Goal: Task Accomplishment & Management: Complete application form

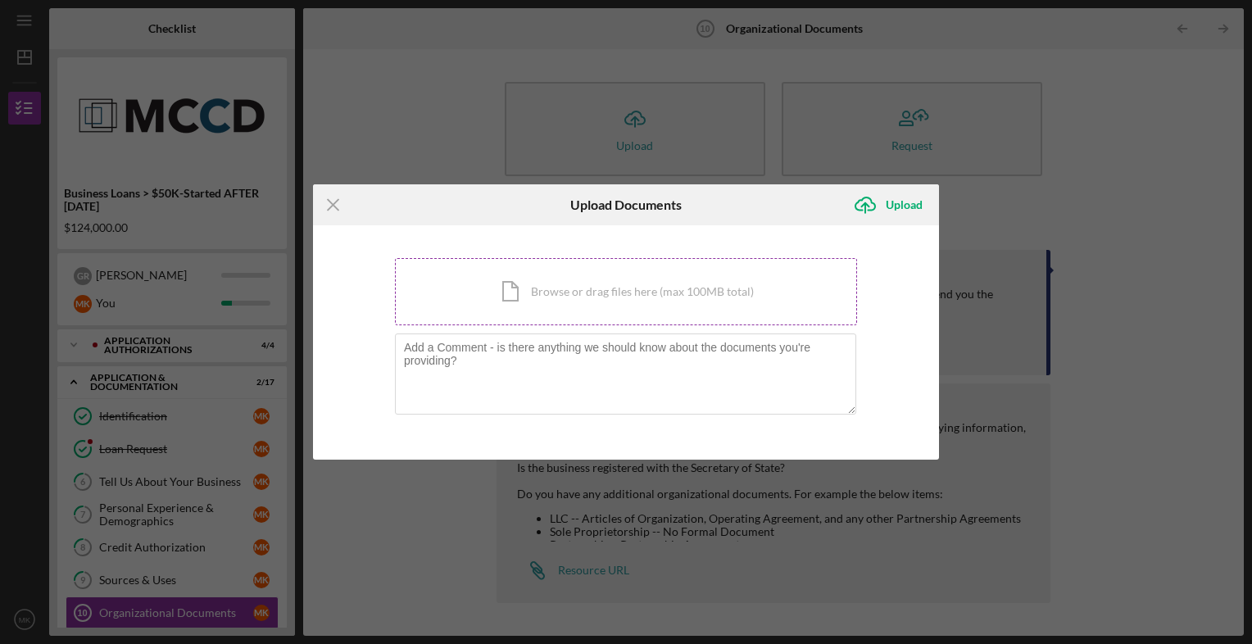
click at [515, 320] on div "Icon/Document Browse or drag files here (max 100MB total) Tap to choose files o…" at bounding box center [626, 291] width 462 height 67
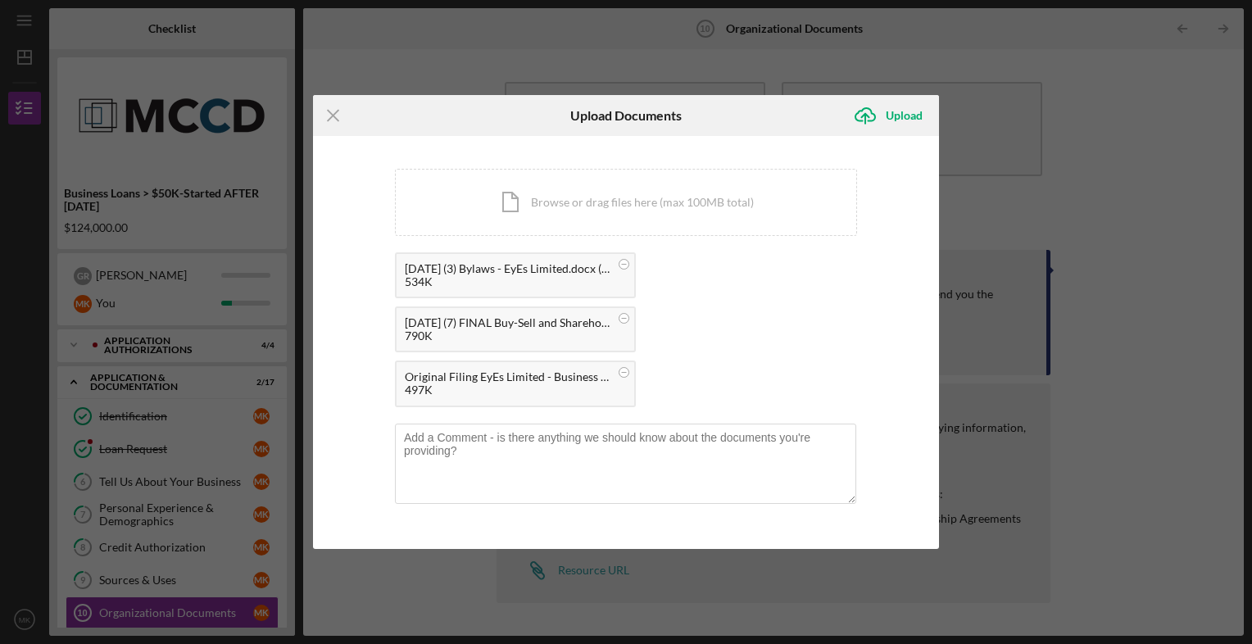
click at [498, 318] on div "[DATE] (7) FINAL Buy-Sell and Shareholder Control Agreement - EyEs Limited.docx…" at bounding box center [507, 322] width 205 height 13
drag, startPoint x: 498, startPoint y: 318, endPoint x: 457, endPoint y: 330, distance: 42.8
click at [457, 330] on div "790K" at bounding box center [507, 335] width 205 height 13
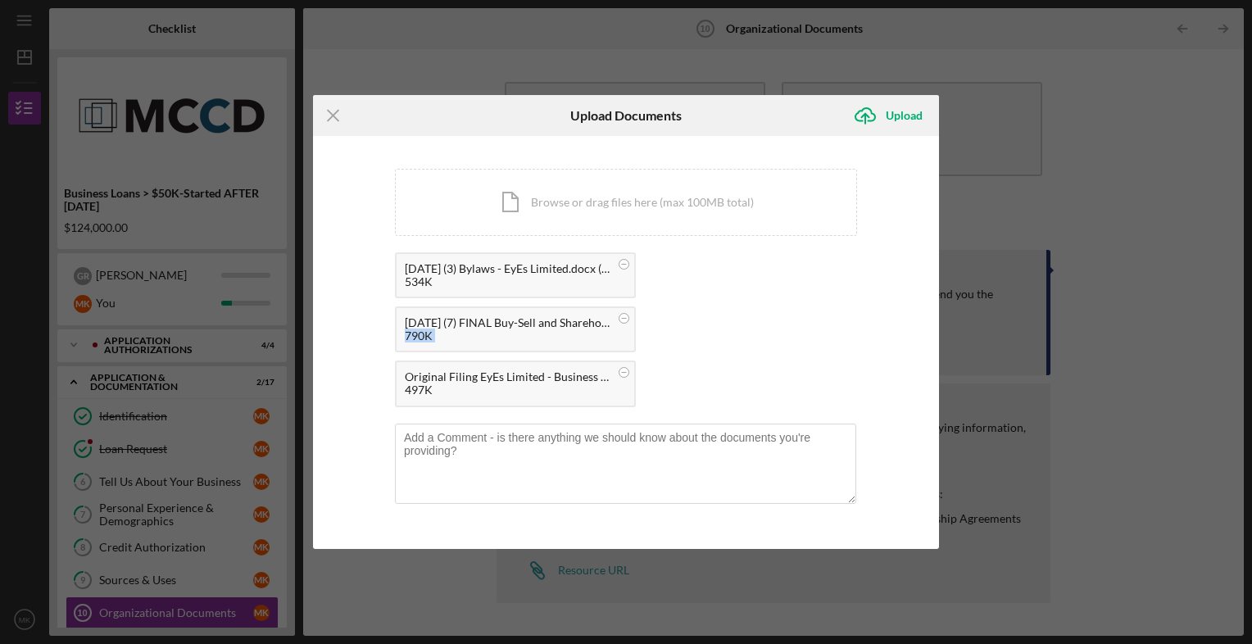
click at [457, 330] on div "790K" at bounding box center [507, 335] width 205 height 13
drag, startPoint x: 457, startPoint y: 330, endPoint x: 434, endPoint y: 326, distance: 23.3
click at [434, 326] on div "[DATE] (7) FINAL Buy-Sell and Shareholder Control Agreement - EyEs Limited.docx…" at bounding box center [507, 322] width 205 height 13
click at [519, 202] on div "Icon/Document Browse or drag files here (max 100MB total) Tap to choose files o…" at bounding box center [626, 202] width 462 height 67
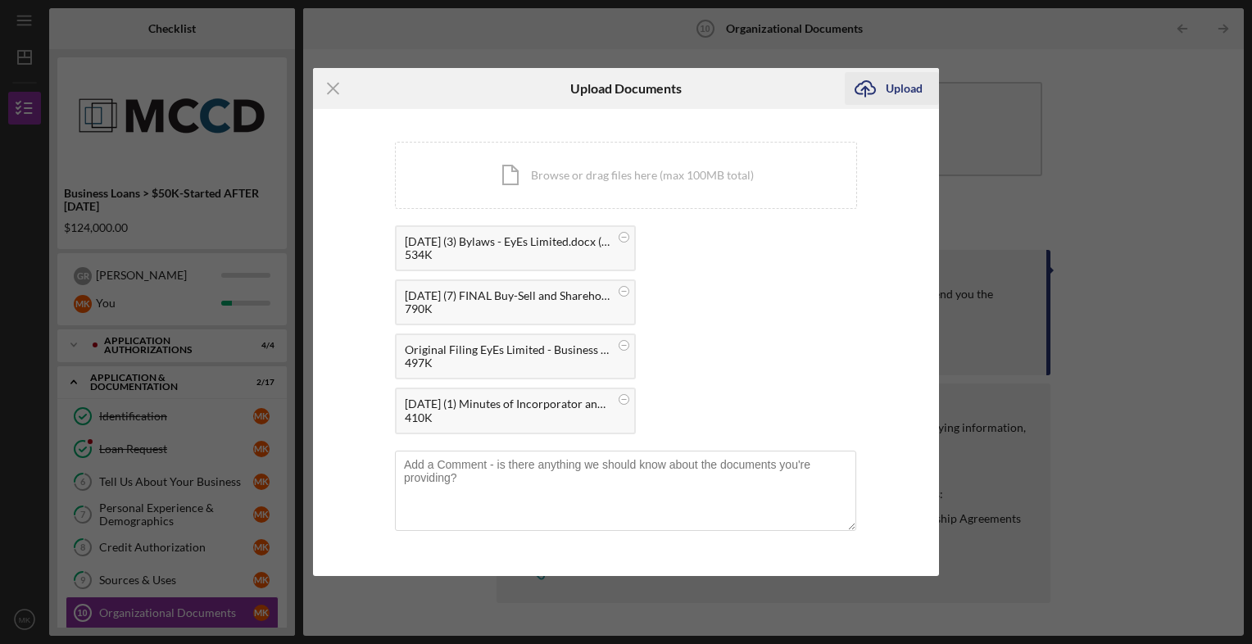
click at [901, 93] on div "Upload" at bounding box center [904, 88] width 37 height 33
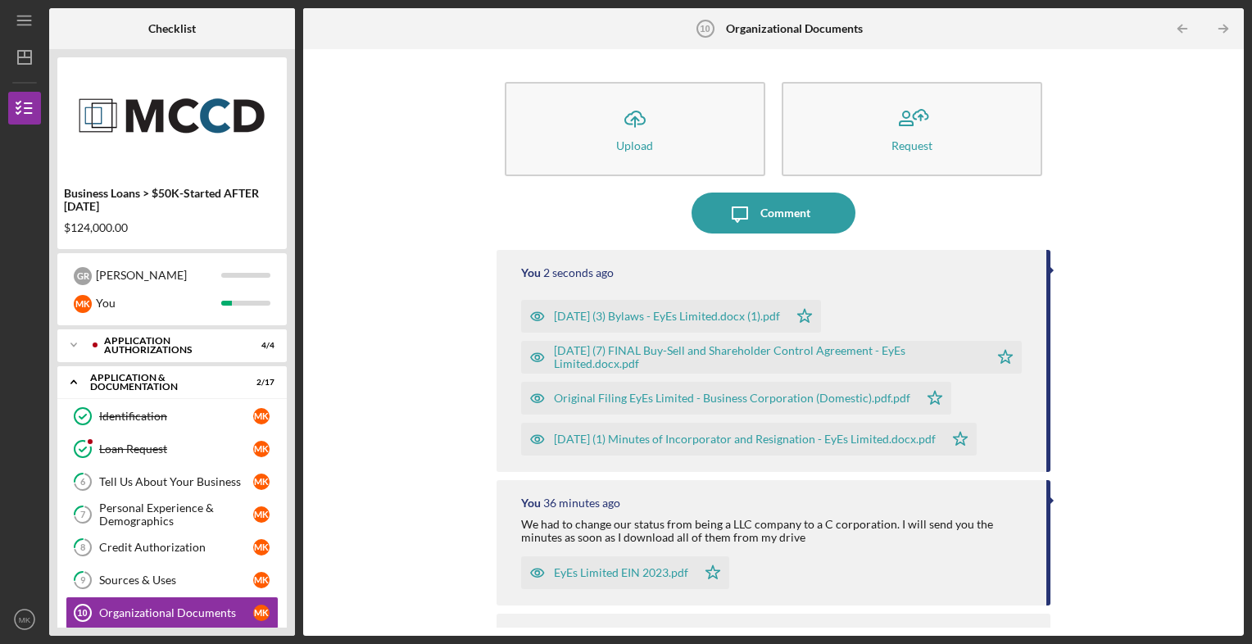
click at [291, 578] on div "Business Loans > $50K-Started AFTER [DATE] $124,000.00 G R [PERSON_NAME] You Ic…" at bounding box center [172, 342] width 246 height 587
click at [1237, 569] on div "Icon/Upload Upload Request Icon/Message Comment You 11 seconds ago [DATE] (3) B…" at bounding box center [773, 342] width 941 height 587
drag, startPoint x: 1237, startPoint y: 539, endPoint x: 1236, endPoint y: 557, distance: 18.1
click at [1236, 557] on div "Icon/Upload Upload Request Icon/Message Comment You 13 seconds ago [DATE] (3) B…" at bounding box center [773, 342] width 941 height 587
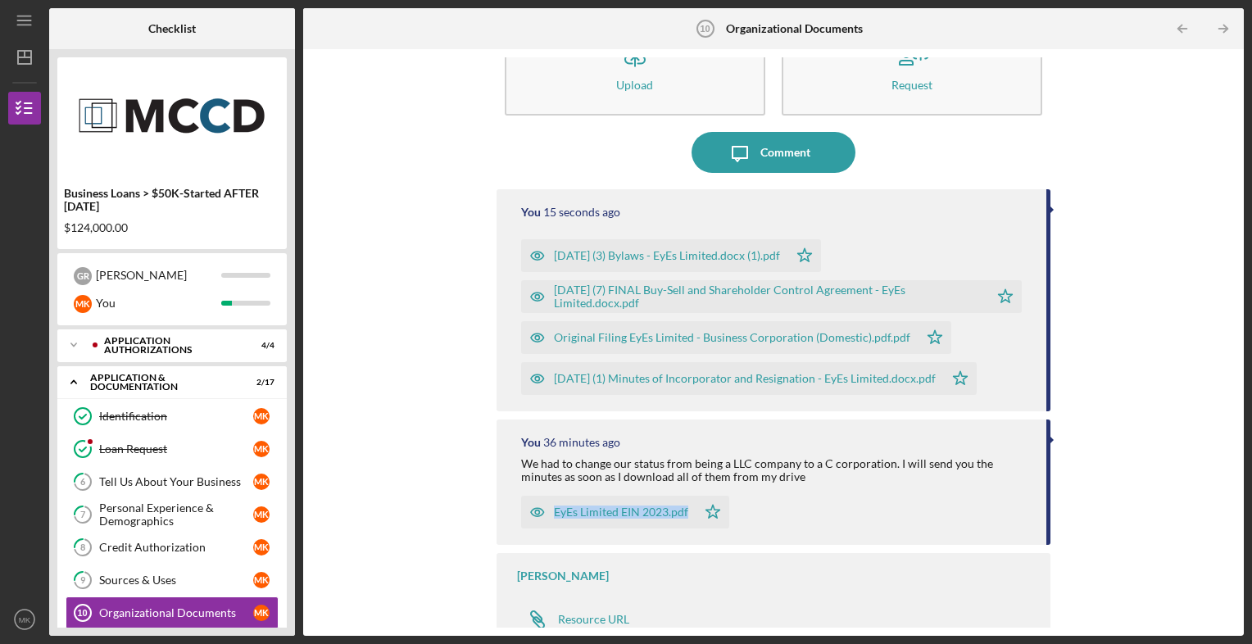
scroll to position [69, 0]
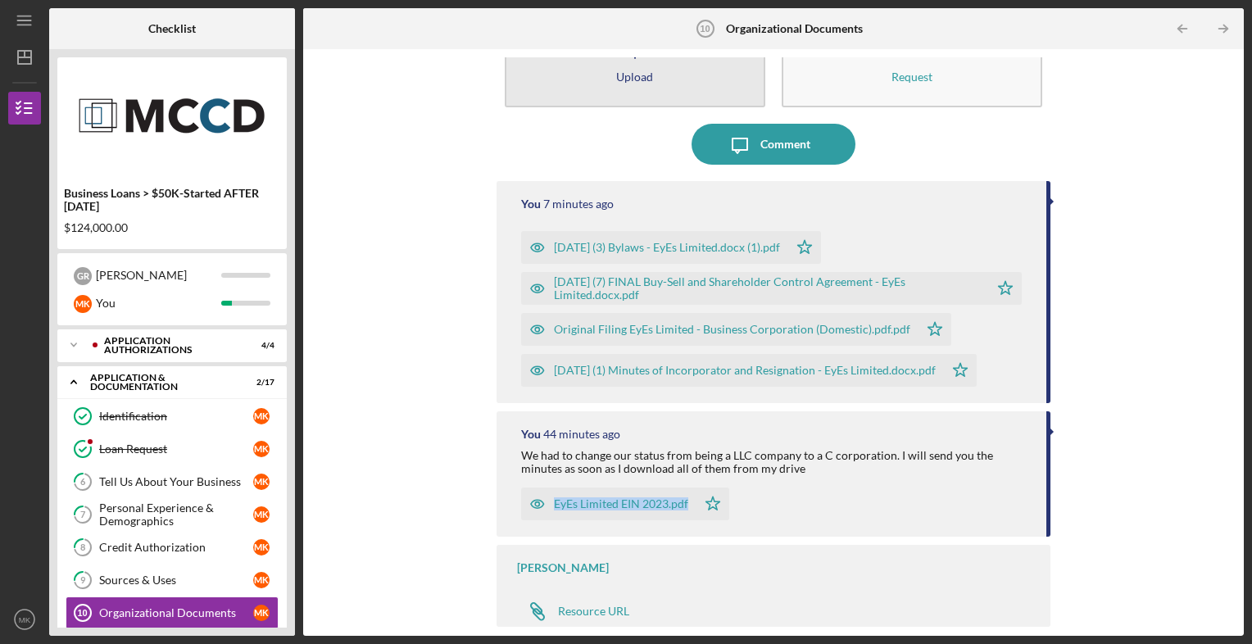
click at [672, 80] on button "Icon/Upload Upload" at bounding box center [635, 60] width 261 height 94
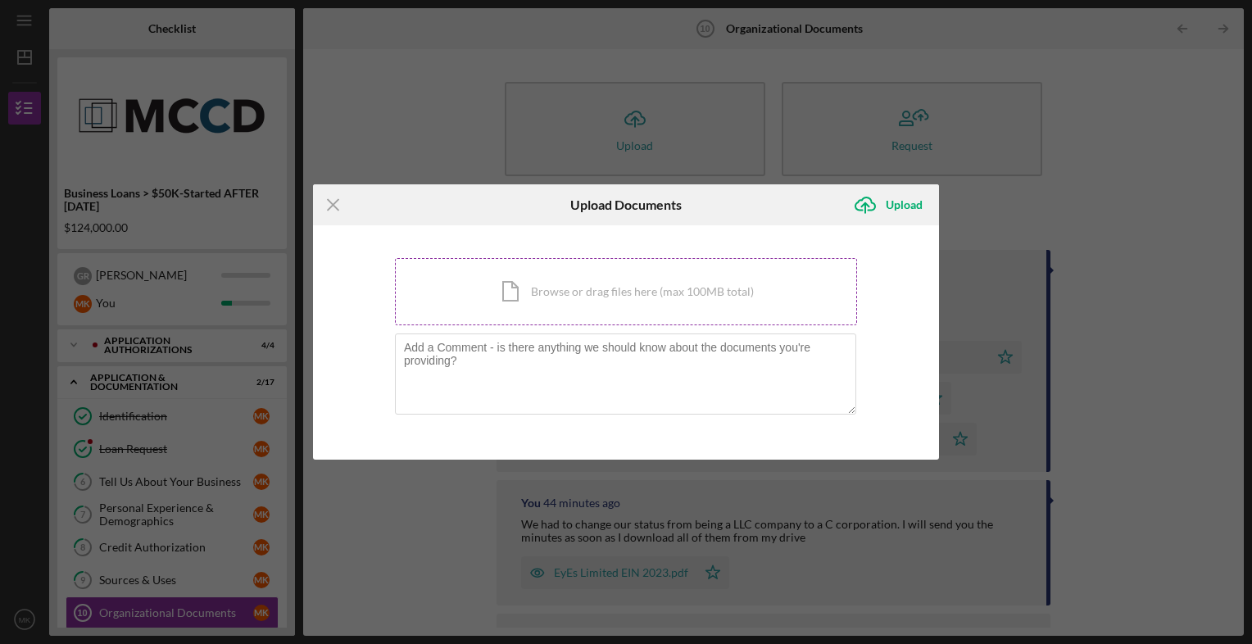
click at [574, 280] on div "Icon/Document Browse or drag files here (max 100MB total) Tap to choose files o…" at bounding box center [626, 291] width 462 height 67
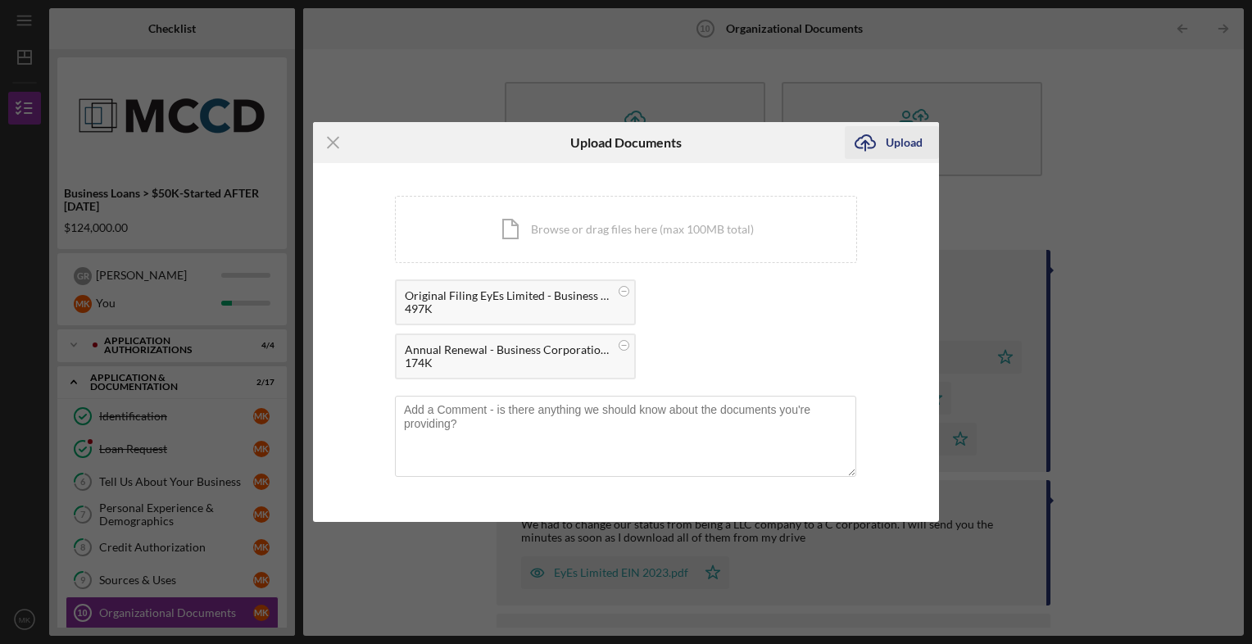
click at [905, 139] on div "Upload" at bounding box center [904, 142] width 37 height 33
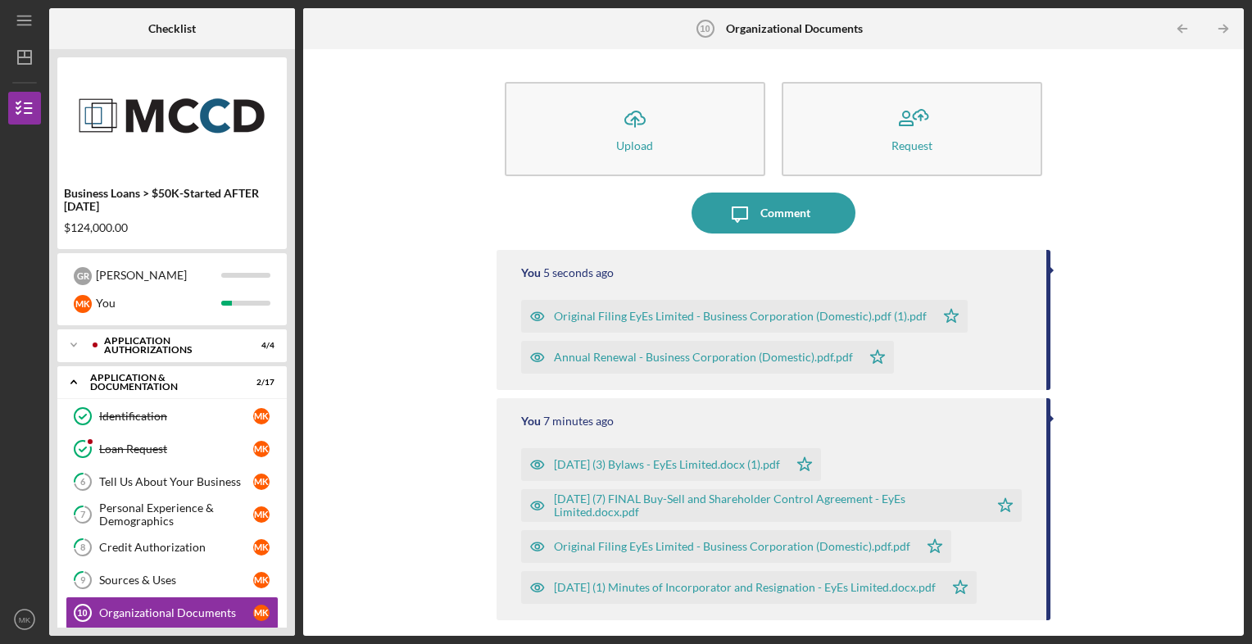
drag, startPoint x: 819, startPoint y: 504, endPoint x: 560, endPoint y: 516, distance: 259.2
click at [560, 516] on div "[DATE] (7) FINAL Buy-Sell and Shareholder Control Agreement - EyEs Limited.docx…" at bounding box center [768, 505] width 428 height 26
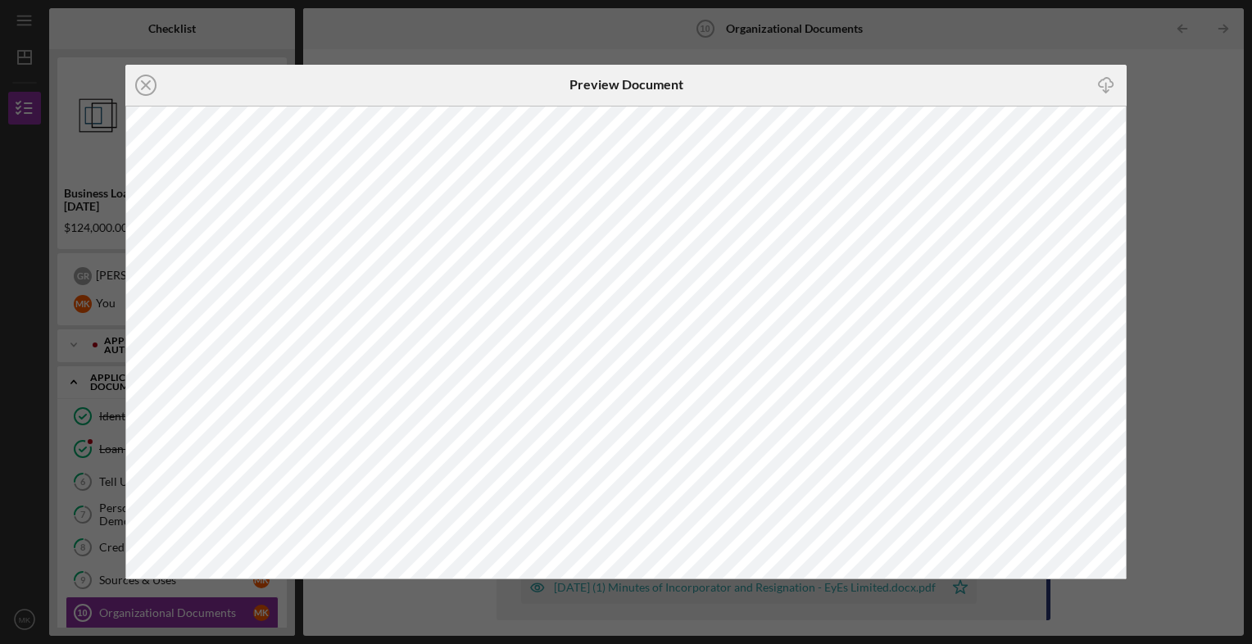
click at [905, 34] on div "Icon/Close Preview Document Icon/Download" at bounding box center [626, 322] width 1252 height 644
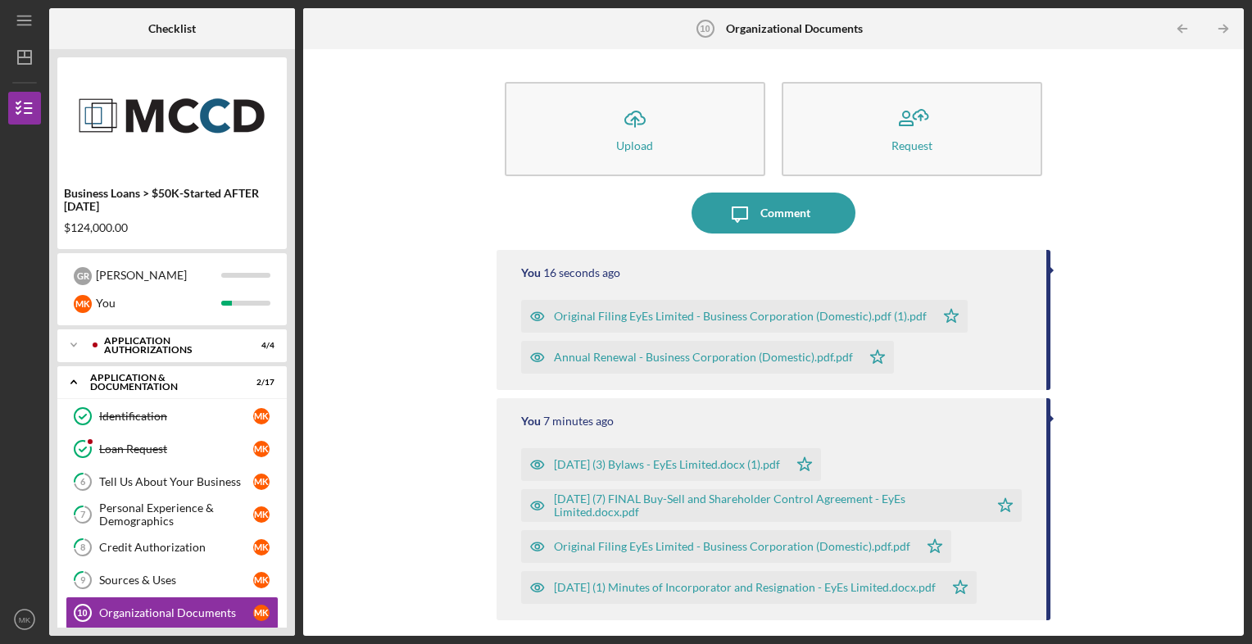
click at [288, 552] on div "Business Loans > $50K-Started AFTER [DATE] $124,000.00 G R [PERSON_NAME] You Ic…" at bounding box center [172, 342] width 246 height 587
click at [1237, 503] on div "Icon/Upload Upload Request Icon/Message Comment You 19 seconds ago Original Fil…" at bounding box center [773, 342] width 941 height 587
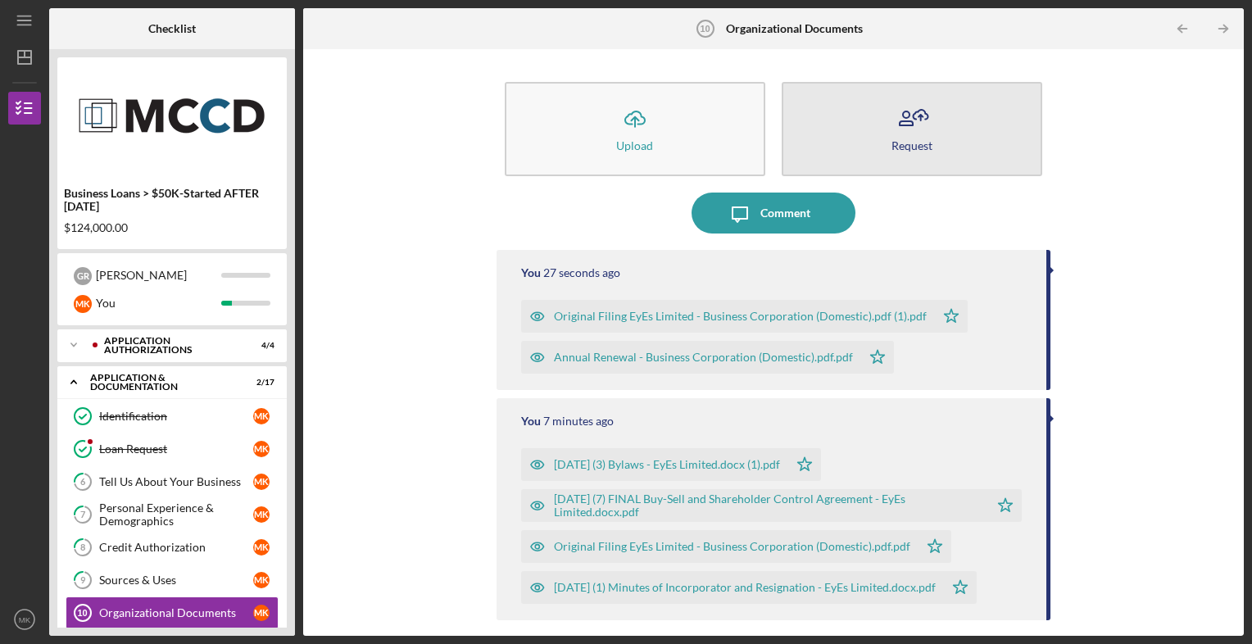
click at [929, 123] on button "Request" at bounding box center [912, 129] width 261 height 94
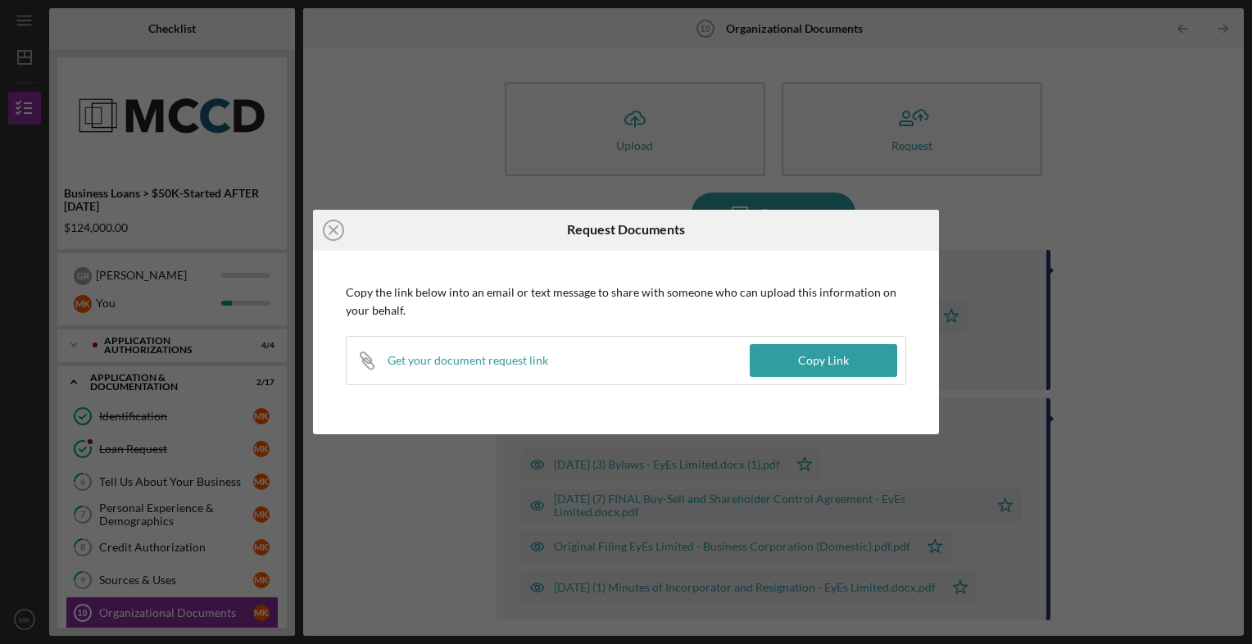
click at [1154, 175] on div "Icon/Close Request Documents Copy the link below into an email or text message …" at bounding box center [626, 322] width 1252 height 644
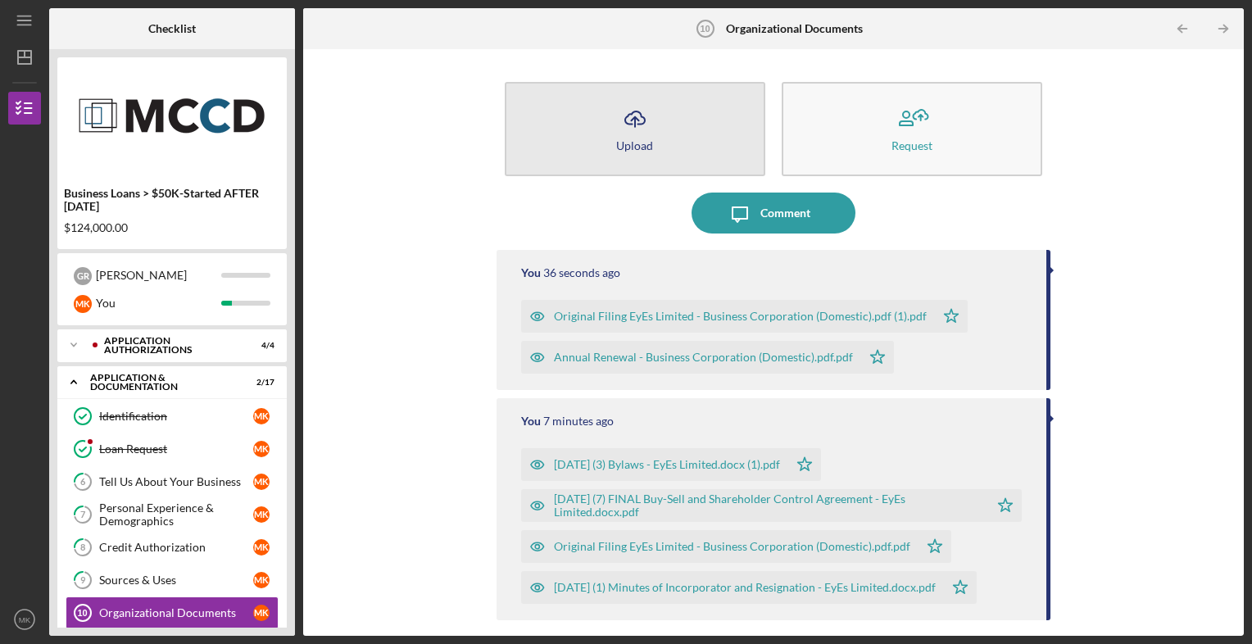
click at [657, 149] on button "Icon/Upload Upload" at bounding box center [635, 129] width 261 height 94
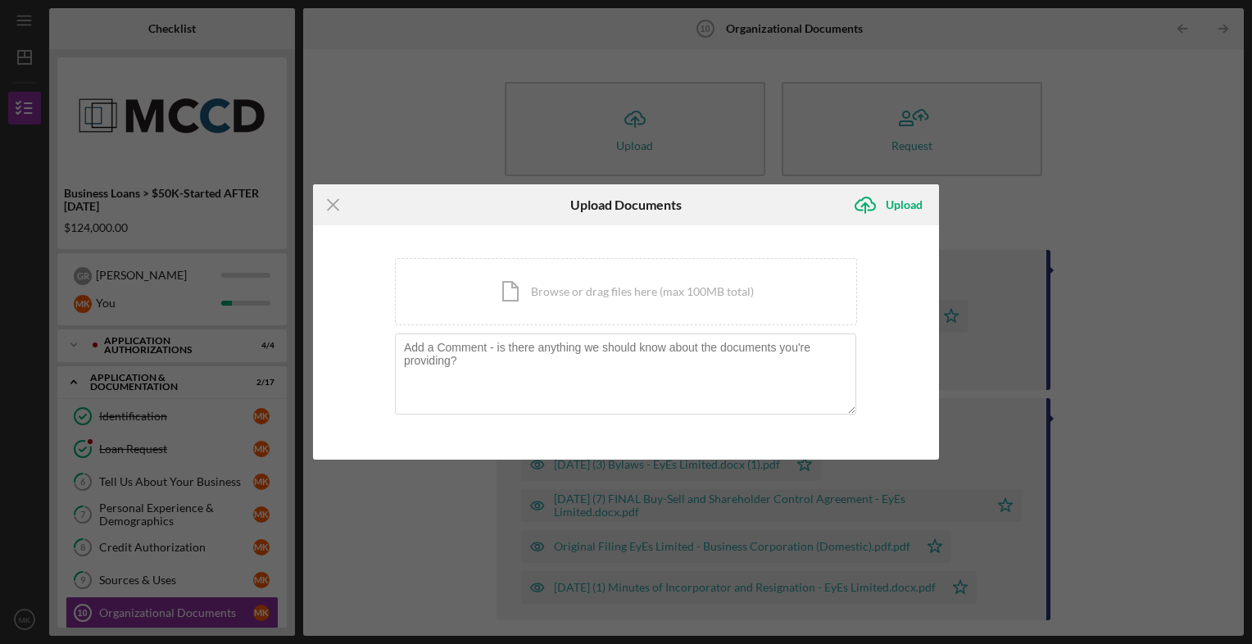
click at [1126, 184] on div "Icon/Menu Close Upload Documents Icon/Upload Upload You're uploading documents …" at bounding box center [626, 322] width 1252 height 644
click at [901, 202] on div "Upload" at bounding box center [904, 204] width 37 height 33
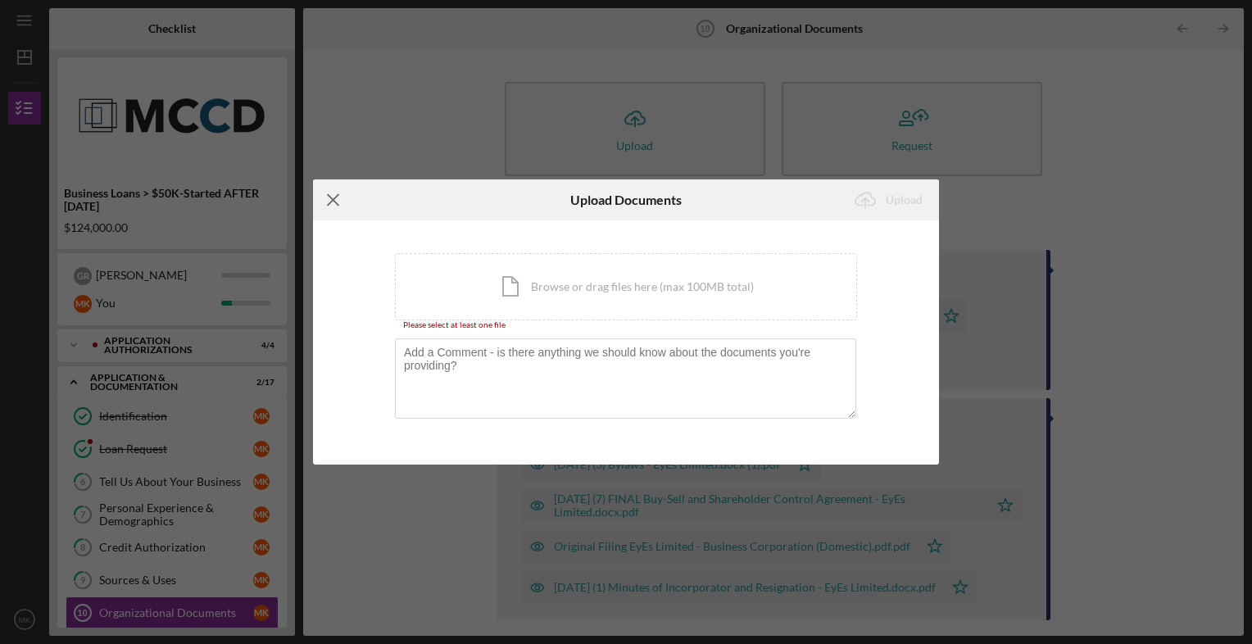
click at [331, 193] on icon "Icon/Menu Close" at bounding box center [333, 199] width 41 height 41
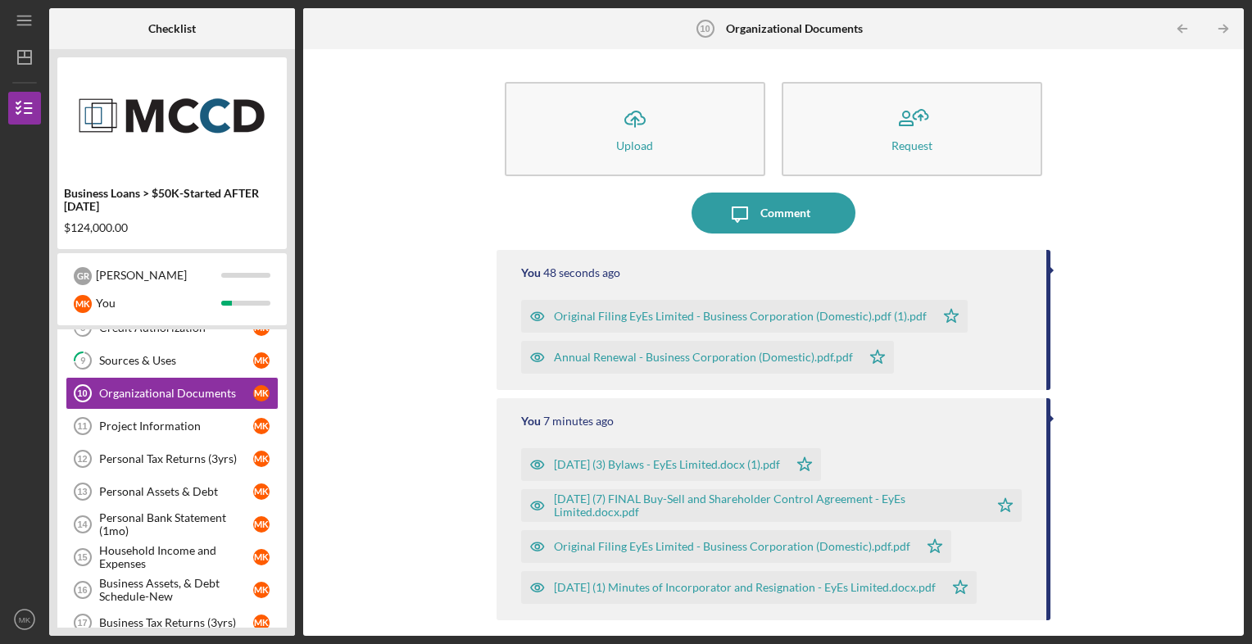
scroll to position [218, 0]
click at [202, 426] on div "Project Information" at bounding box center [176, 427] width 154 height 13
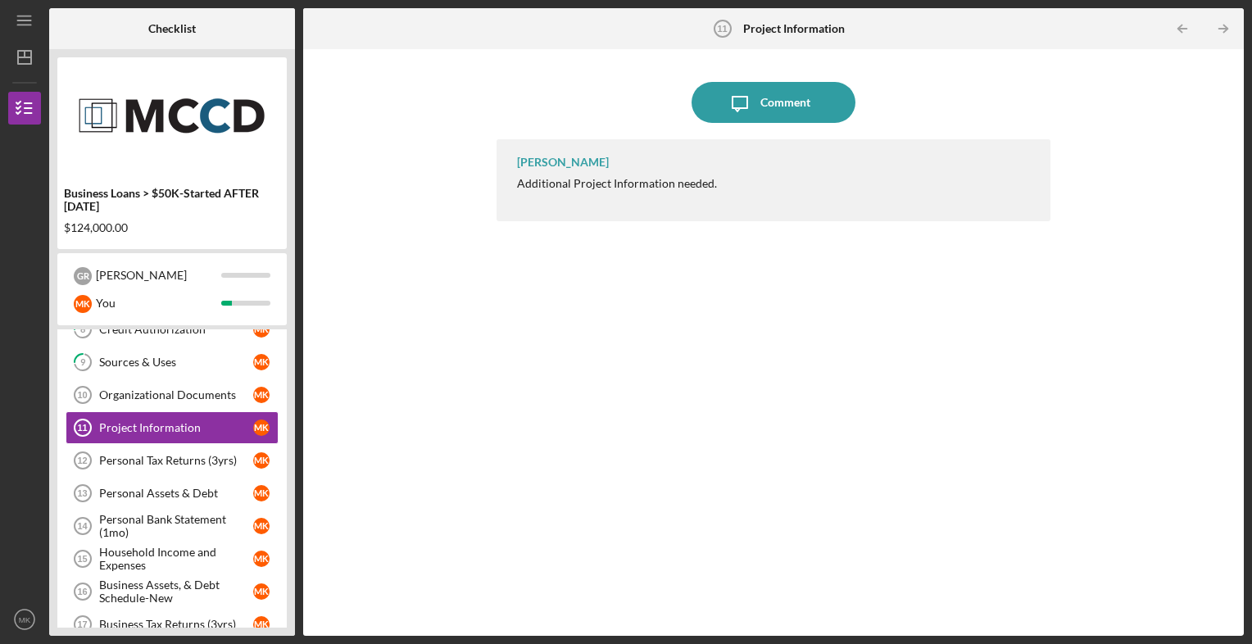
click at [724, 169] on div "[PERSON_NAME] Additional Project Information needed." at bounding box center [774, 180] width 555 height 82
click at [724, 118] on icon "Icon/Message" at bounding box center [739, 102] width 41 height 41
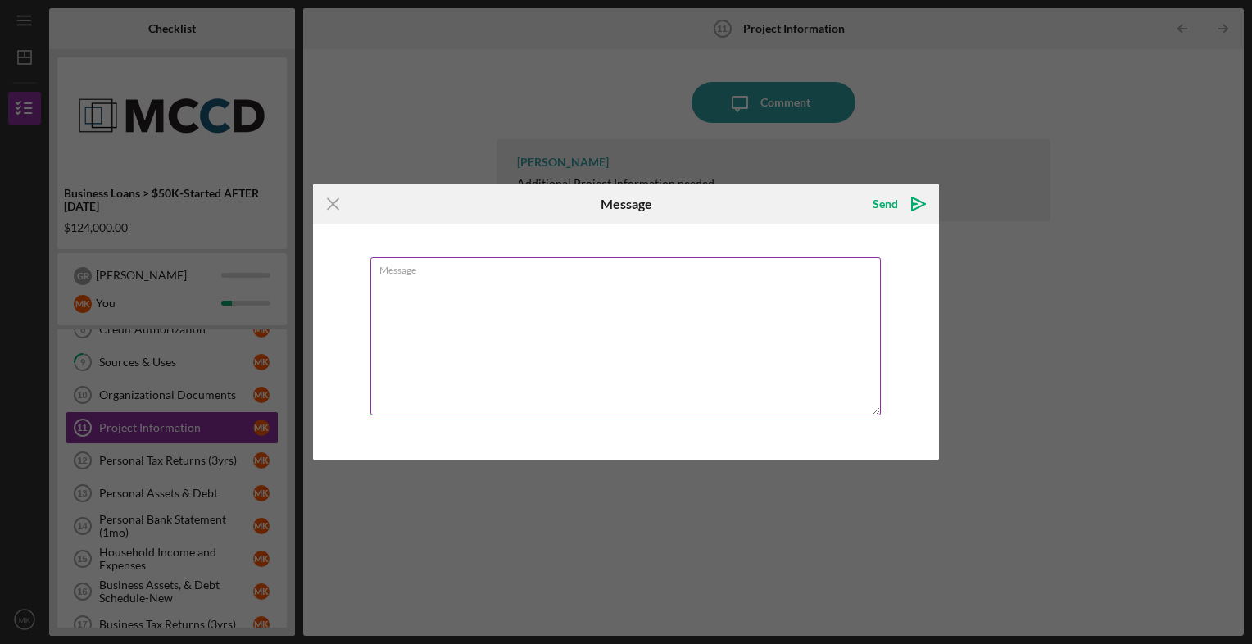
click at [501, 276] on textarea "Message" at bounding box center [625, 336] width 510 height 158
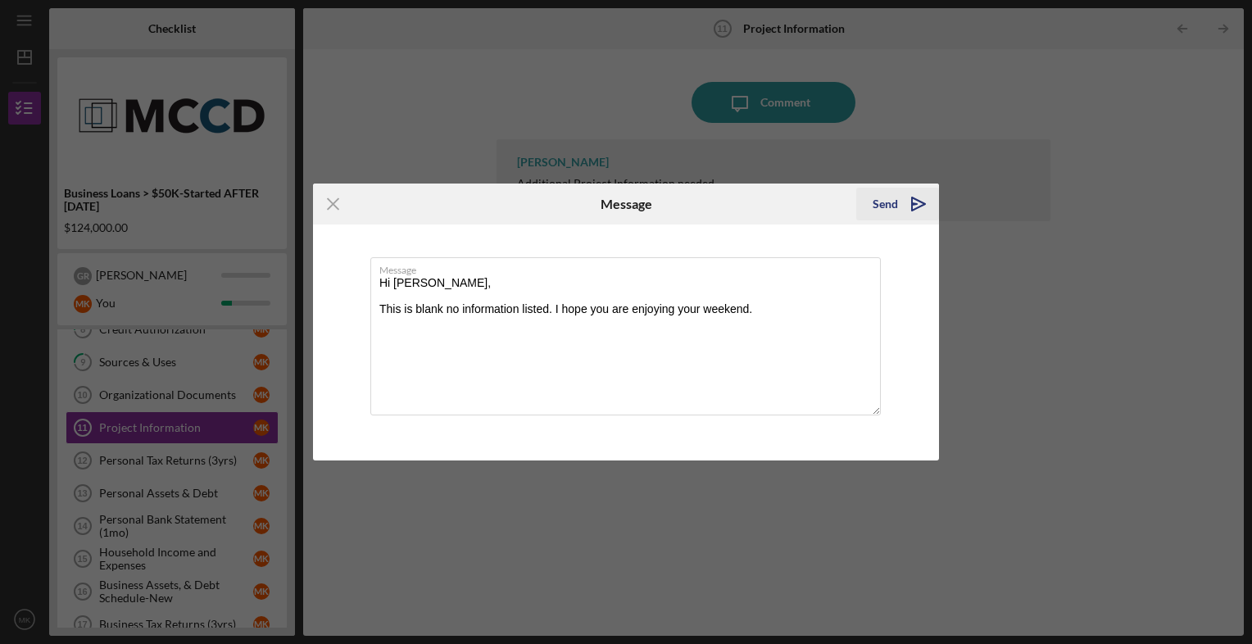
type textarea "Hi [PERSON_NAME], This is blank no information listed. I hope you are enjoying …"
click at [917, 205] on icon "Icon/icon-invite-send" at bounding box center [918, 204] width 41 height 41
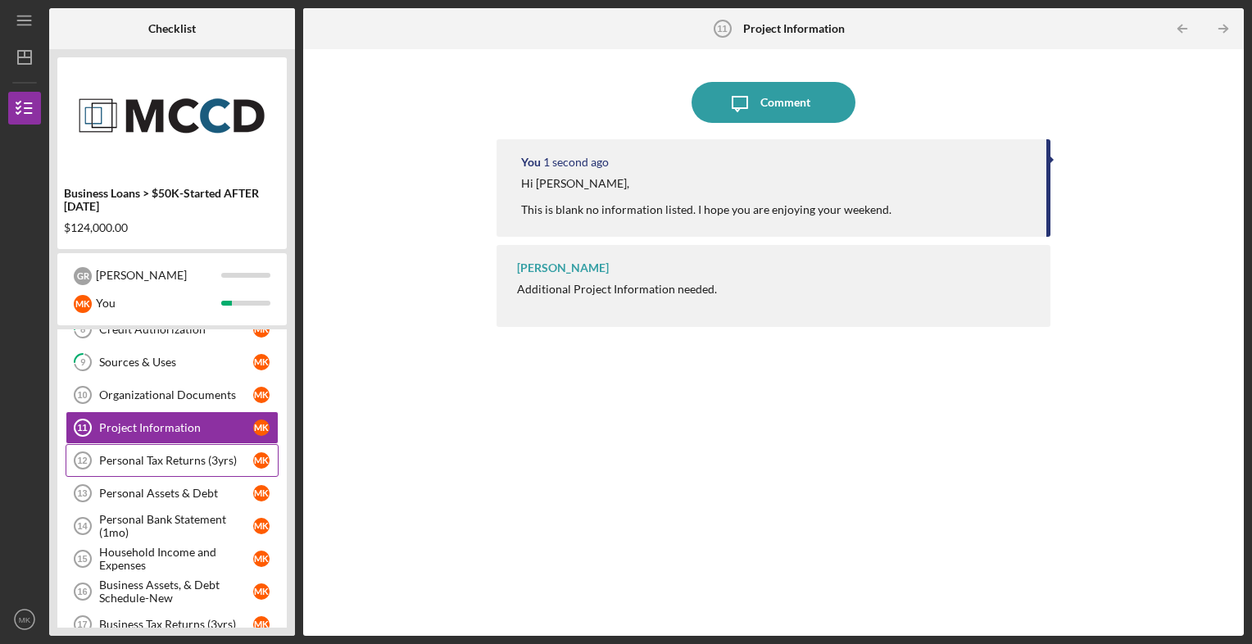
click at [224, 458] on div "Personal Tax Returns (3yrs)" at bounding box center [176, 460] width 154 height 13
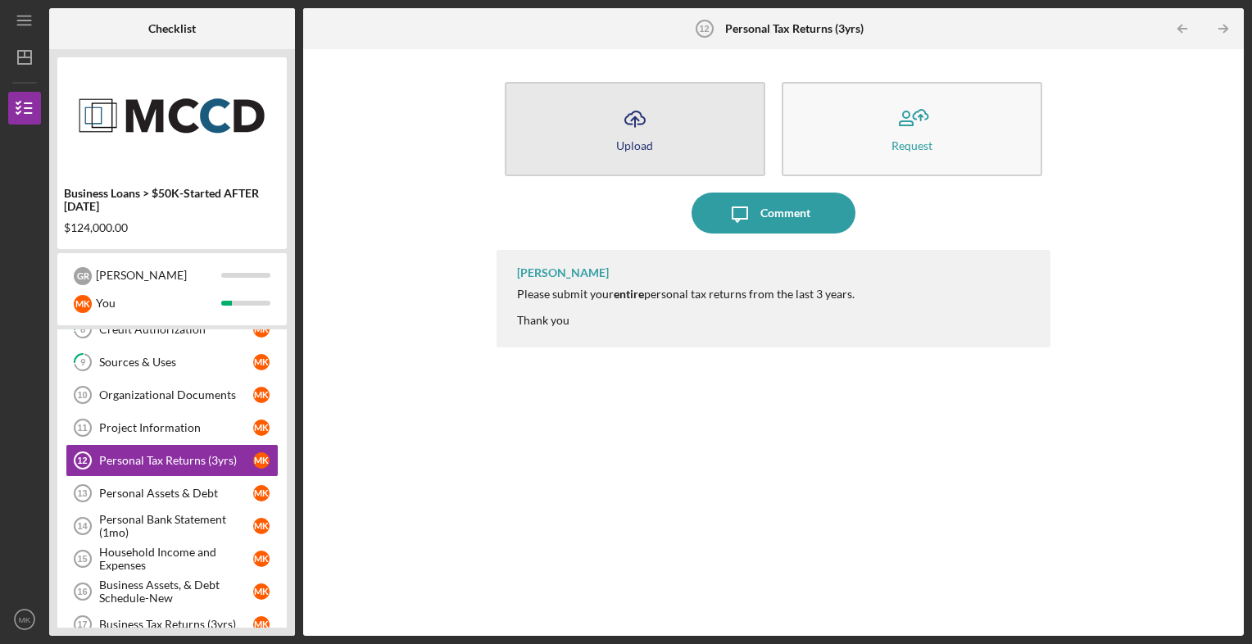
click at [626, 149] on div "Upload" at bounding box center [634, 145] width 37 height 12
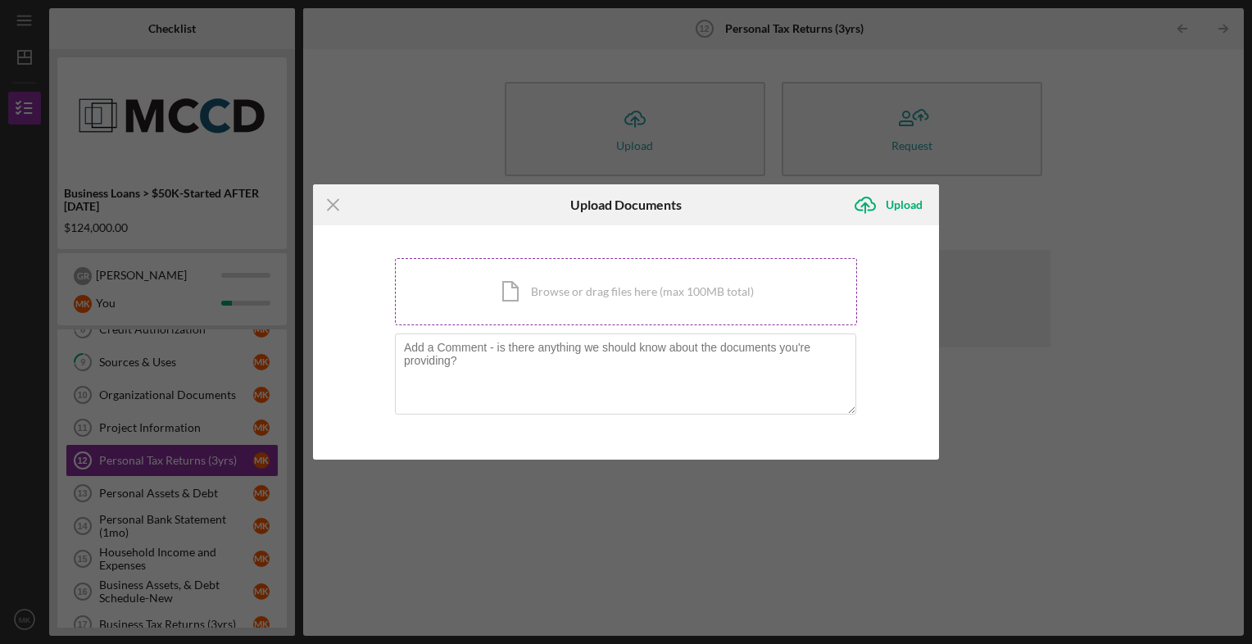
click at [570, 306] on div "Icon/Document Browse or drag files here (max 100MB total) Tap to choose files o…" at bounding box center [626, 291] width 462 height 67
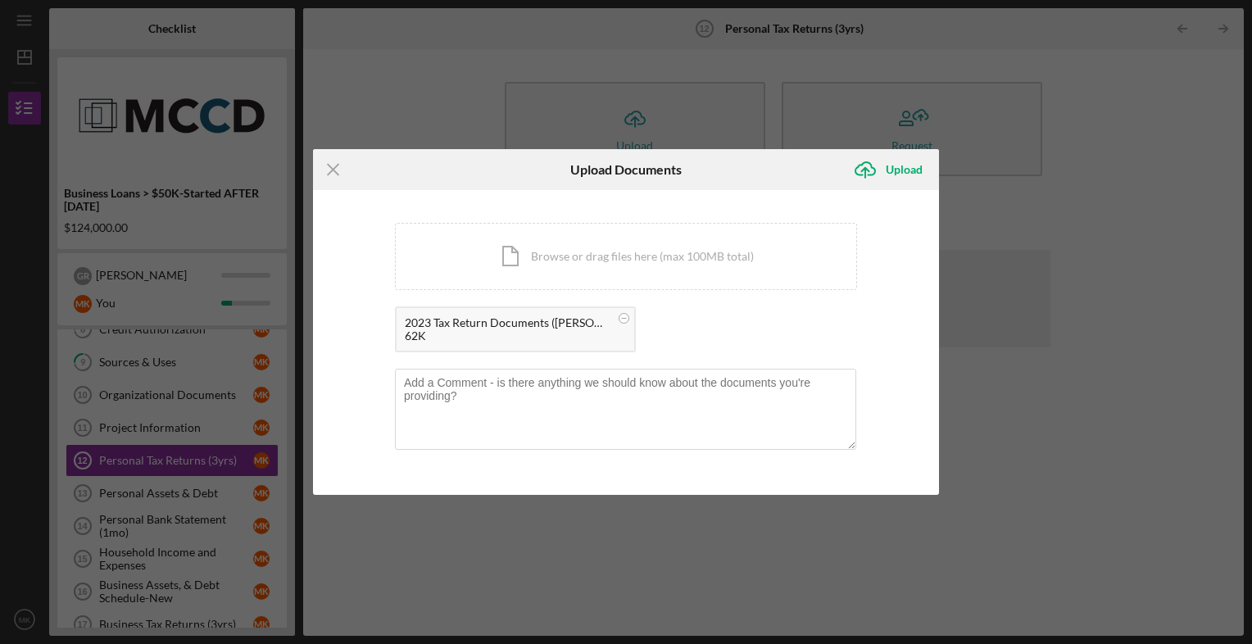
click at [451, 345] on div "2023 Tax Return Documents ([PERSON_NAME] S).pdf 62K" at bounding box center [515, 329] width 241 height 46
click at [548, 261] on div "Icon/Document Browse or drag files here (max 100MB total) Tap to choose files o…" at bounding box center [626, 256] width 462 height 67
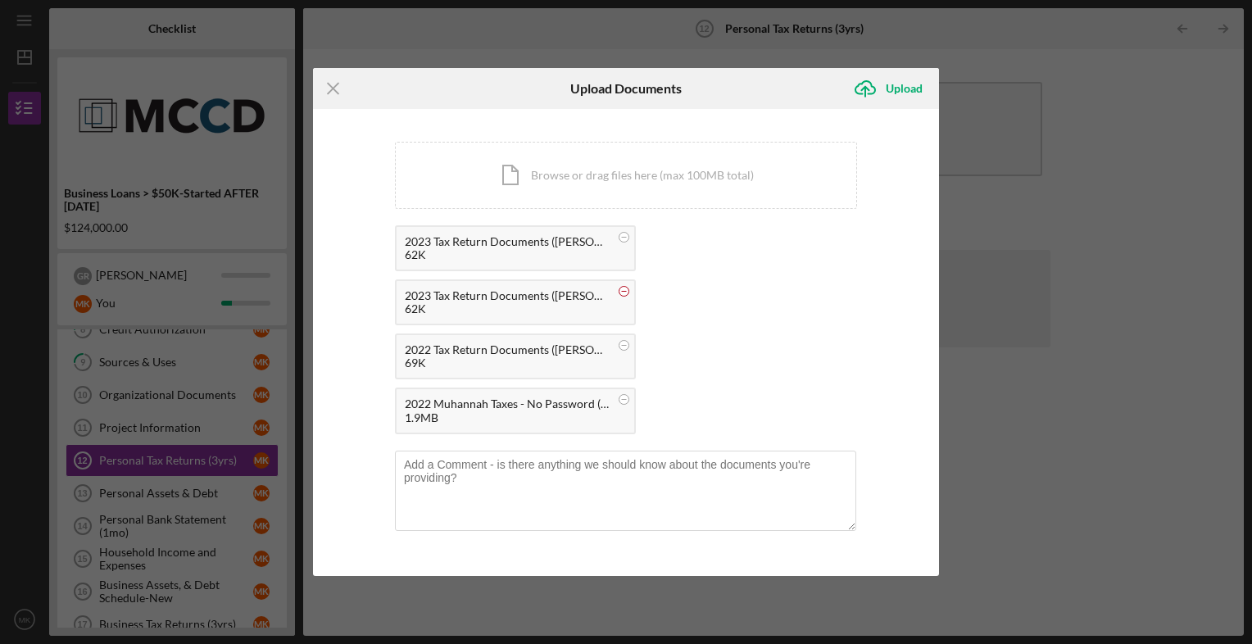
click at [623, 289] on circle at bounding box center [624, 292] width 10 height 10
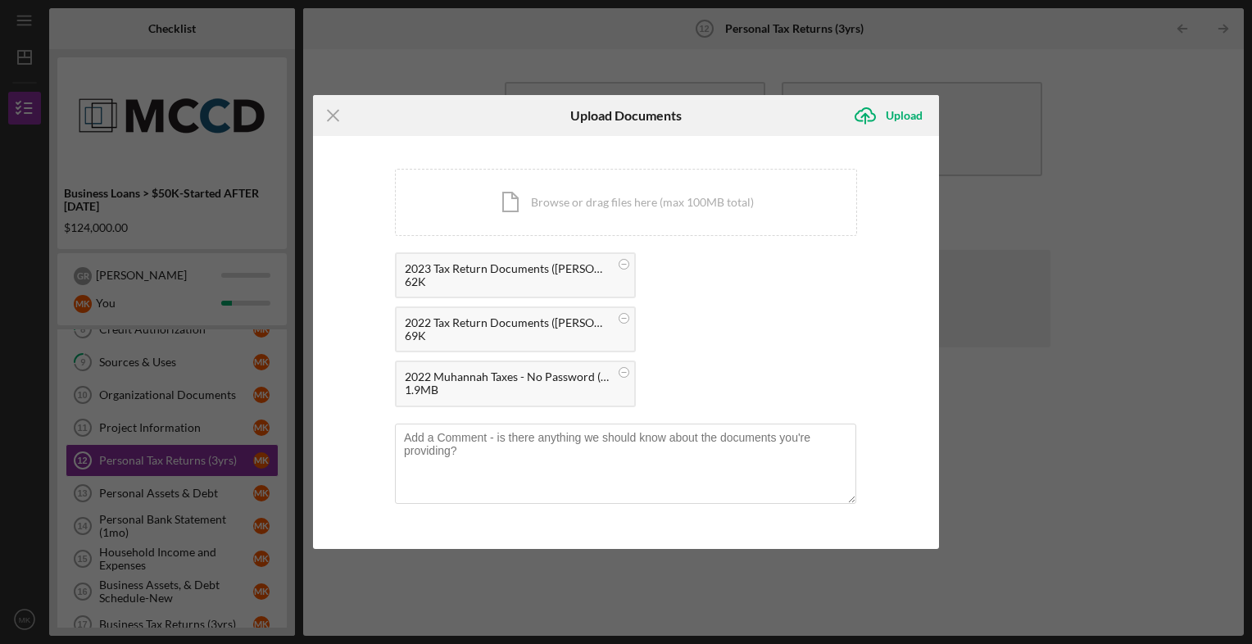
click at [551, 392] on div "1.9MB" at bounding box center [507, 389] width 205 height 13
click at [896, 113] on div "Upload" at bounding box center [904, 115] width 37 height 33
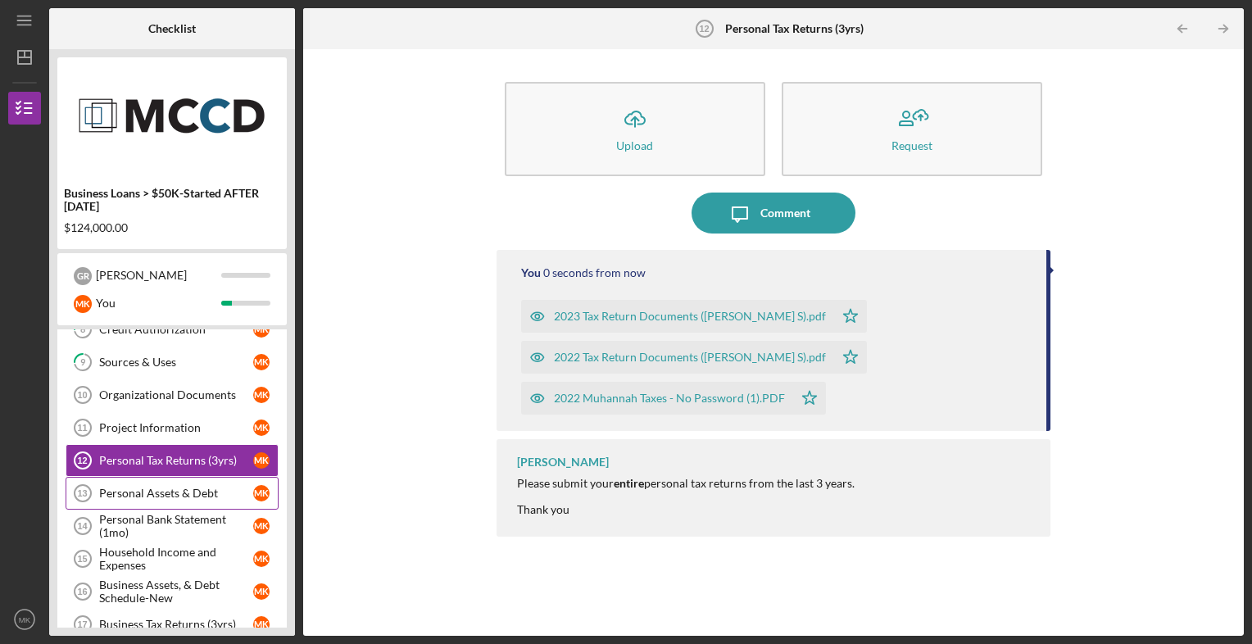
click at [179, 489] on div "Personal Assets & Debt" at bounding box center [176, 493] width 154 height 13
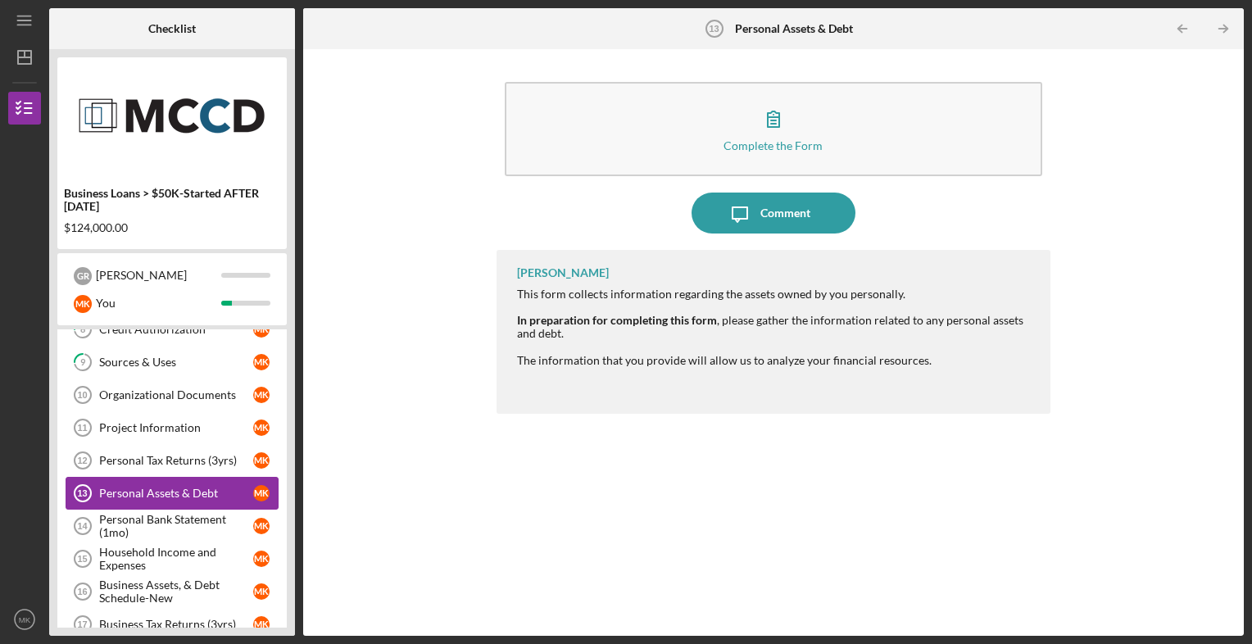
click at [179, 489] on div "Personal Assets & Debt" at bounding box center [176, 493] width 154 height 13
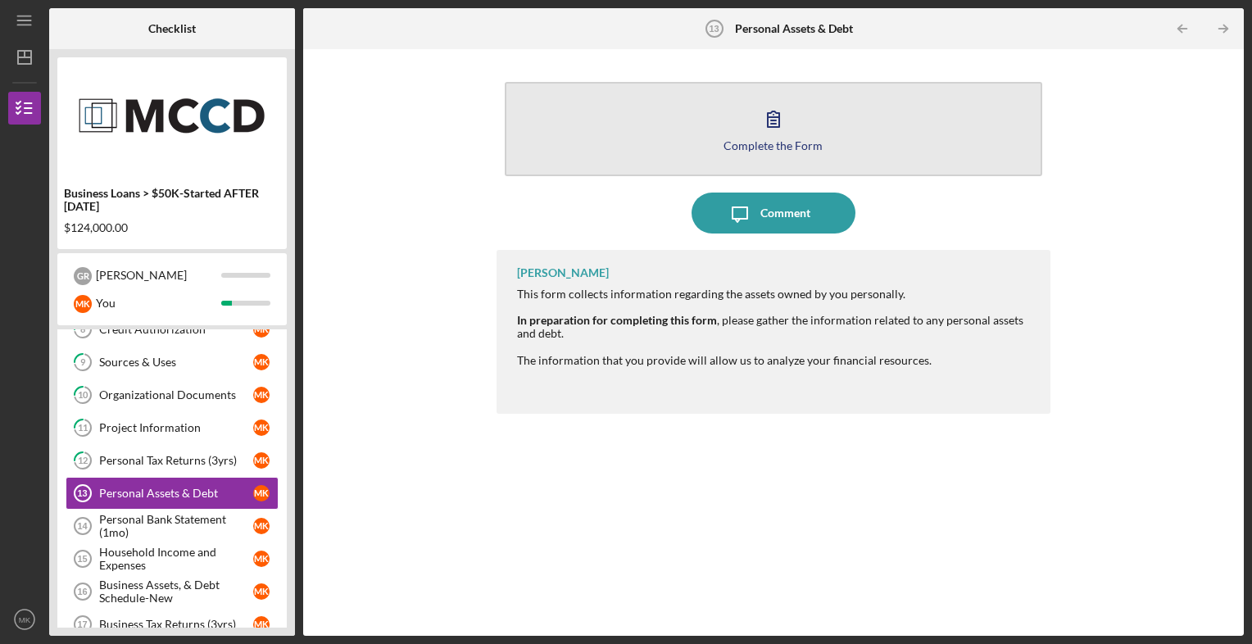
click at [760, 139] on div "Complete the Form" at bounding box center [772, 145] width 99 height 12
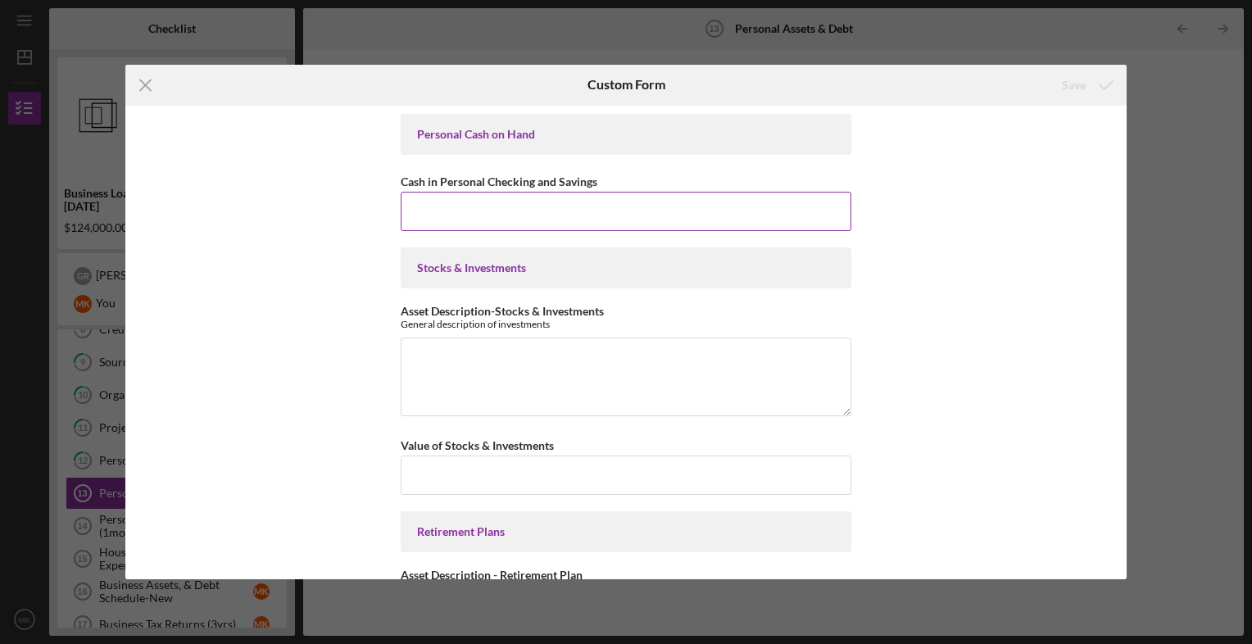
click at [498, 188] on label "Cash in Personal Checking and Savings" at bounding box center [499, 182] width 197 height 14
click at [498, 192] on input "Cash in Personal Checking and Savings" at bounding box center [626, 211] width 451 height 39
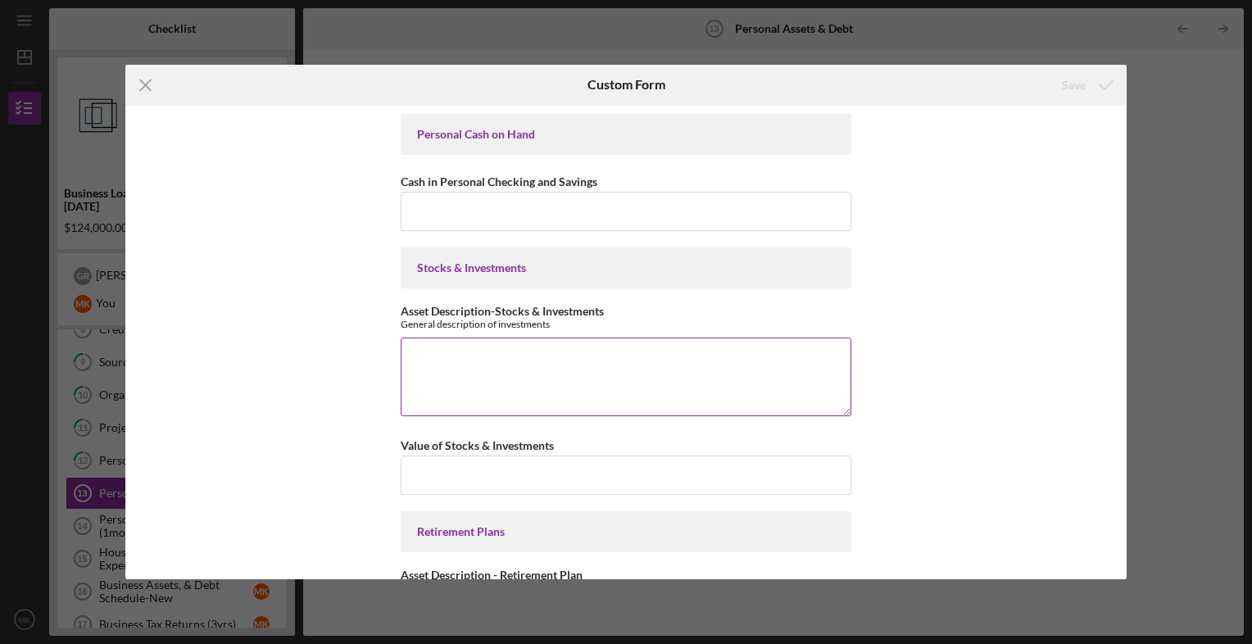
click at [472, 344] on textarea "Asset Description-Stocks & Investments" at bounding box center [626, 377] width 451 height 79
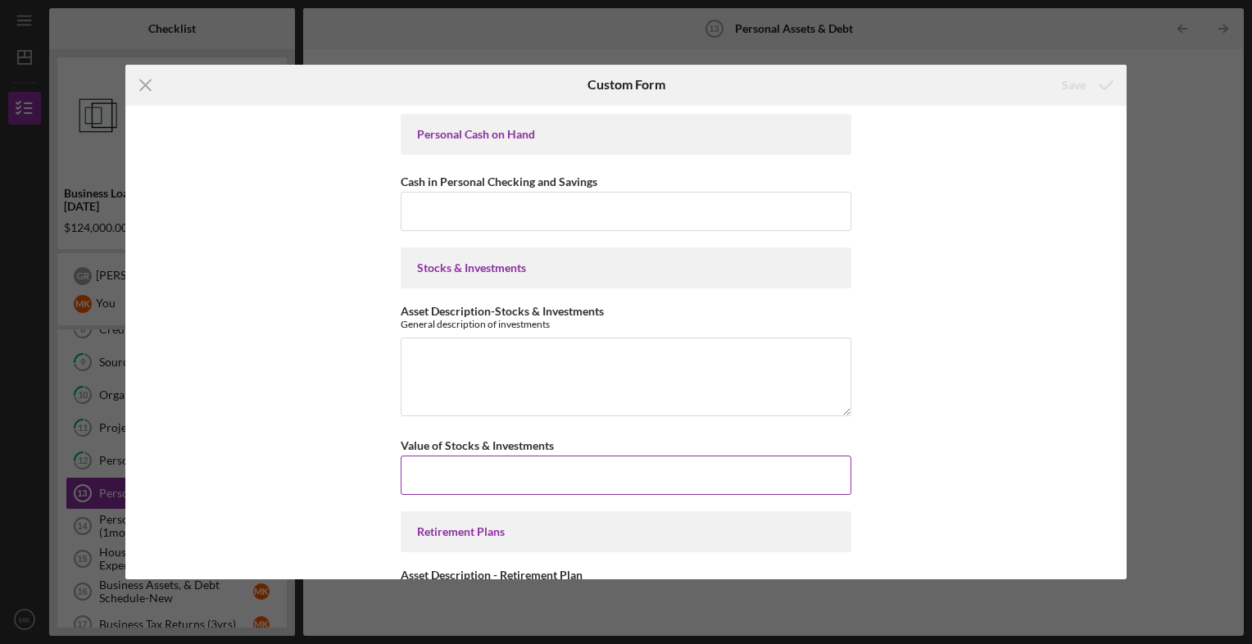
click at [461, 460] on input "Value of Stocks & Investments" at bounding box center [626, 475] width 451 height 39
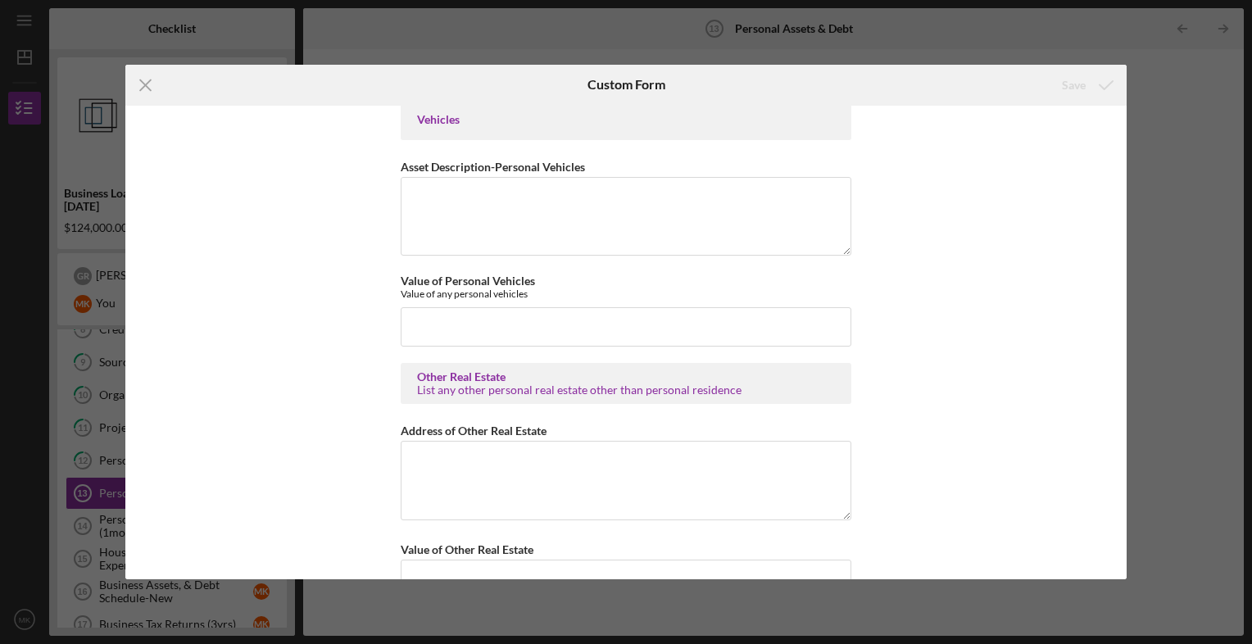
scroll to position [931, 0]
click at [283, 279] on div "Personal Cash on Hand Cash in Personal Checking and Savings Stocks & Investment…" at bounding box center [625, 343] width 1001 height 474
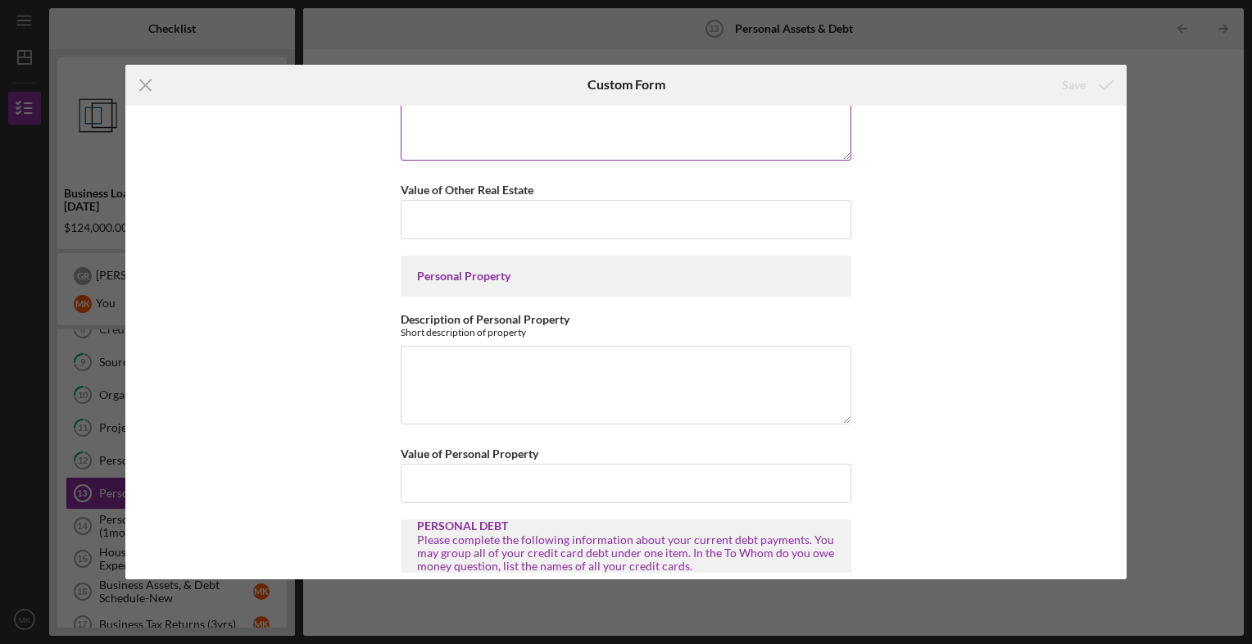
scroll to position [1291, 0]
click at [421, 363] on textarea "Description of Personal Property" at bounding box center [626, 382] width 451 height 79
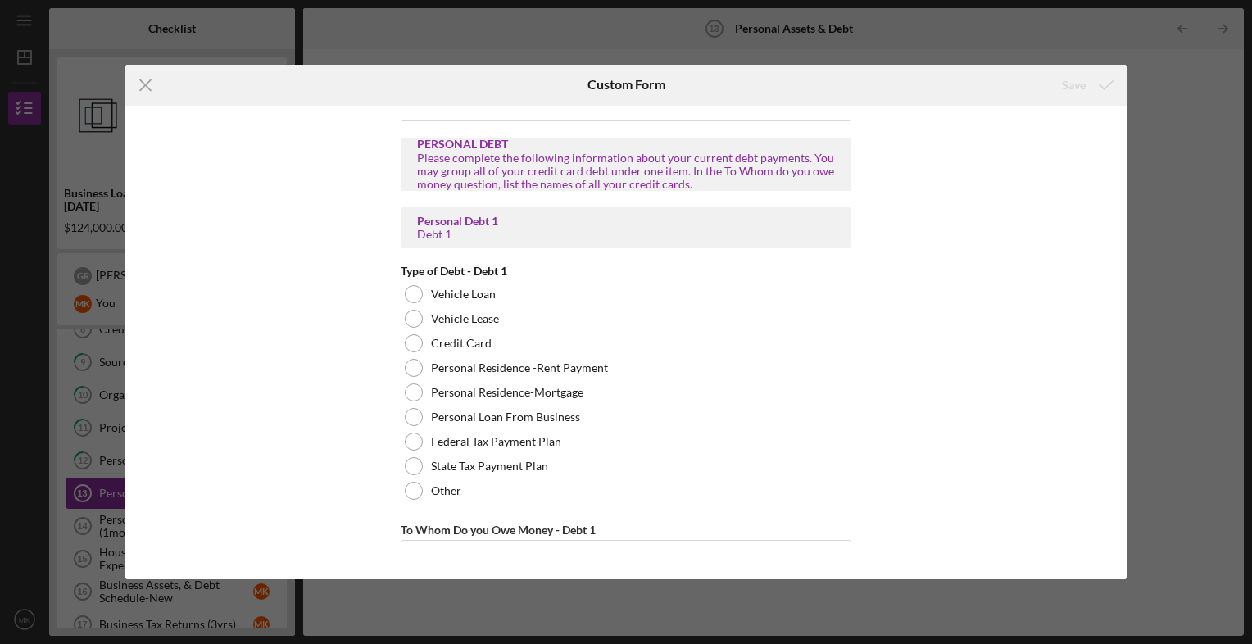
scroll to position [1671, 0]
click at [416, 333] on div at bounding box center [414, 342] width 18 height 18
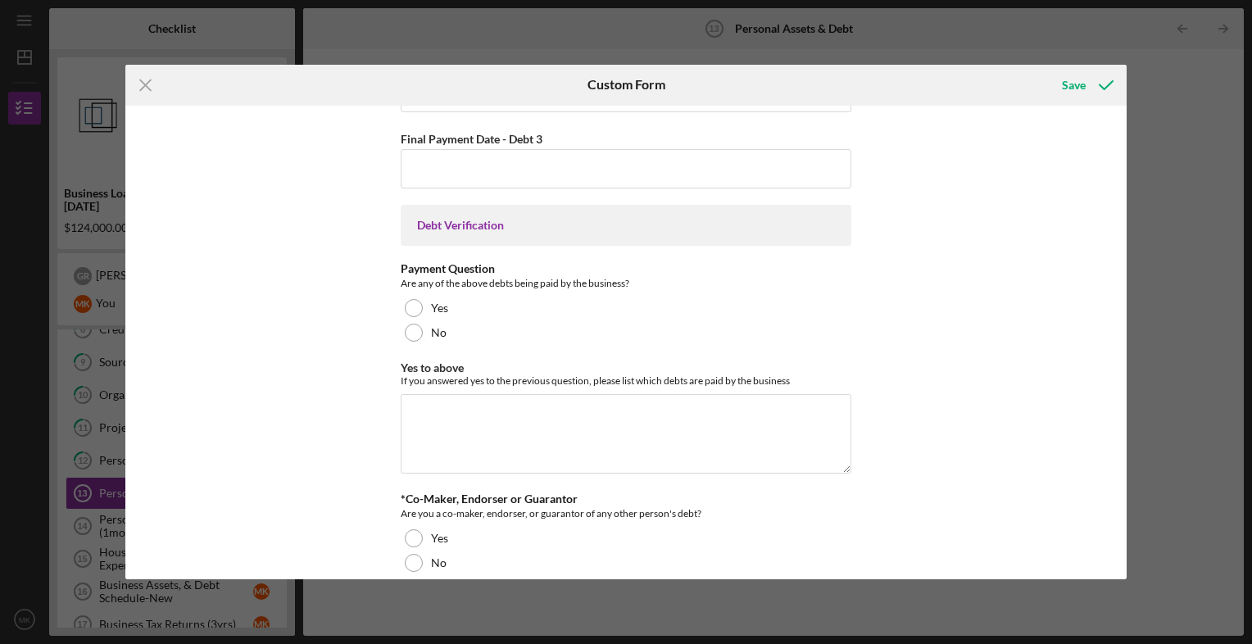
scroll to position [4224, 0]
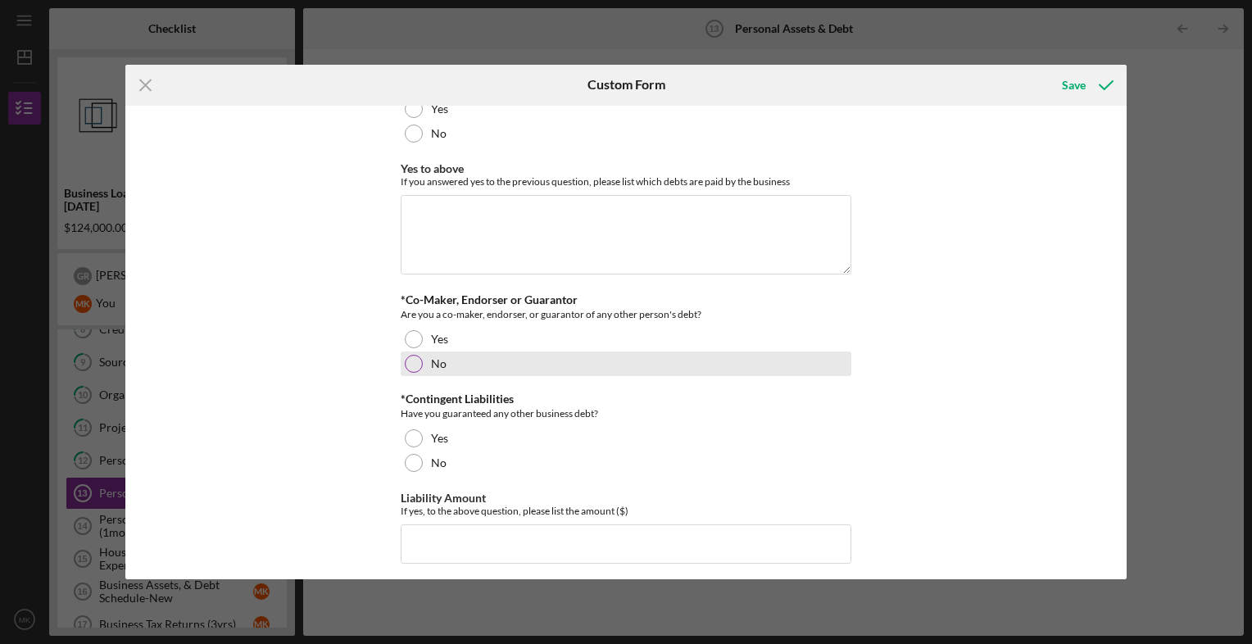
click at [410, 355] on div at bounding box center [414, 364] width 18 height 18
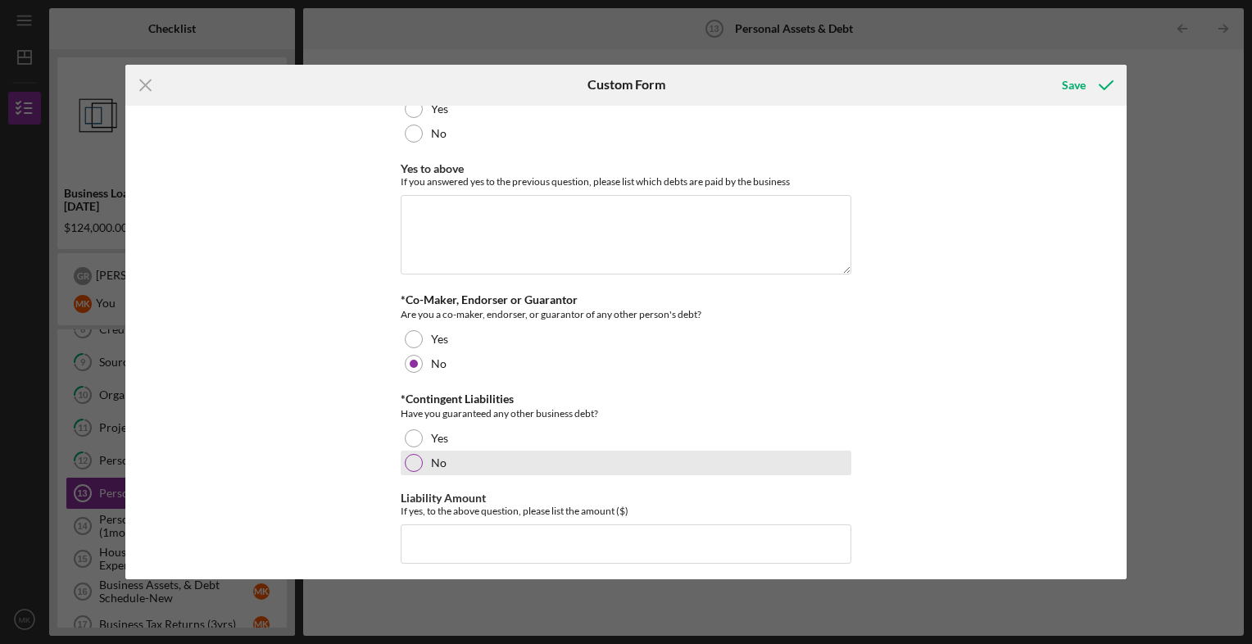
click at [413, 459] on div at bounding box center [414, 463] width 18 height 18
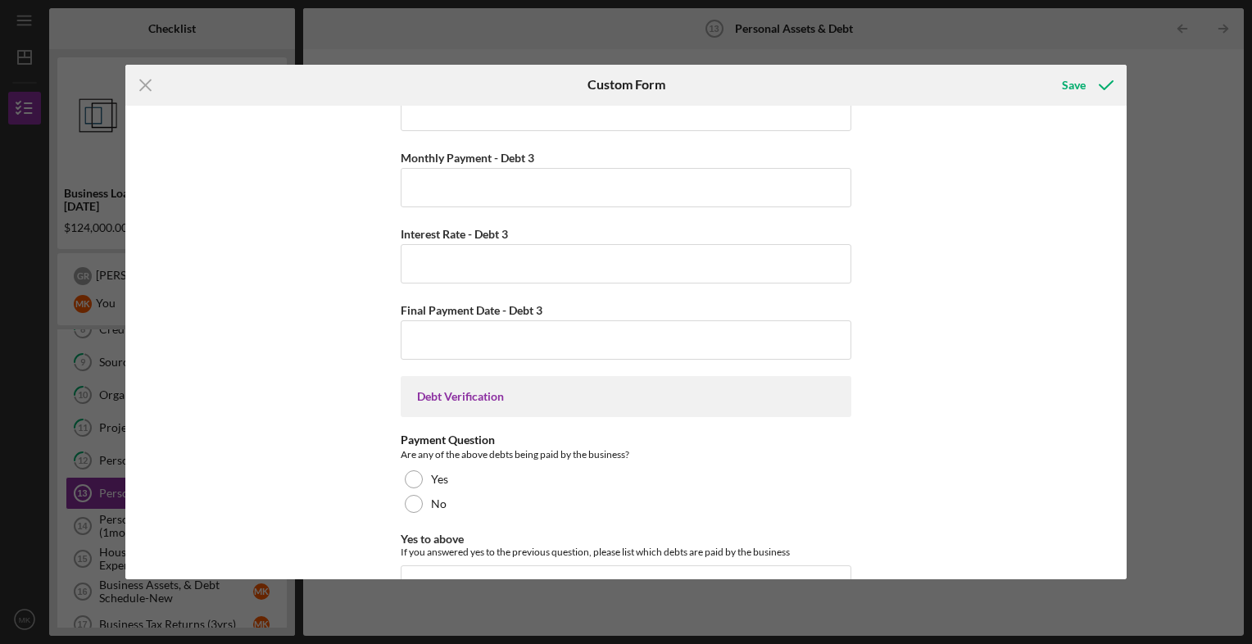
scroll to position [3839, 0]
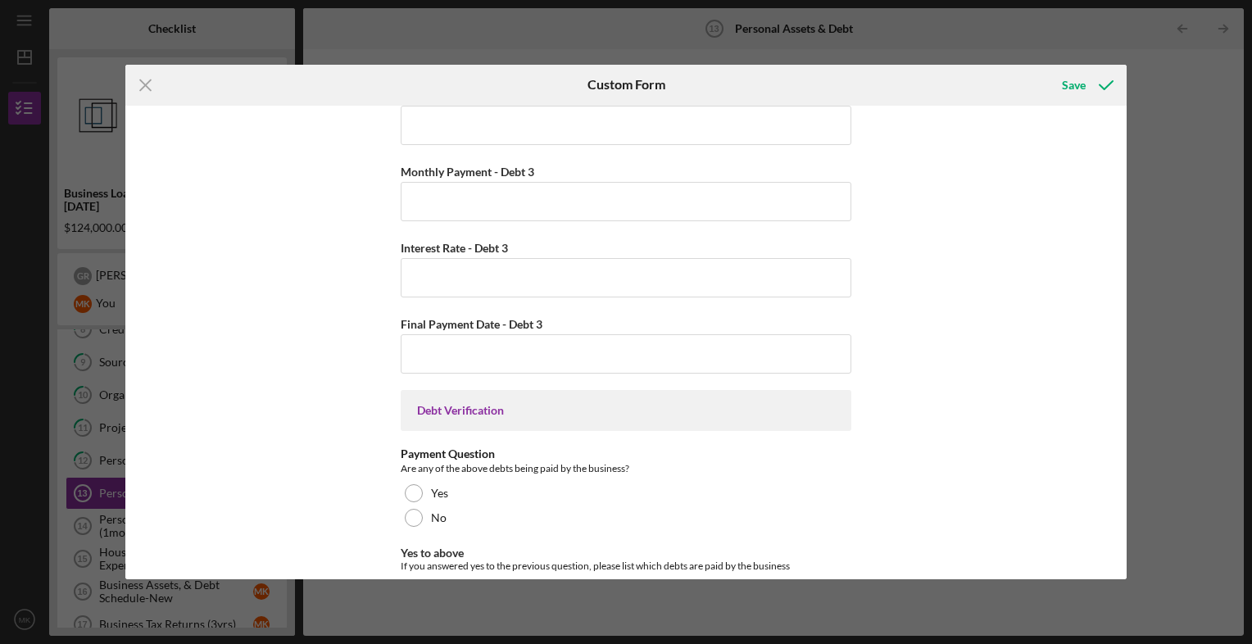
click at [337, 156] on div "Personal Cash on Hand Cash in Personal Checking and Savings Stocks & Investment…" at bounding box center [625, 343] width 1001 height 474
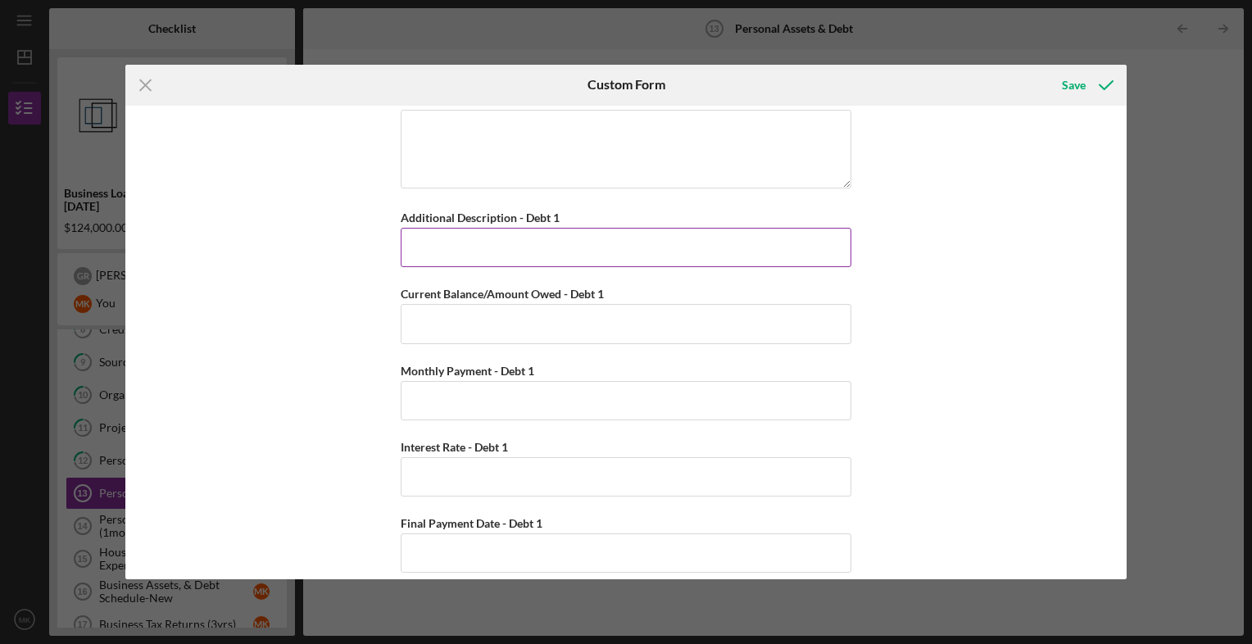
scroll to position [2096, 0]
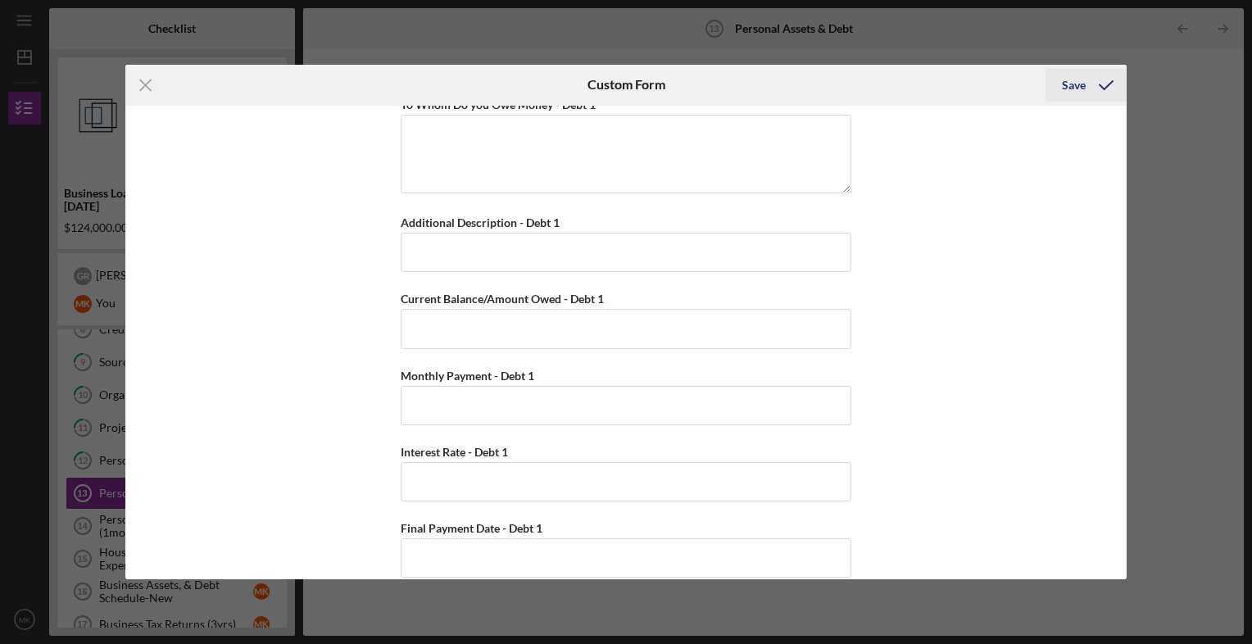
click at [1104, 87] on icon "submit" at bounding box center [1106, 85] width 41 height 41
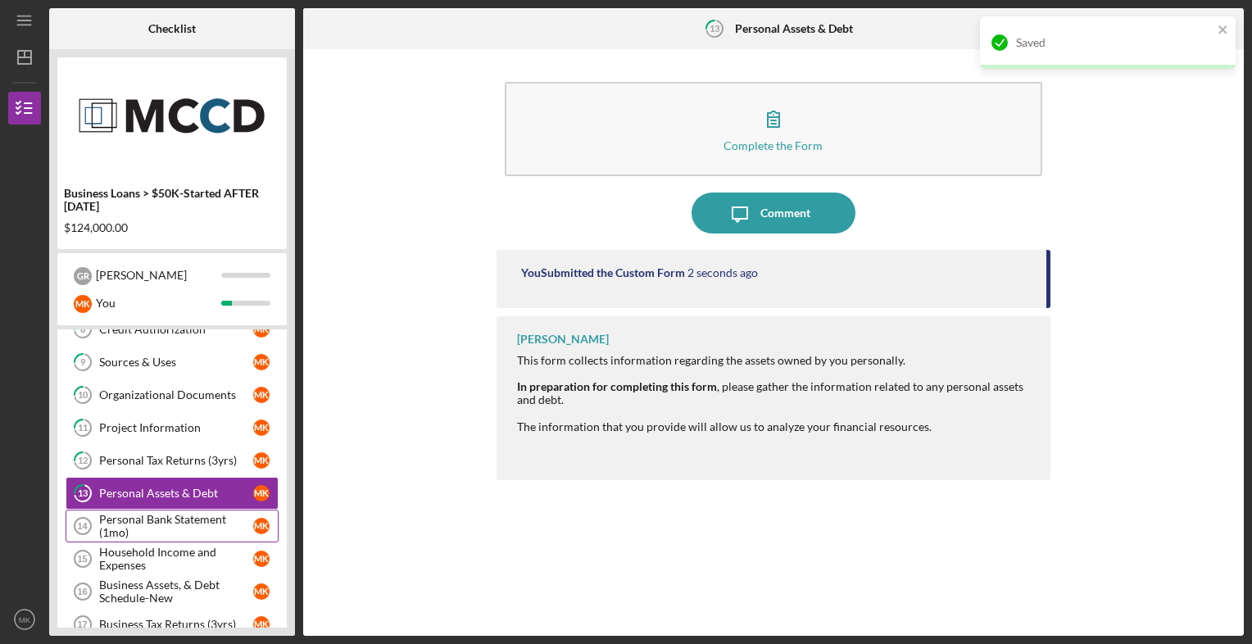
click at [116, 522] on div "Personal Bank Statement (1mo)" at bounding box center [176, 526] width 154 height 26
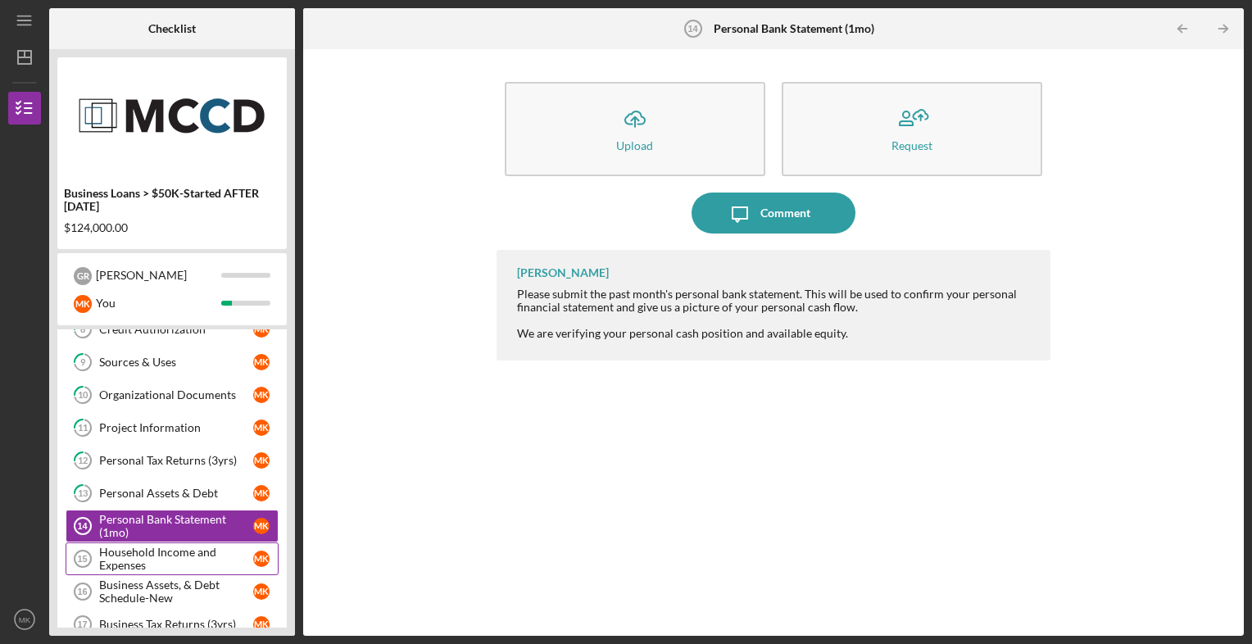
click at [167, 560] on div "Household Income and Expenses" at bounding box center [176, 559] width 154 height 26
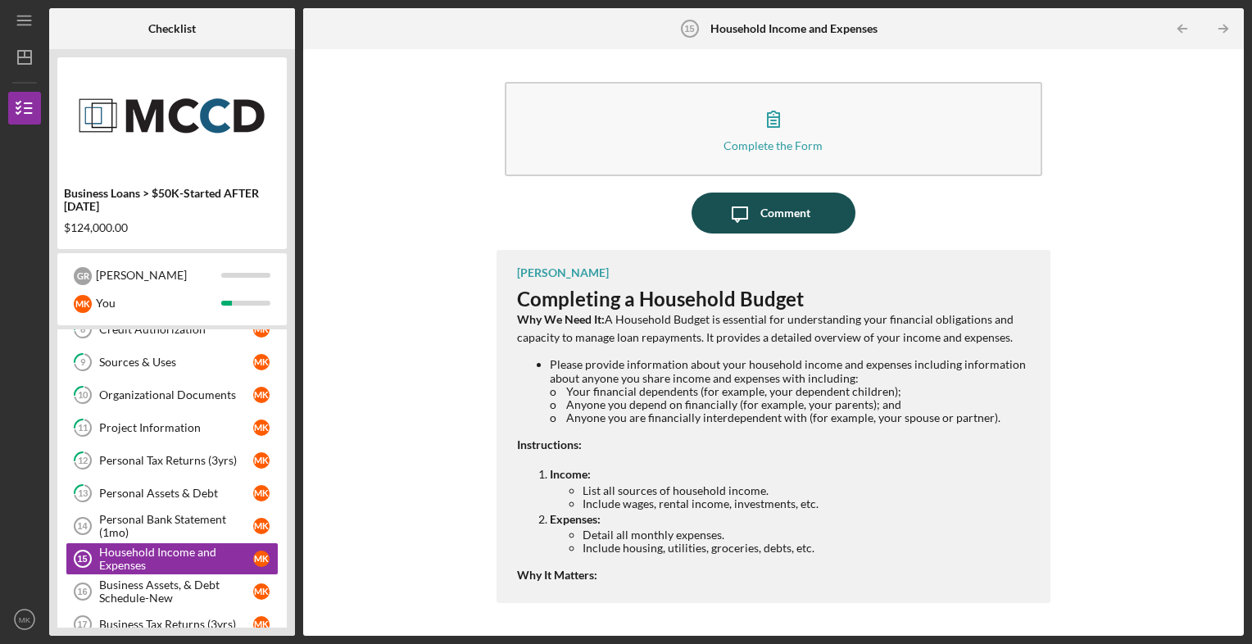
click at [779, 212] on div "Comment" at bounding box center [785, 213] width 50 height 41
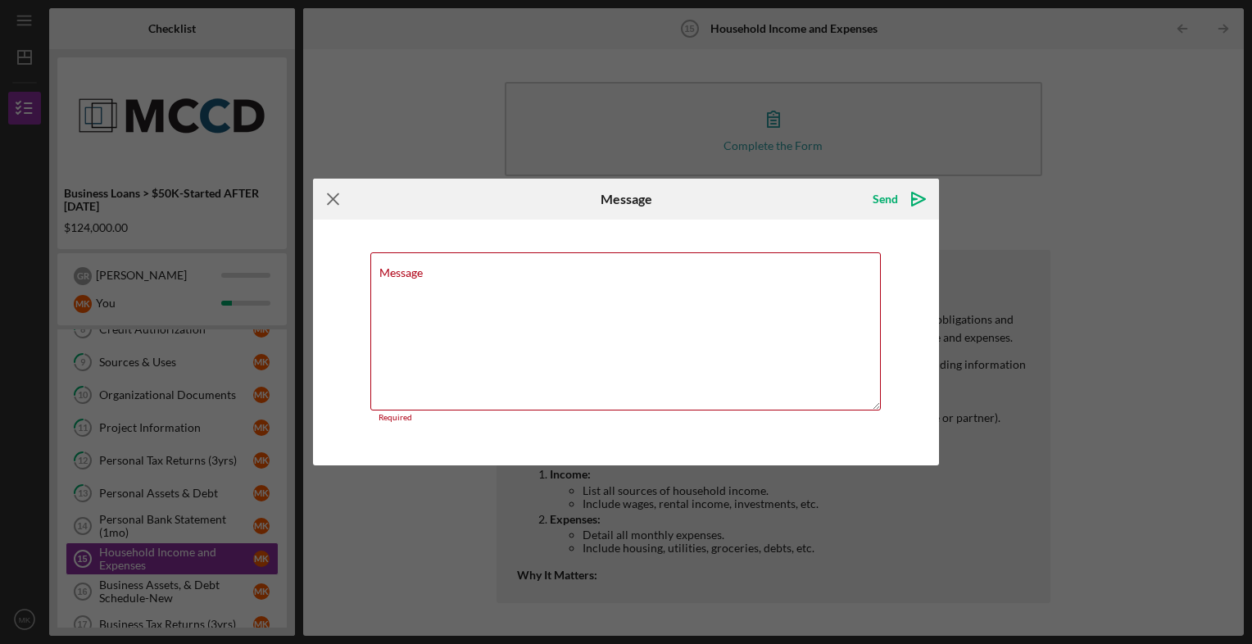
click at [343, 205] on icon "Icon/Menu Close" at bounding box center [333, 199] width 41 height 41
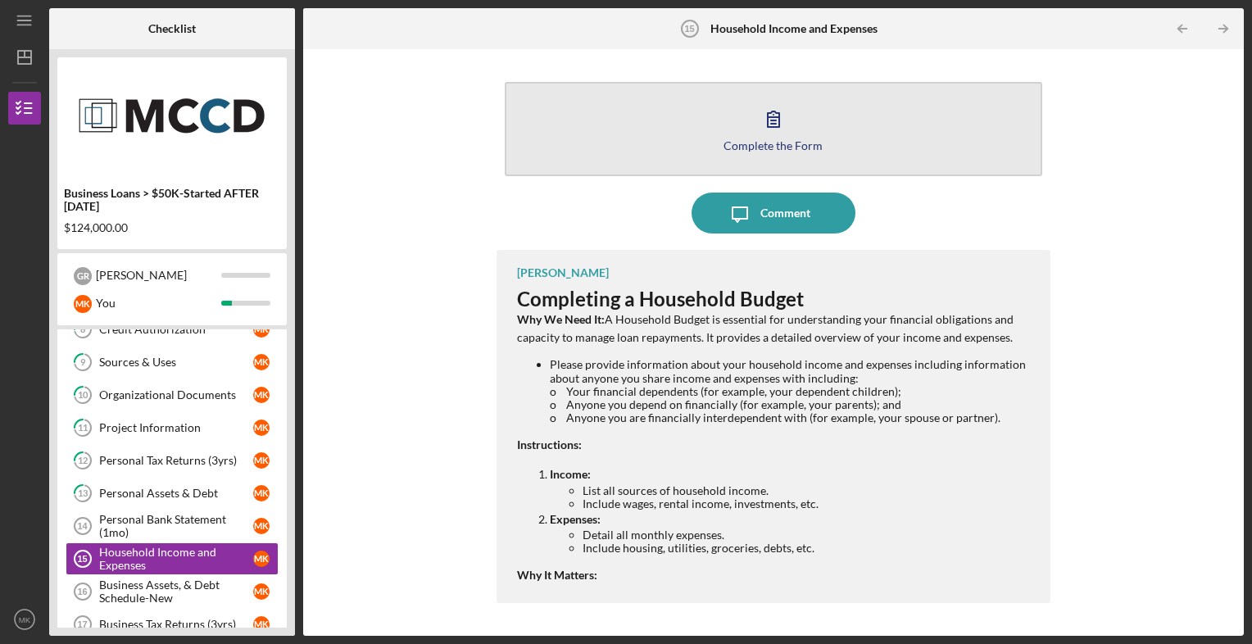
click at [805, 134] on button "Complete the Form Form" at bounding box center [774, 129] width 538 height 94
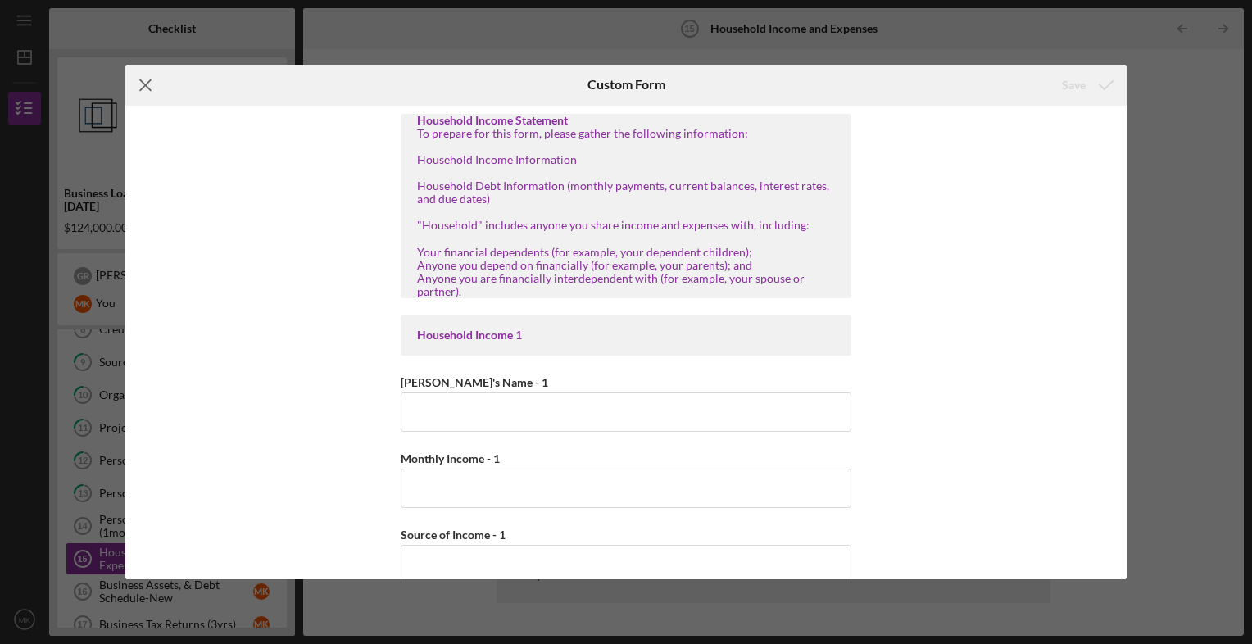
click at [151, 84] on icon "Icon/Menu Close" at bounding box center [145, 85] width 41 height 41
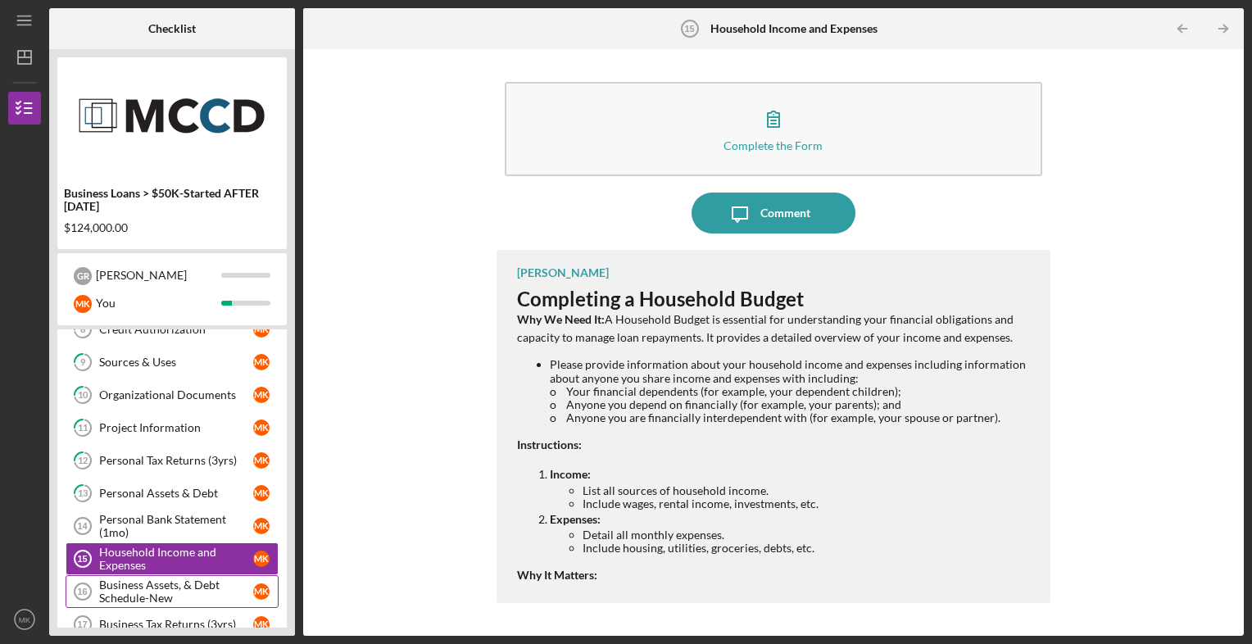
click at [180, 592] on div "Business Assets, & Debt Schedule-New" at bounding box center [176, 591] width 154 height 26
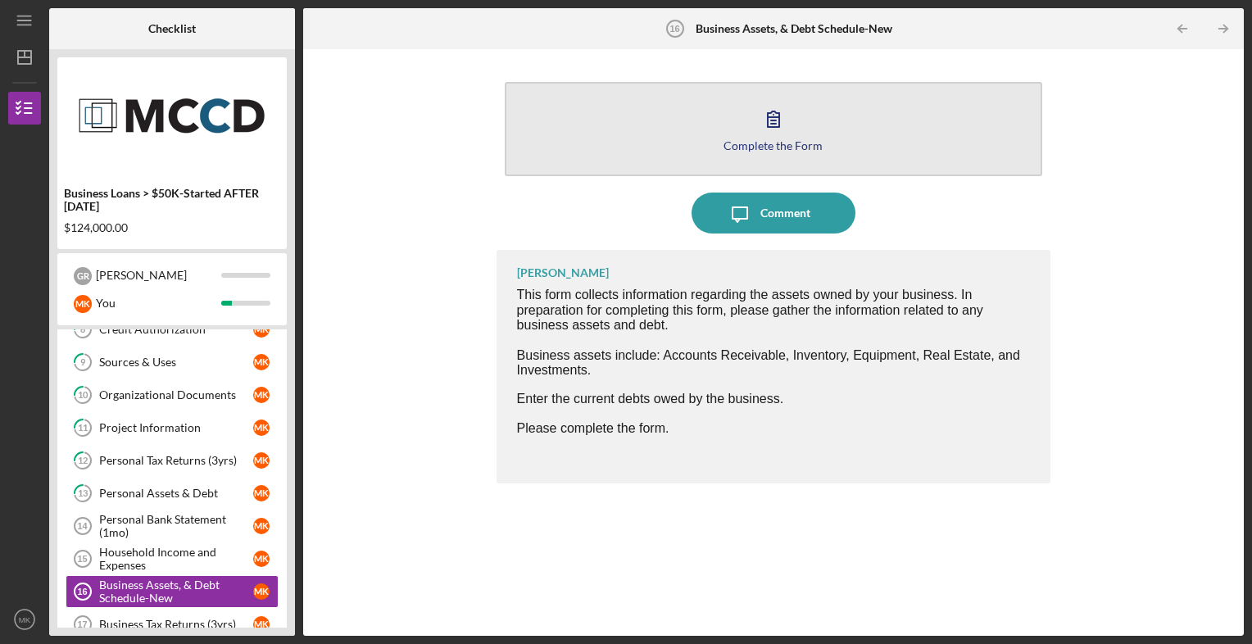
click at [731, 143] on div "Complete the Form" at bounding box center [772, 145] width 99 height 12
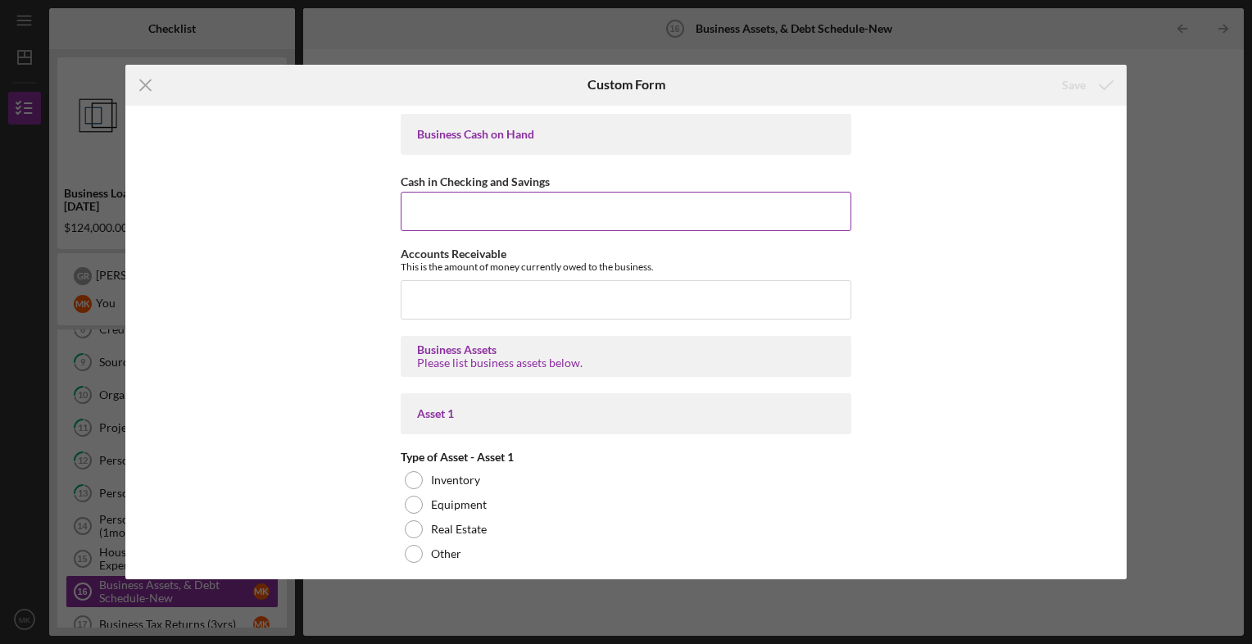
click at [565, 210] on input "Cash in Checking and Savings" at bounding box center [626, 211] width 451 height 39
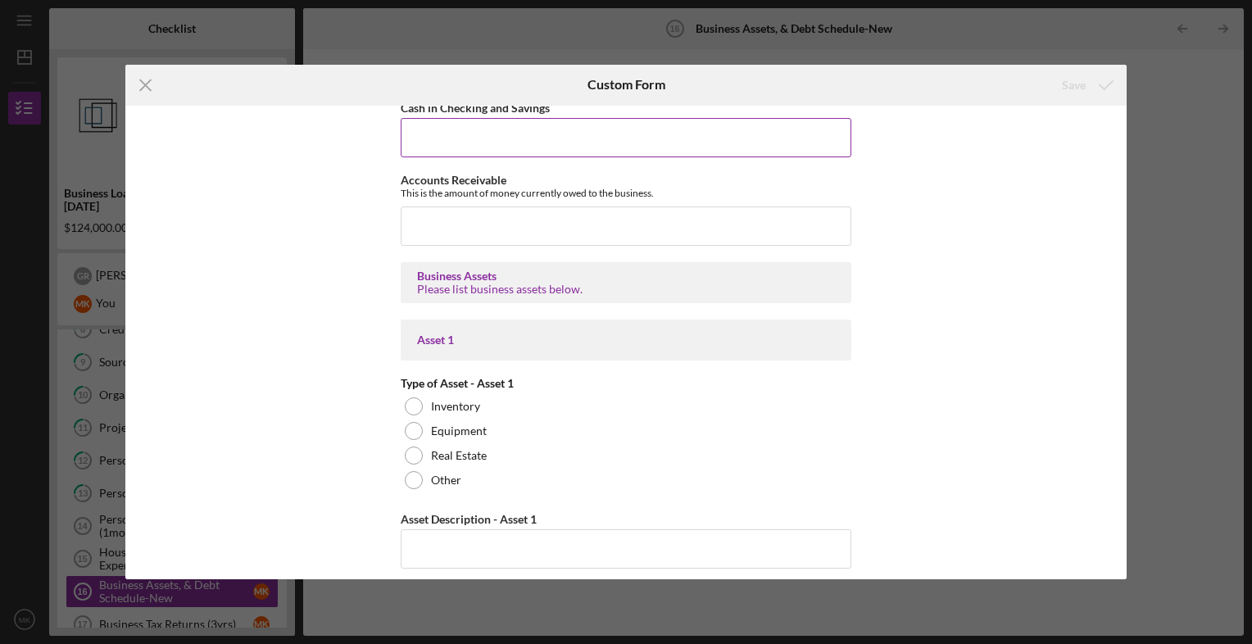
scroll to position [72, 0]
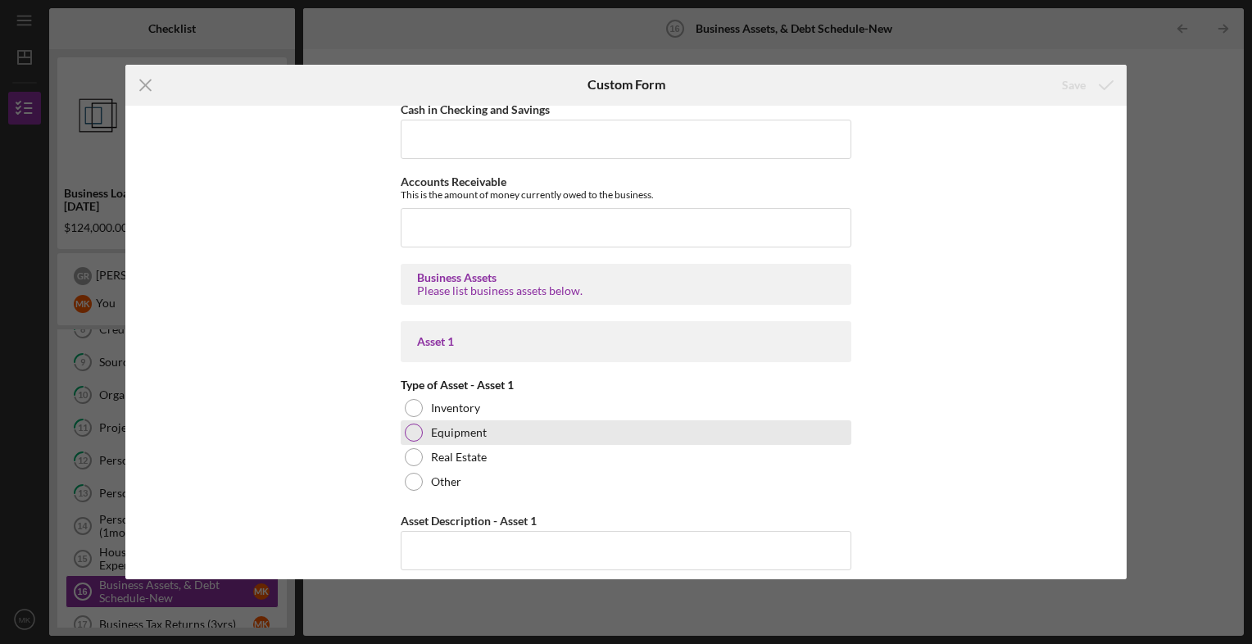
click at [406, 428] on div at bounding box center [414, 433] width 18 height 18
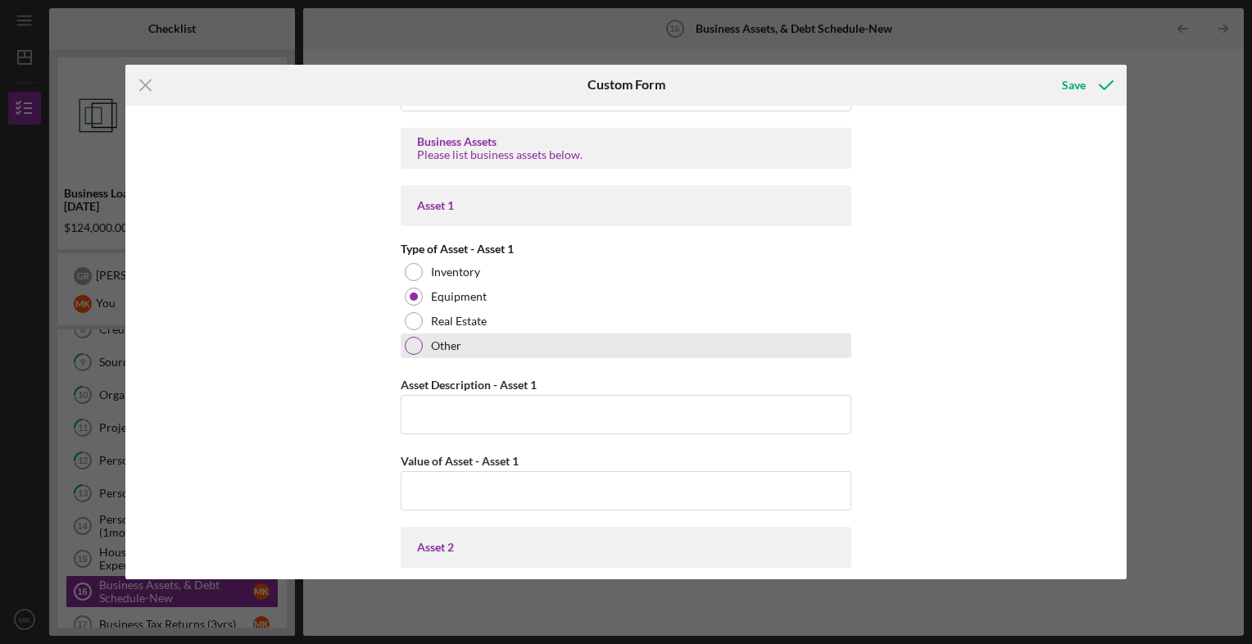
scroll to position [209, 0]
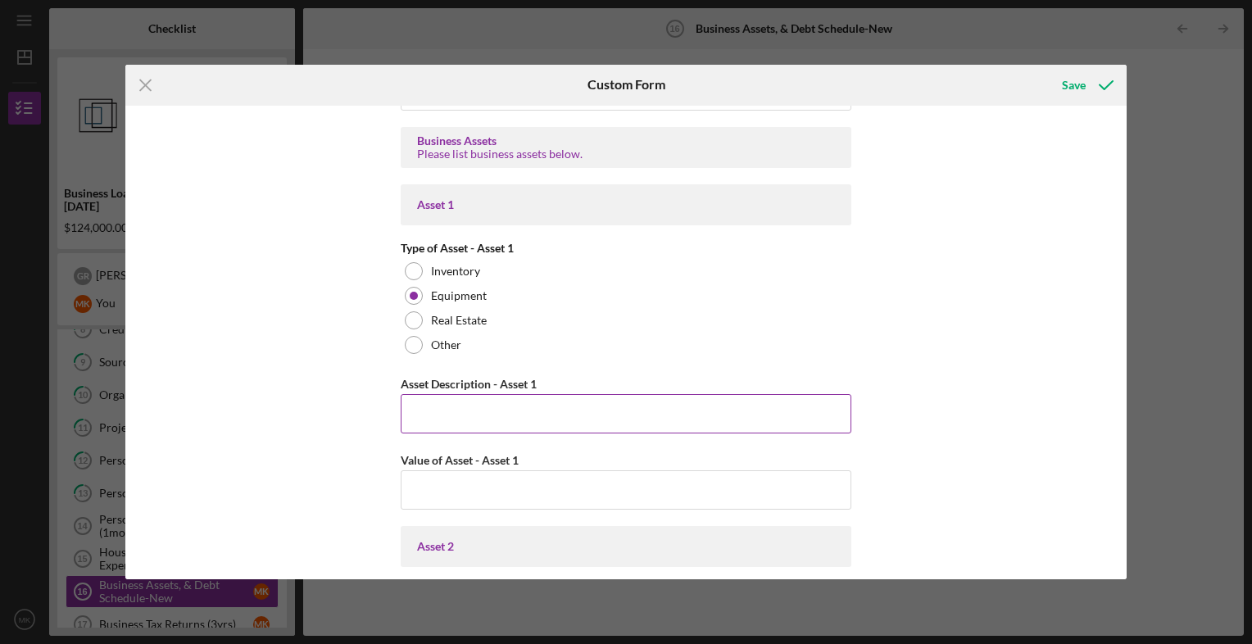
click at [495, 410] on input "Asset Description - Asset 1" at bounding box center [626, 413] width 451 height 39
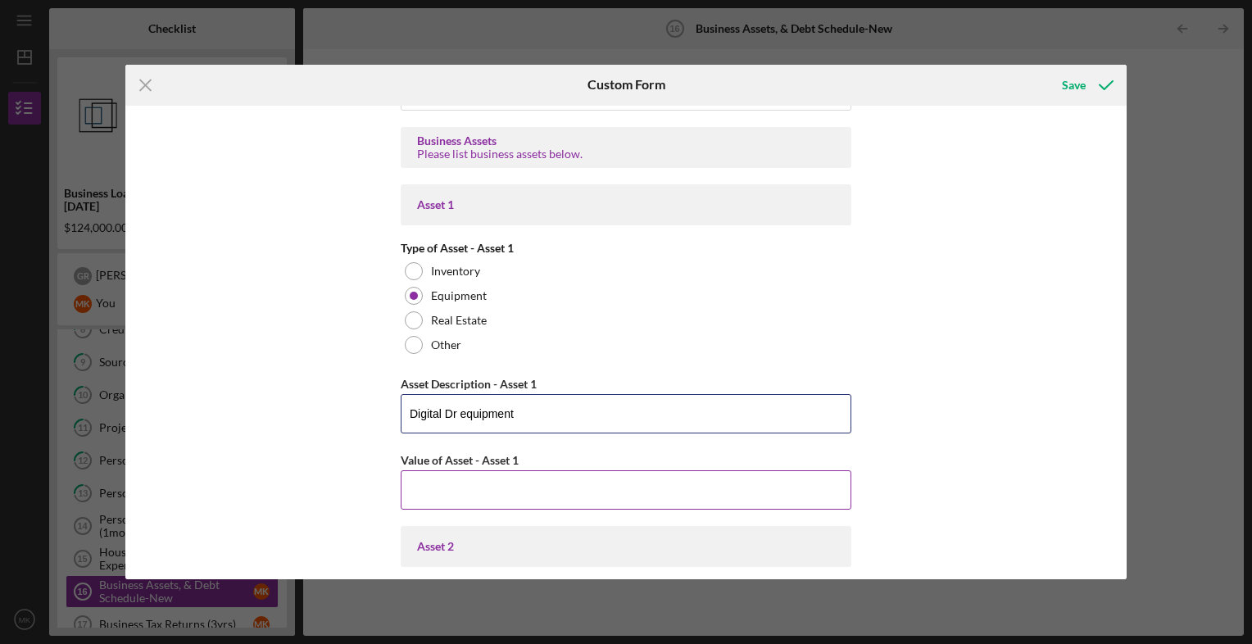
type input "Digital Dr equipment"
click at [428, 474] on input "Value of Asset - Asset 1" at bounding box center [626, 489] width 451 height 39
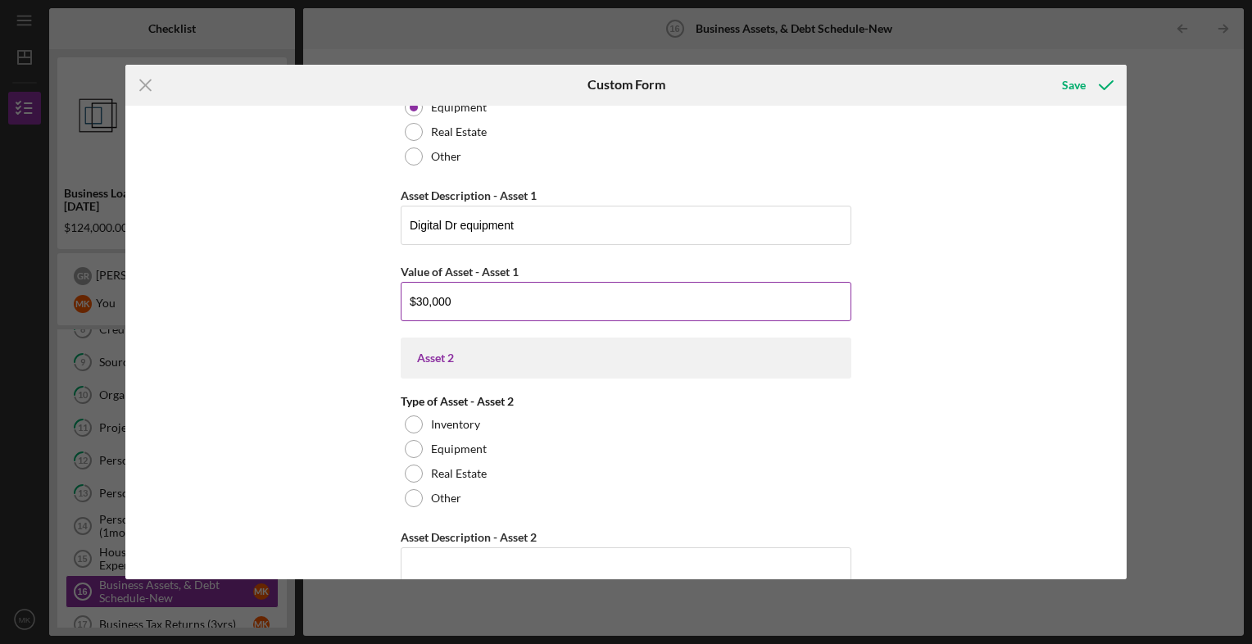
scroll to position [399, 0]
type input "$30,000"
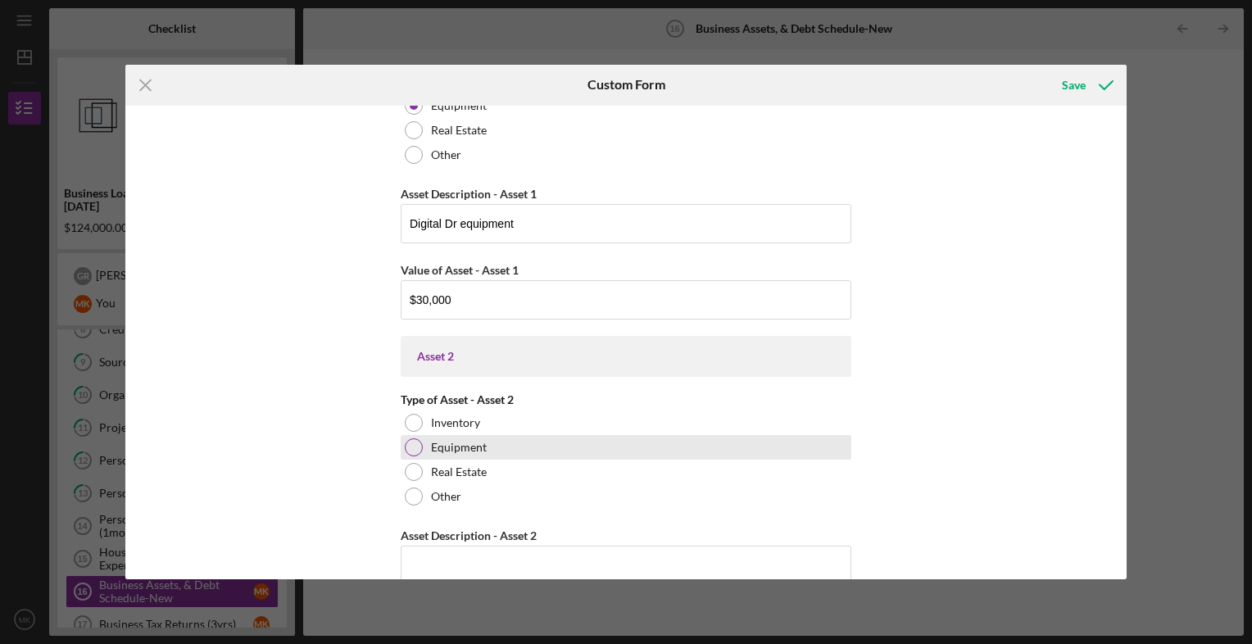
click at [412, 447] on div at bounding box center [414, 447] width 18 height 18
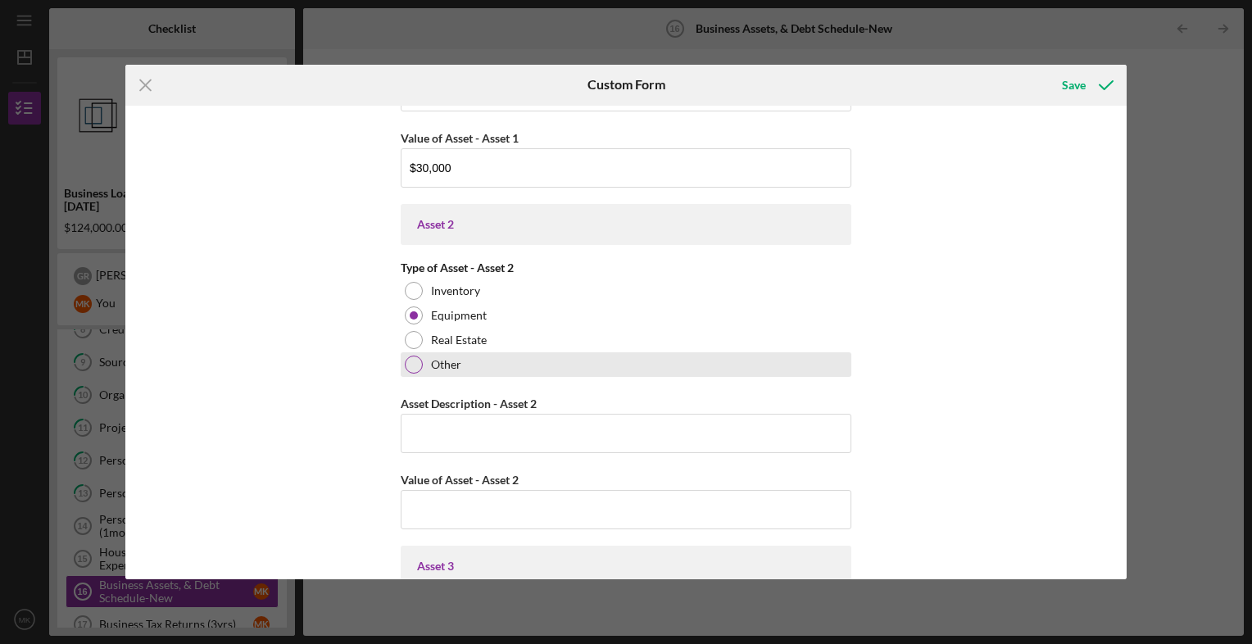
scroll to position [533, 0]
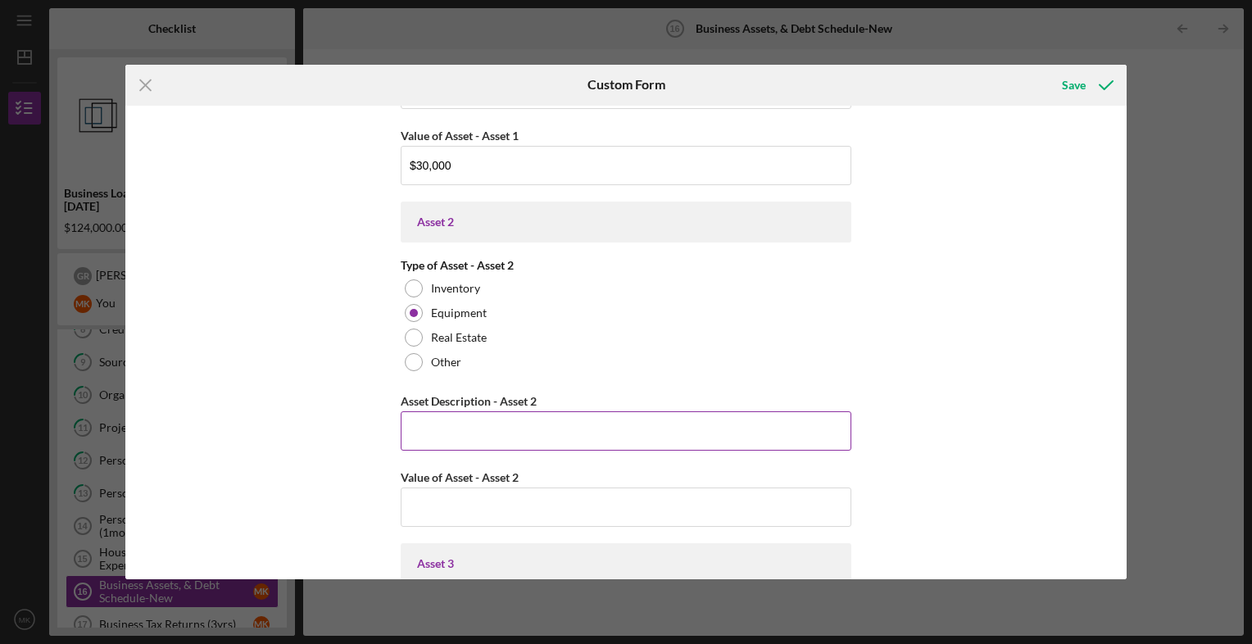
click at [423, 429] on input "Asset Description - Asset 2" at bounding box center [626, 430] width 451 height 39
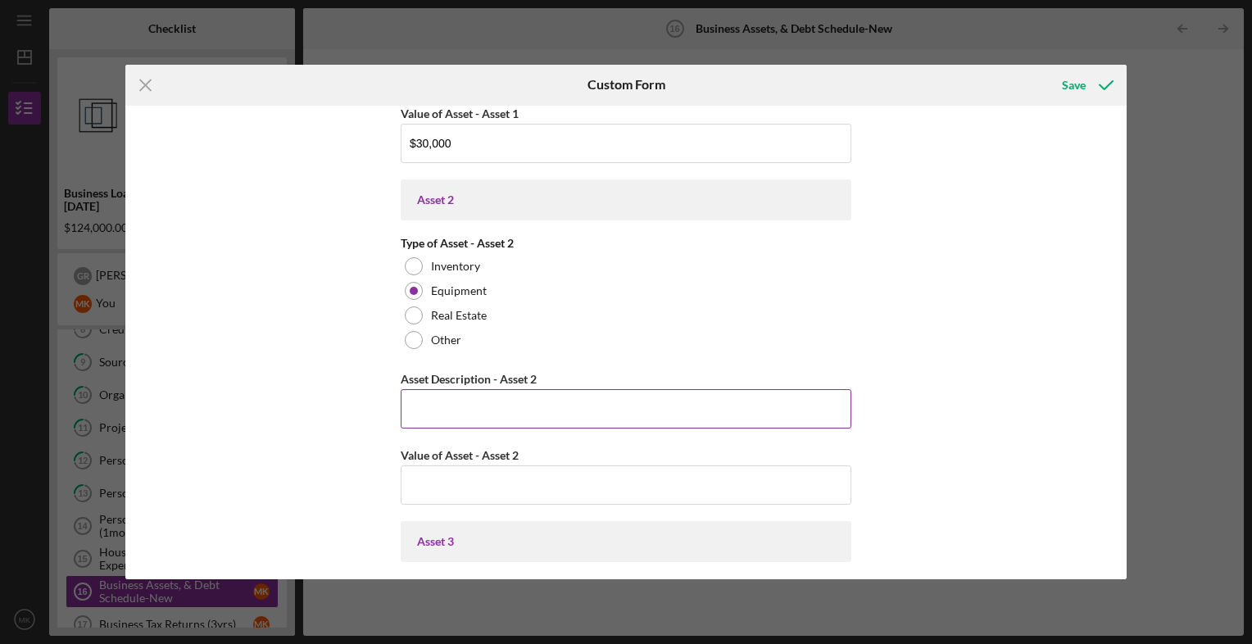
scroll to position [557, 0]
click at [419, 409] on input "Asset Description - Asset 2" at bounding box center [626, 407] width 451 height 39
click at [469, 415] on input "Asset Description - Asset 2" at bounding box center [626, 407] width 451 height 39
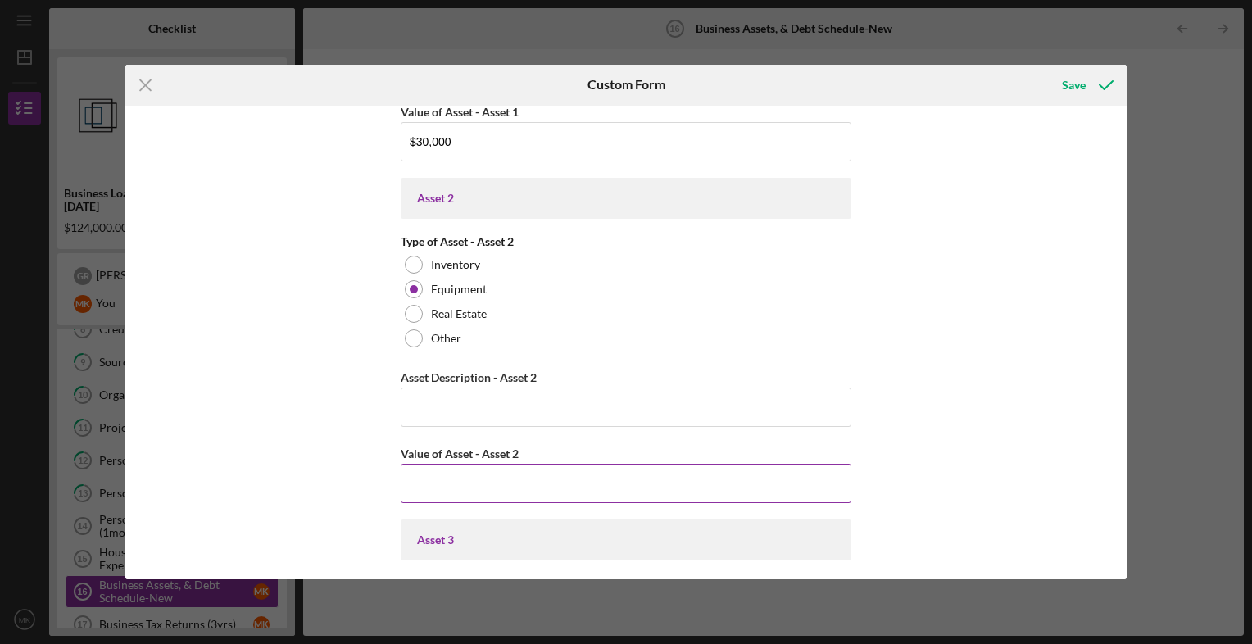
click at [437, 475] on input "Value of Asset - Asset 2" at bounding box center [626, 483] width 451 height 39
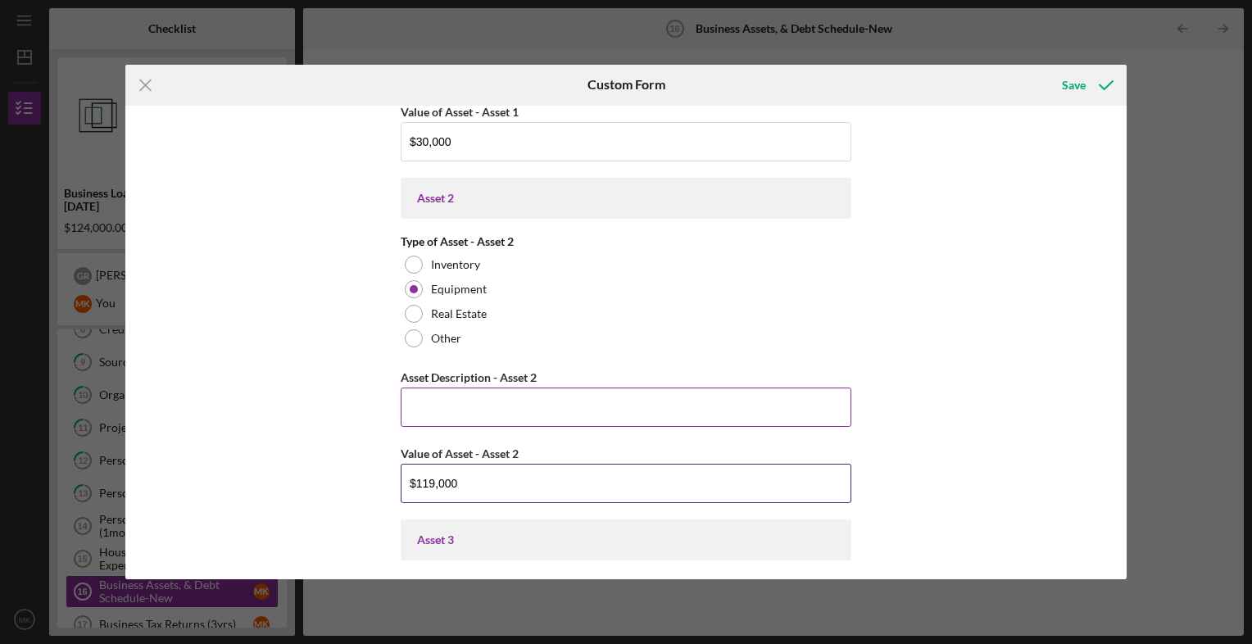
type input "$119,000"
click at [450, 395] on input "Asset Description - Asset 2" at bounding box center [626, 407] width 451 height 39
type input "u"
click at [437, 405] on input "UCS60 automated lens cleaning" at bounding box center [626, 407] width 451 height 39
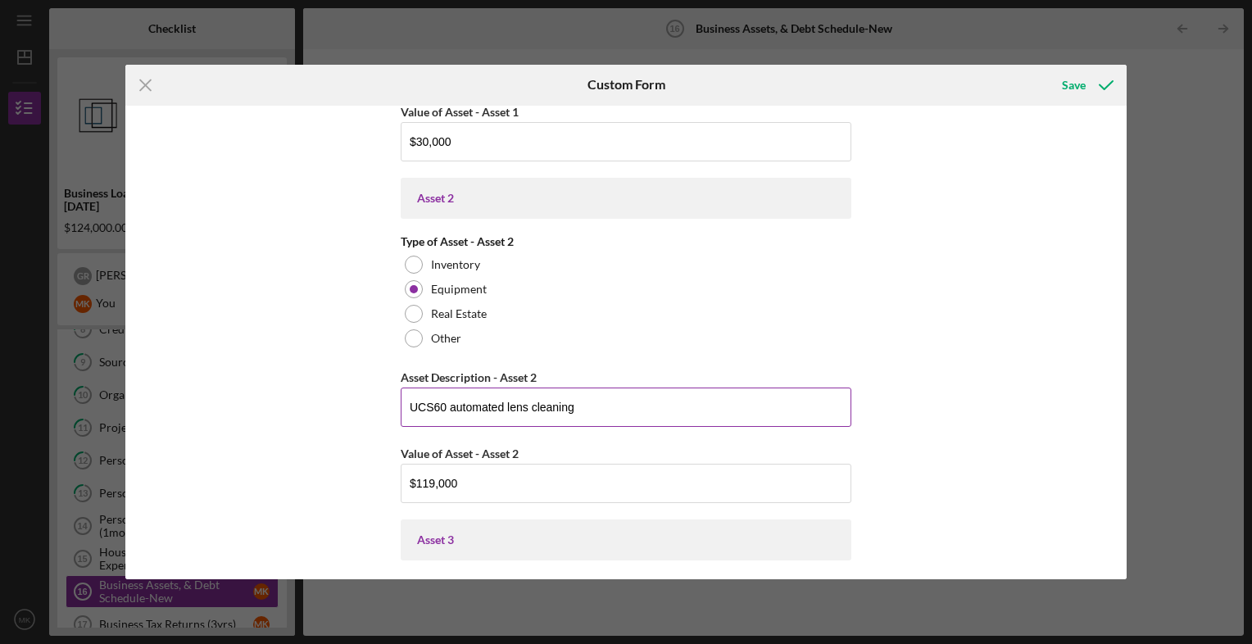
click at [583, 403] on input "UCS60 automated lens cleaning" at bounding box center [626, 407] width 451 height 39
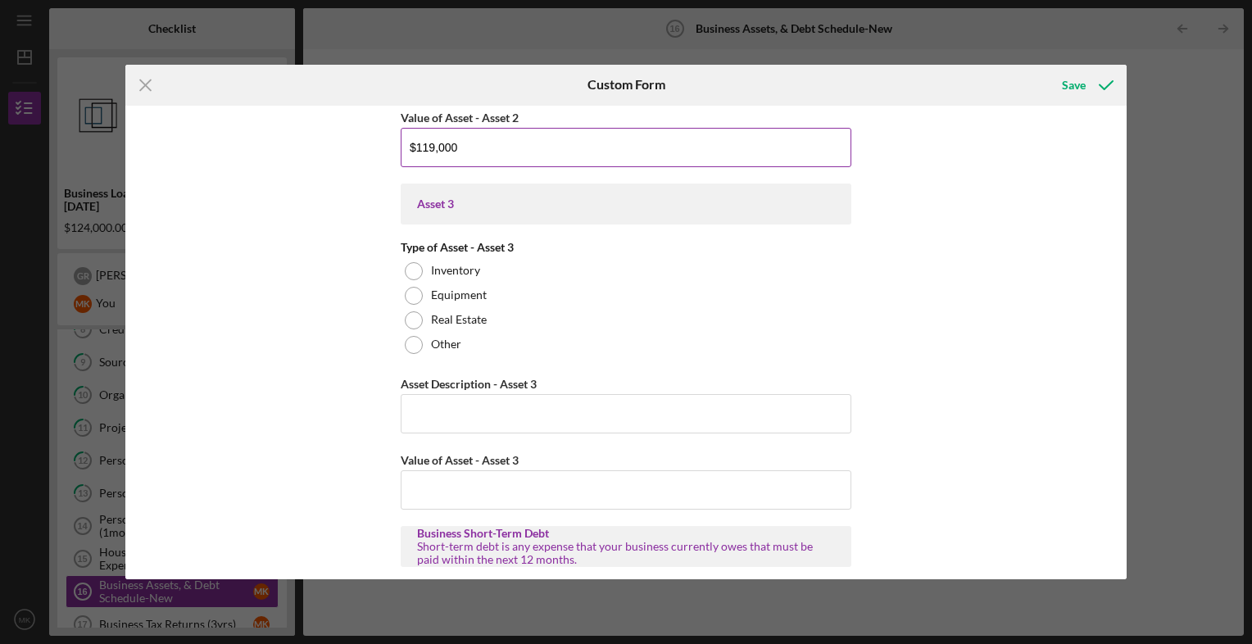
scroll to position [905, 0]
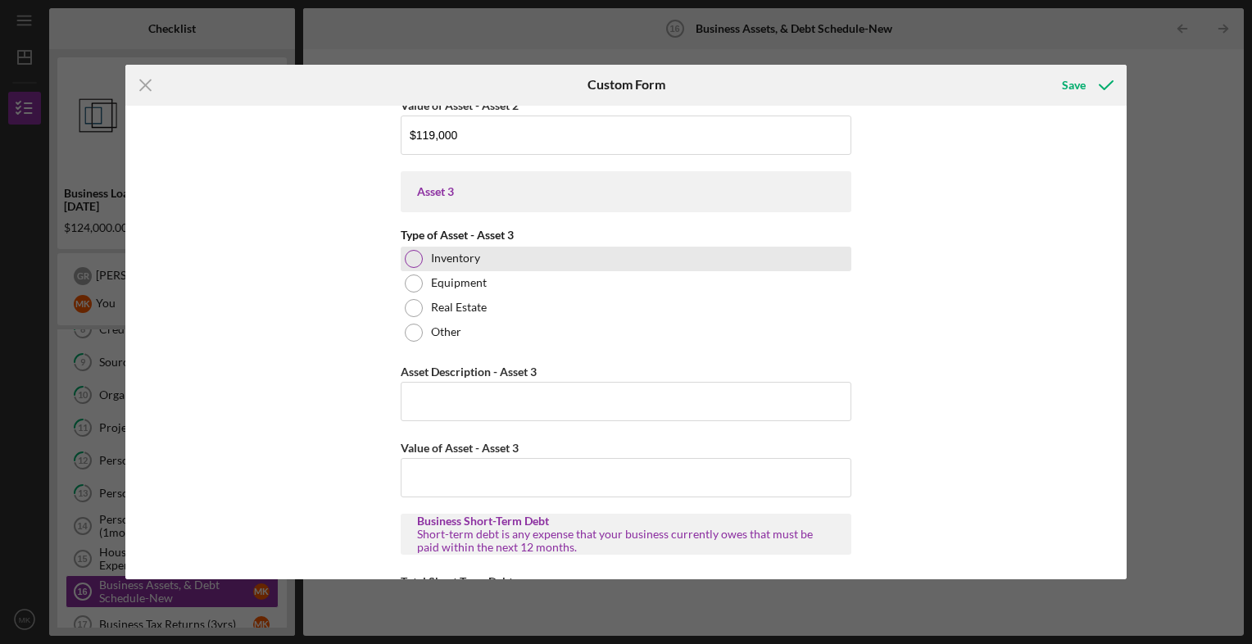
type input "UCS60 automated lens cleaning line for Anti reflective removal."
click at [414, 258] on div at bounding box center [414, 259] width 18 height 18
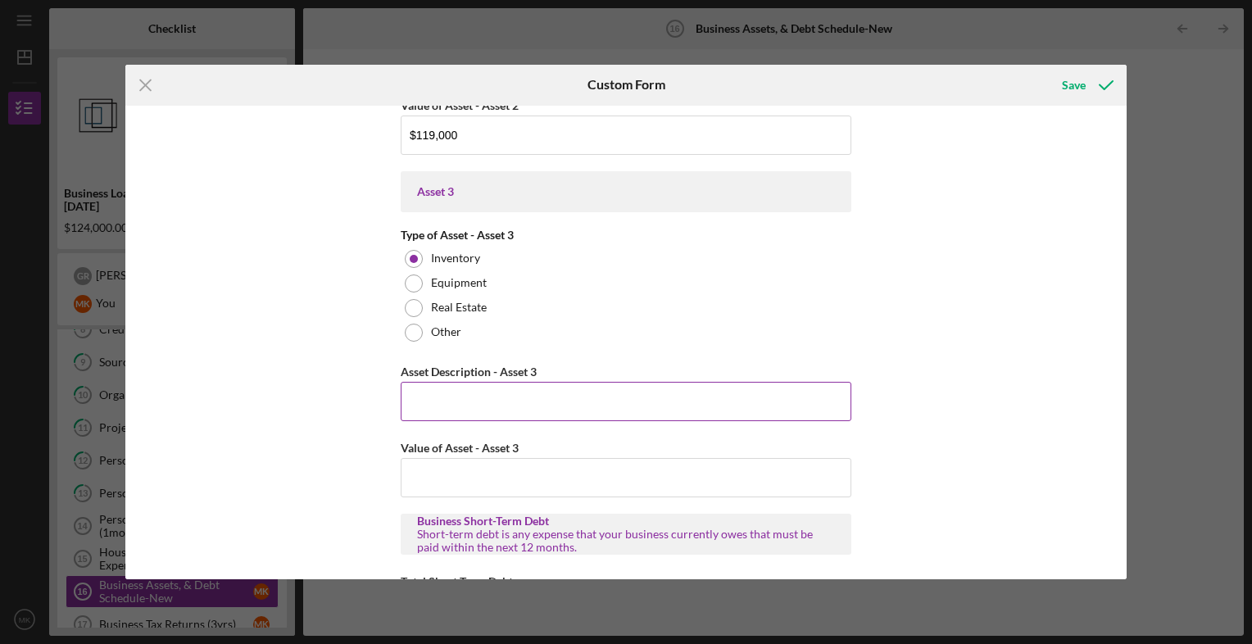
click at [427, 397] on input "Asset Description - Asset 3" at bounding box center [626, 401] width 451 height 39
type input "I"
click at [534, 406] on input "I have Opticam" at bounding box center [626, 401] width 451 height 39
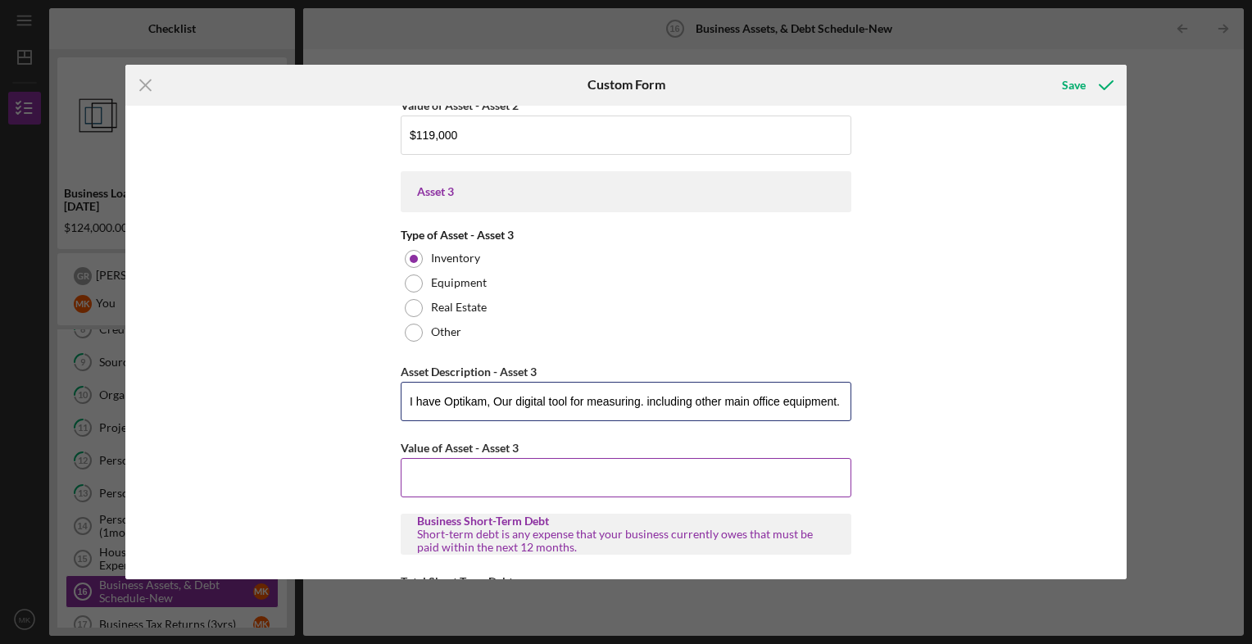
type input "I have Optikam, Our digital tool for measuring. including other main office equ…"
click at [502, 469] on input "Value of Asset - Asset 3" at bounding box center [626, 477] width 451 height 39
type input "$7"
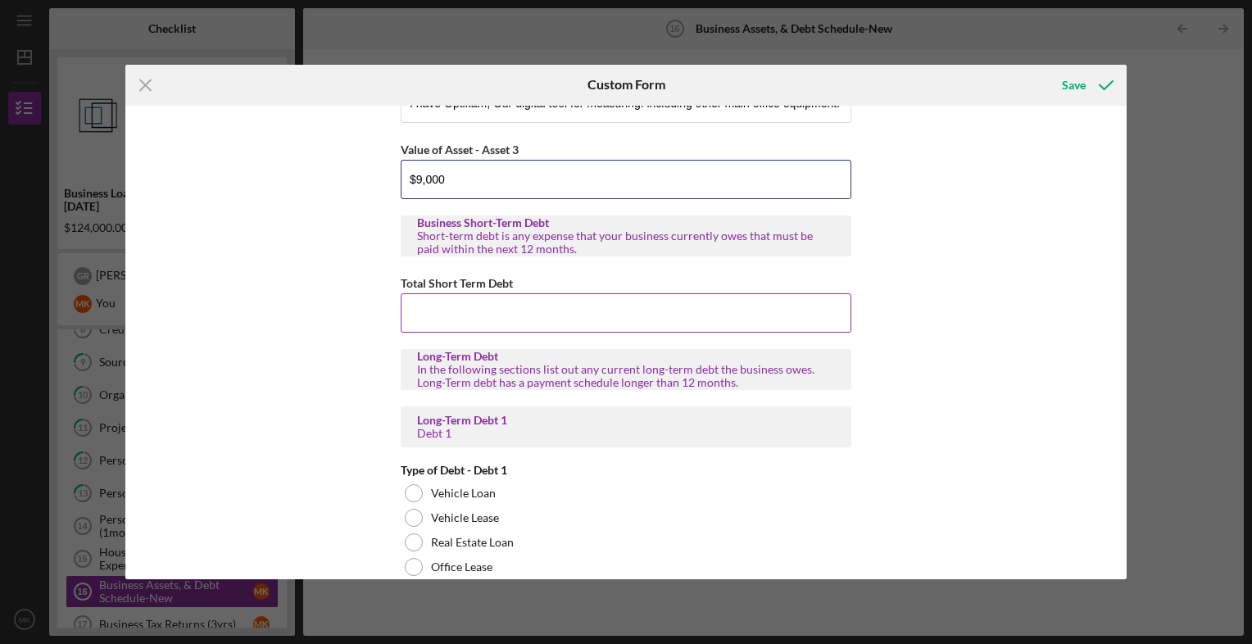
scroll to position [1206, 0]
type input "$9,000"
click at [478, 313] on input "Total Short Term Debt" at bounding box center [626, 310] width 451 height 39
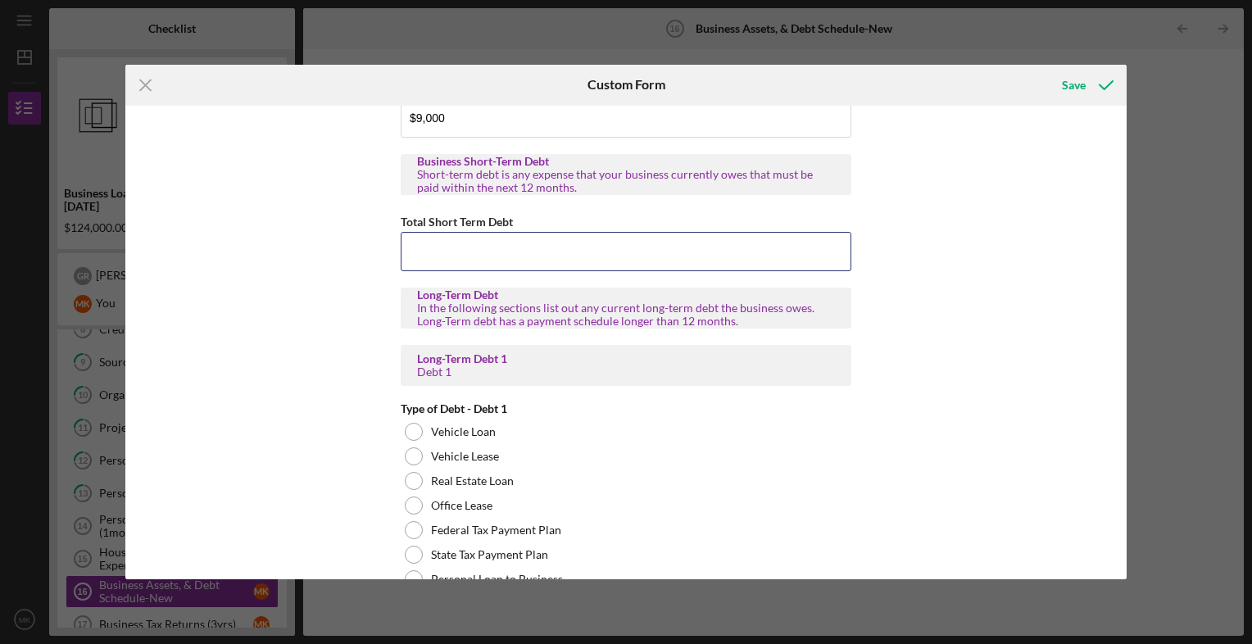
scroll to position [1258, 0]
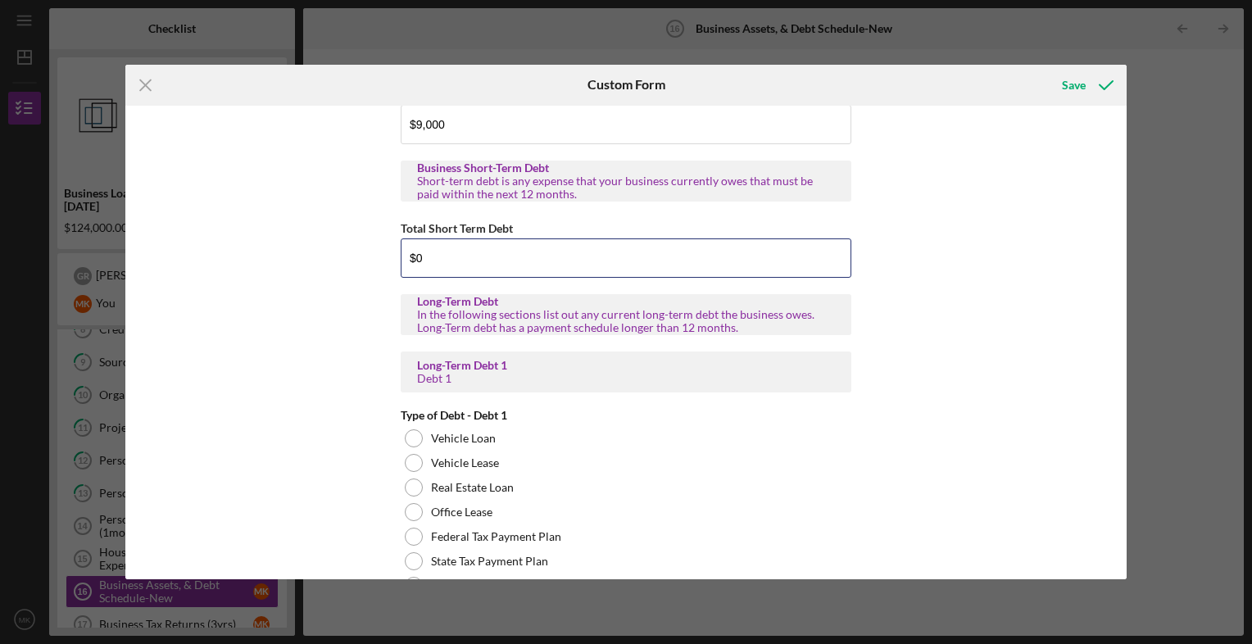
type input "$0"
click at [510, 324] on div "In the following sections list out any current long-term debt the business owes…" at bounding box center [626, 321] width 418 height 26
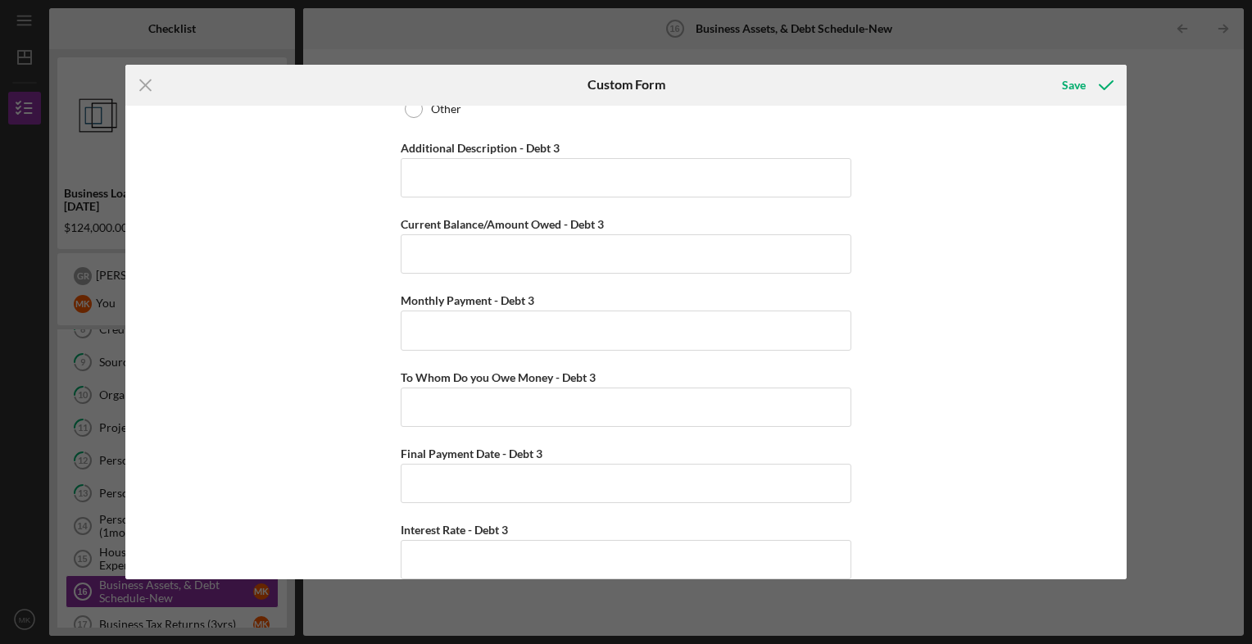
scroll to position [3487, 0]
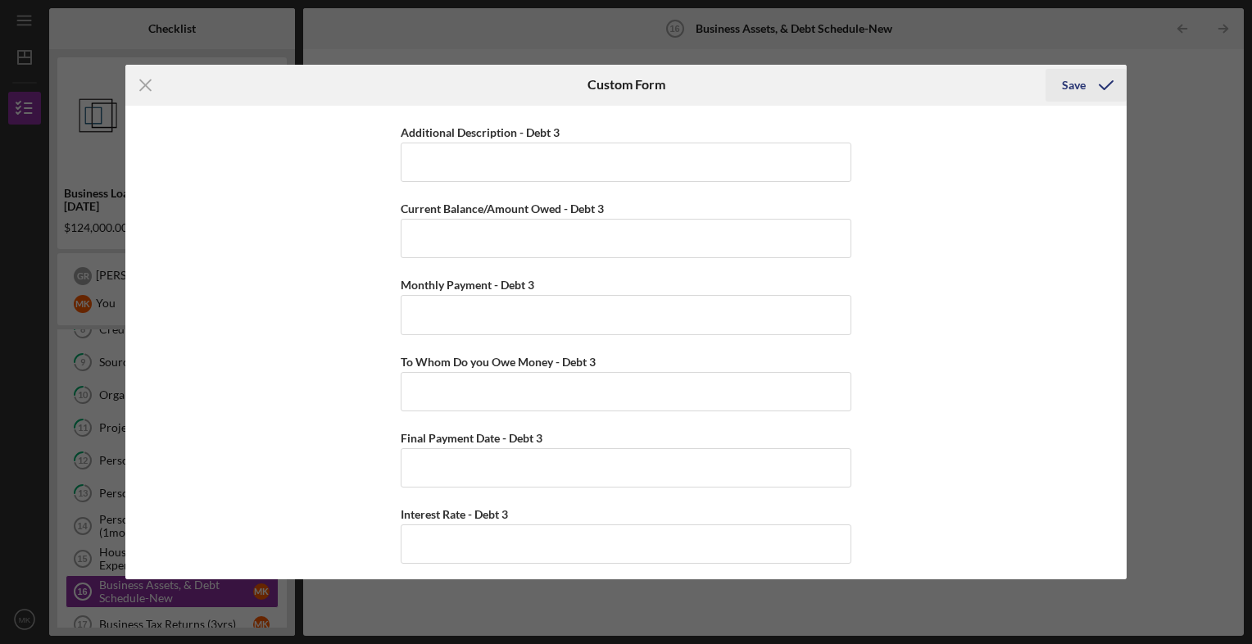
click at [1102, 86] on icon "submit" at bounding box center [1106, 85] width 41 height 41
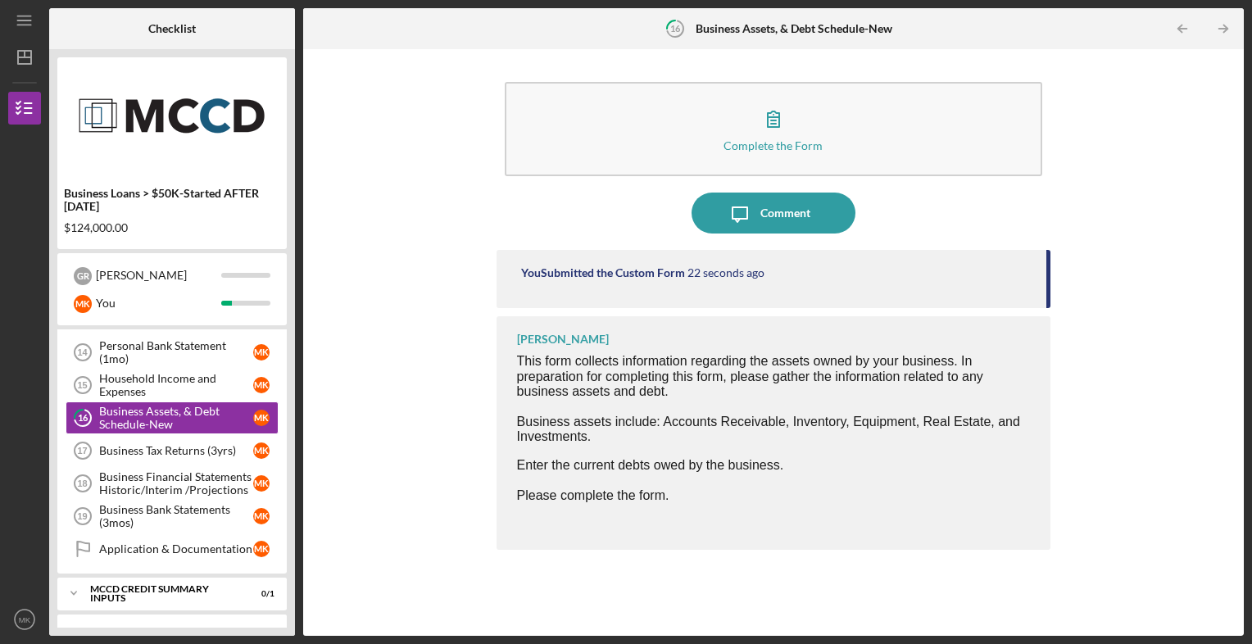
scroll to position [395, 0]
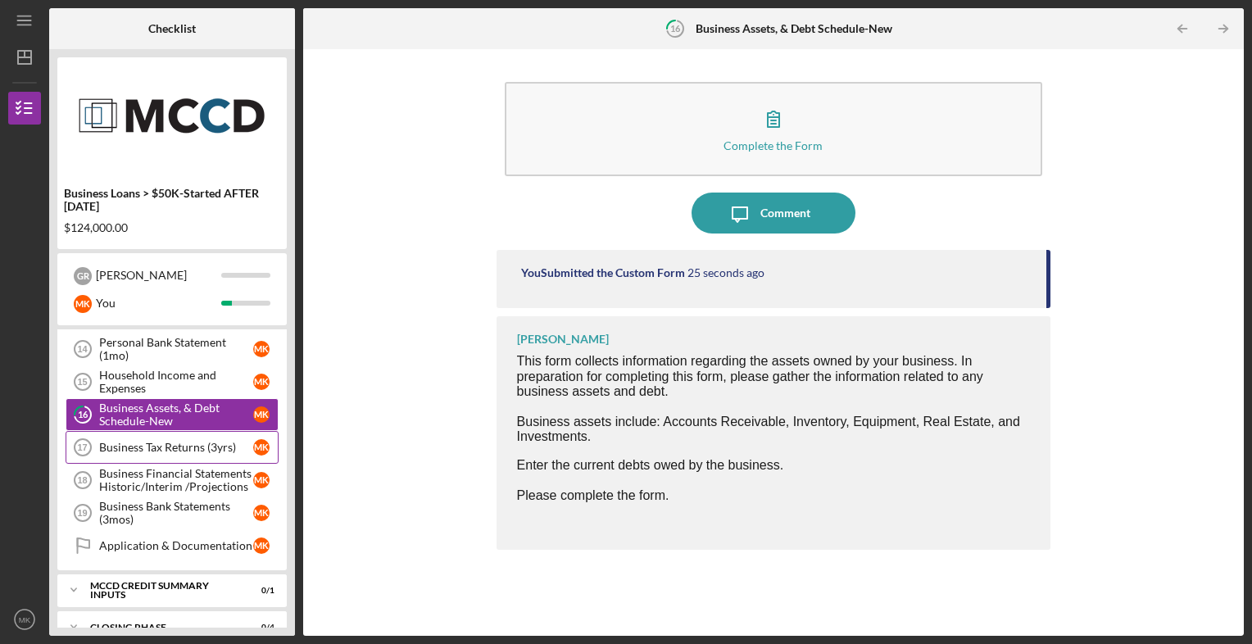
click at [198, 441] on div "Business Tax Returns (3yrs)" at bounding box center [176, 447] width 154 height 13
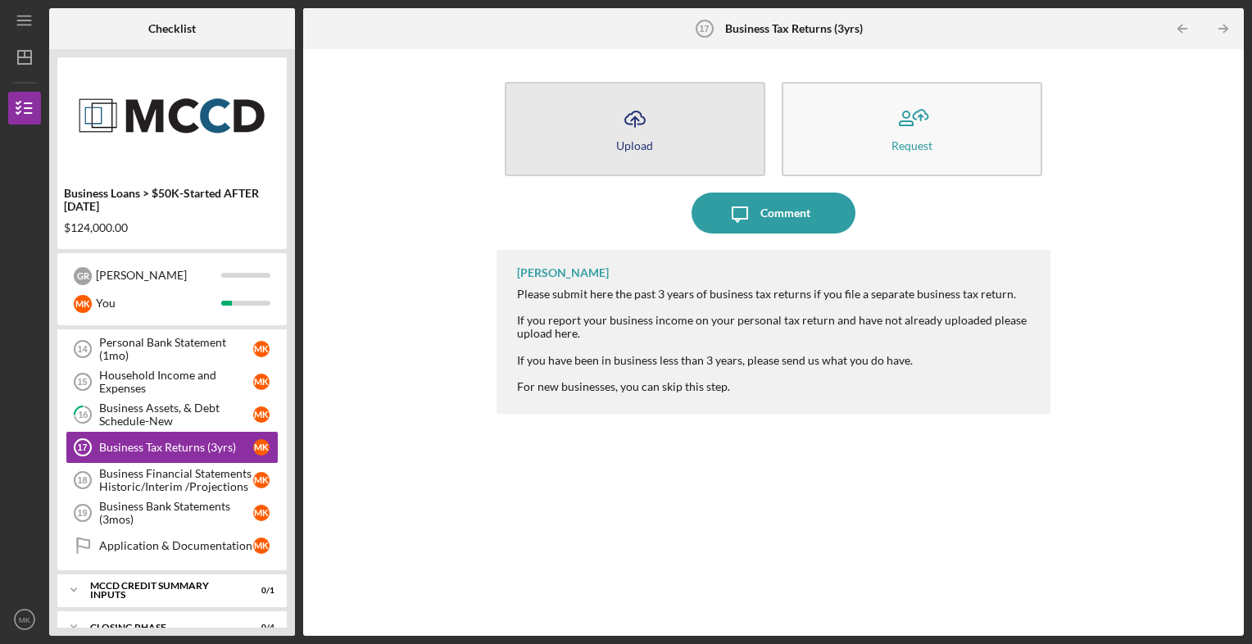
click at [660, 144] on button "Icon/Upload Upload" at bounding box center [635, 129] width 261 height 94
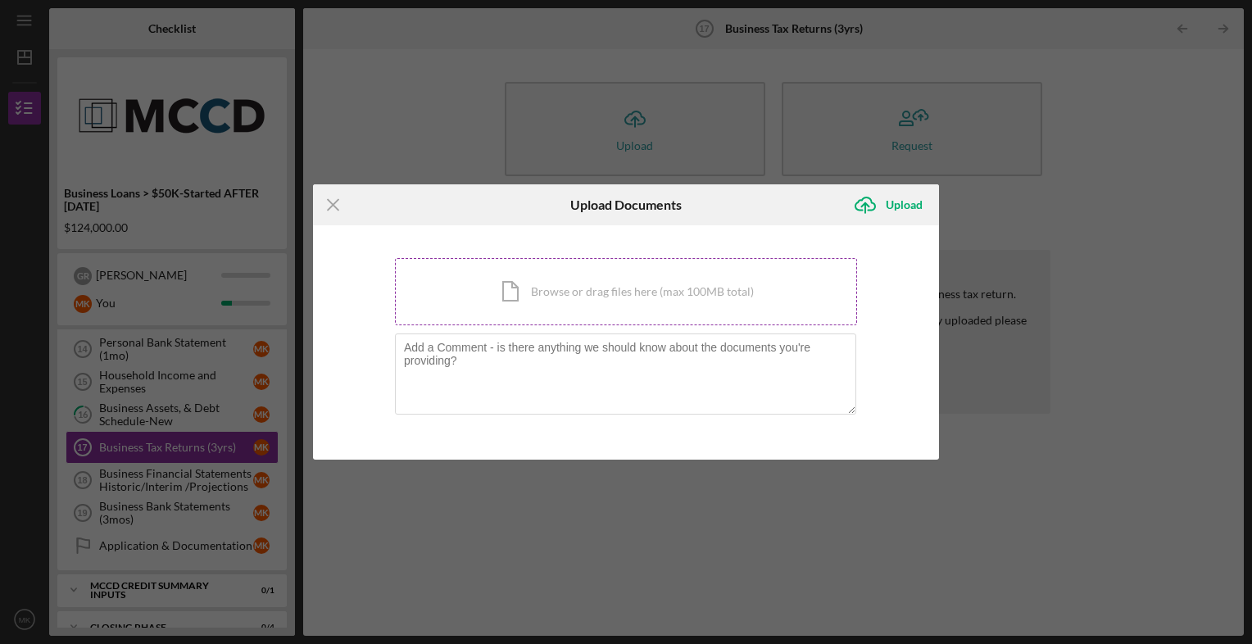
click at [608, 281] on div "Icon/Document Browse or drag files here (max 100MB total) Tap to choose files o…" at bounding box center [626, 291] width 462 height 67
click at [547, 302] on div "Icon/Document Browse or drag files here (max 100MB total) Tap to choose files o…" at bounding box center [626, 291] width 462 height 67
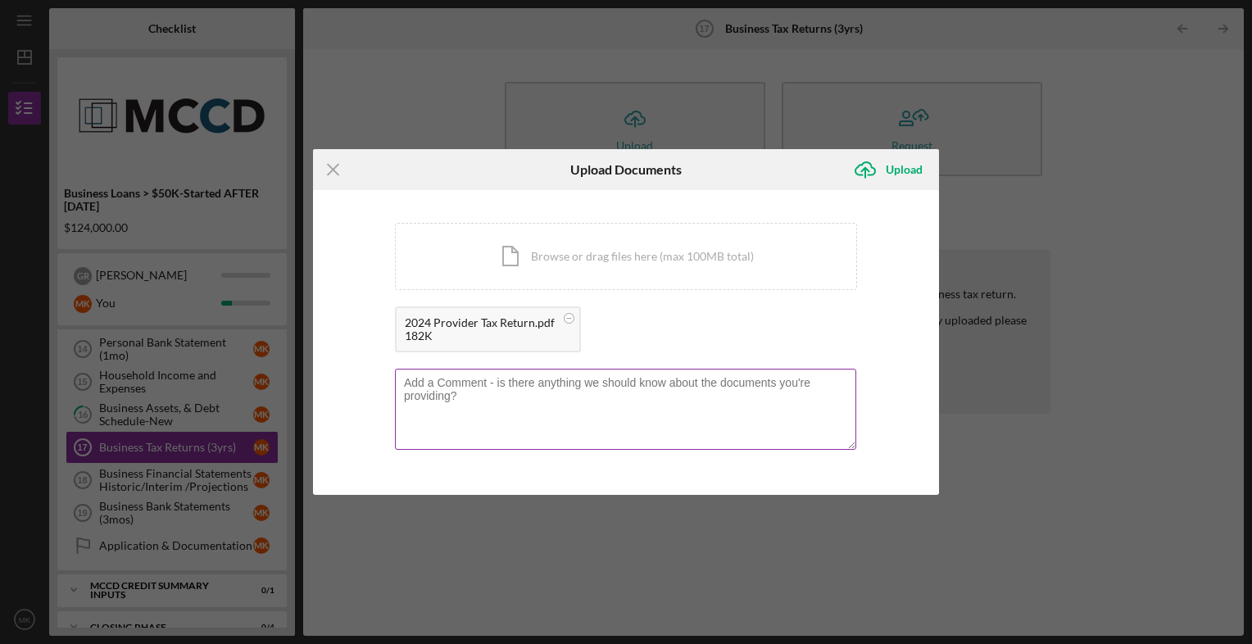
click at [442, 392] on textarea at bounding box center [625, 409] width 461 height 80
click at [454, 392] on textarea at bounding box center [625, 409] width 461 height 80
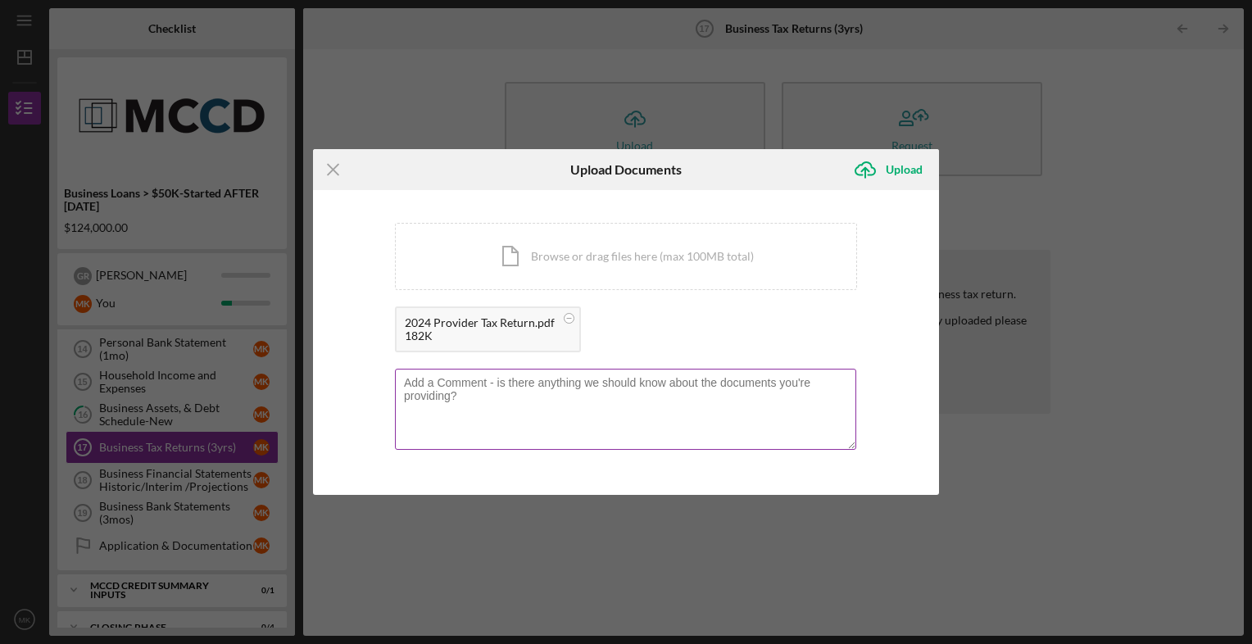
drag, startPoint x: 454, startPoint y: 392, endPoint x: 465, endPoint y: 399, distance: 13.6
click at [465, 399] on textarea at bounding box center [625, 409] width 461 height 80
drag, startPoint x: 465, startPoint y: 399, endPoint x: 425, endPoint y: 373, distance: 47.9
click at [425, 373] on div at bounding box center [626, 411] width 462 height 84
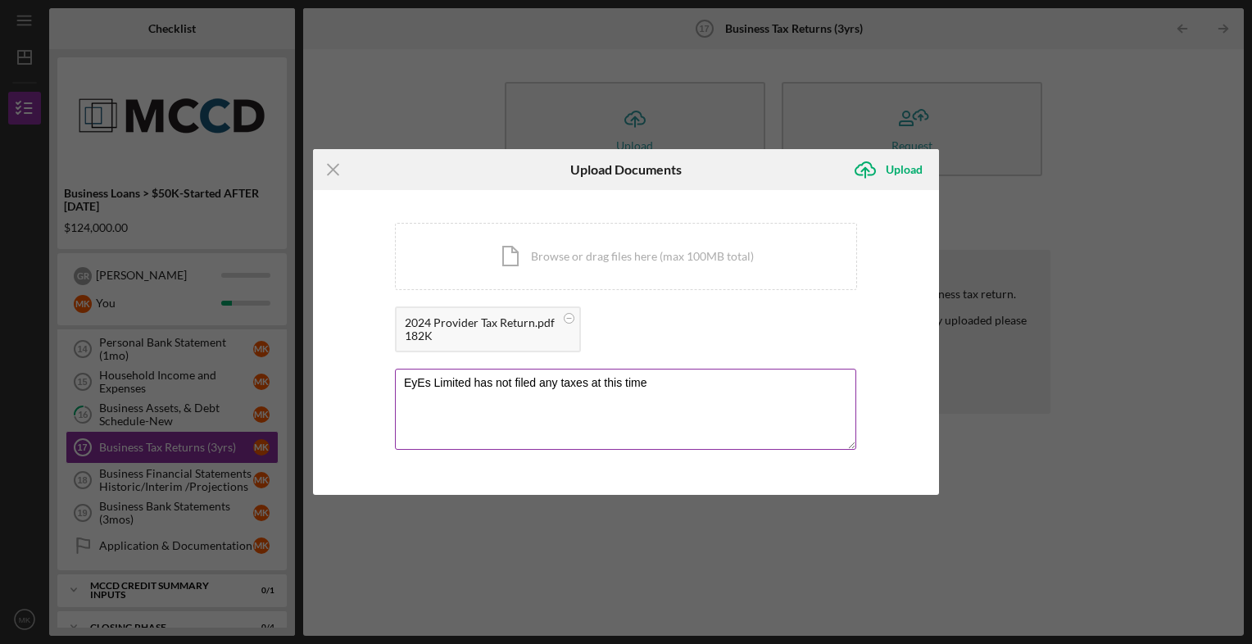
click at [654, 385] on textarea "EyEs Limited has not filed any taxes at this time" at bounding box center [625, 409] width 461 height 80
type textarea "W"
click at [238, 488] on div "Icon/Menu Close Upload Documents Icon/Upload Upload You're uploading documents …" at bounding box center [626, 322] width 1252 height 644
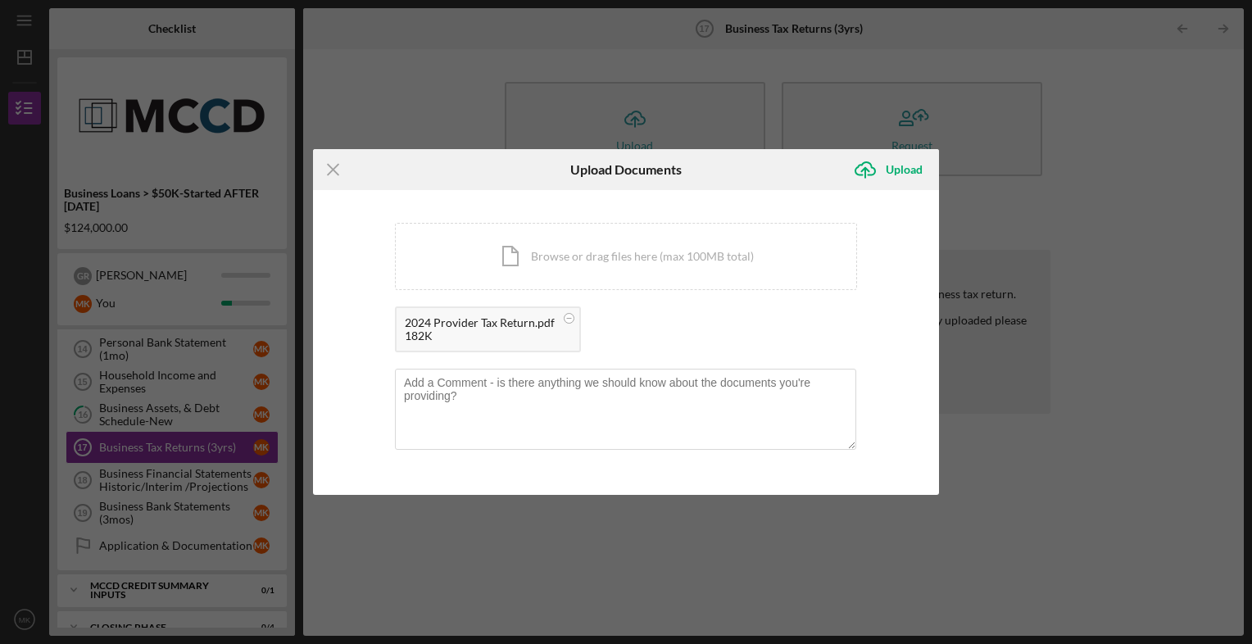
click at [238, 488] on div "Icon/Menu Close Upload Documents Icon/Upload Upload You're uploading documents …" at bounding box center [626, 322] width 1252 height 644
click at [343, 168] on icon "Icon/Menu Close" at bounding box center [333, 169] width 41 height 41
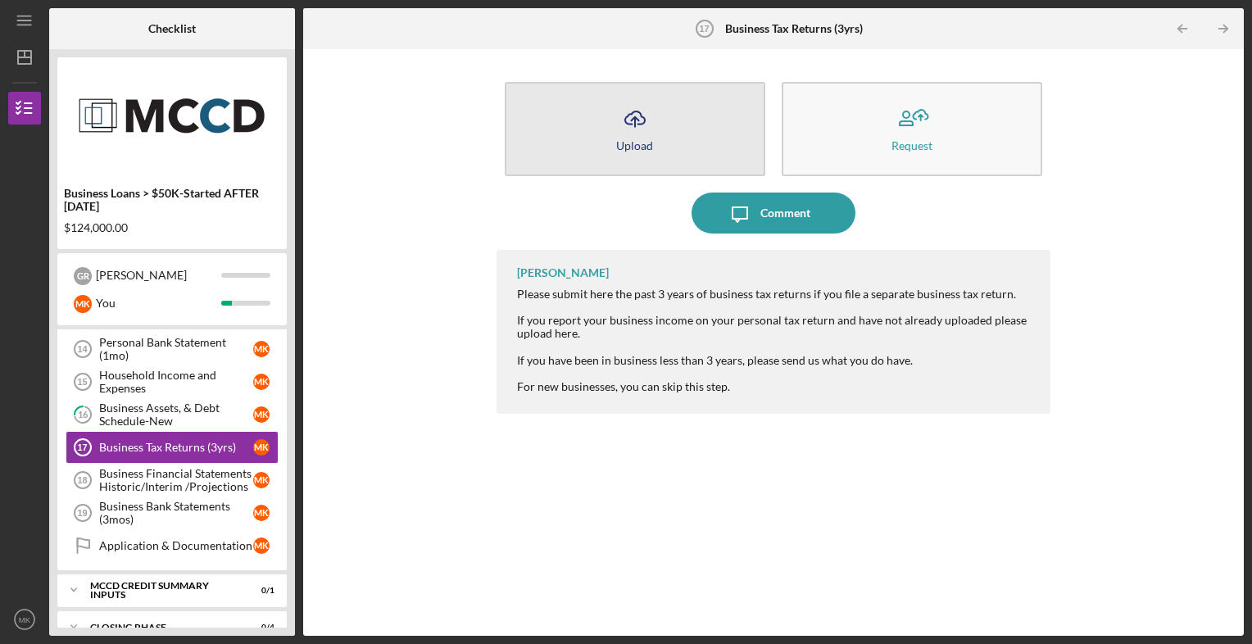
click at [692, 147] on button "Icon/Upload Upload" at bounding box center [635, 129] width 261 height 94
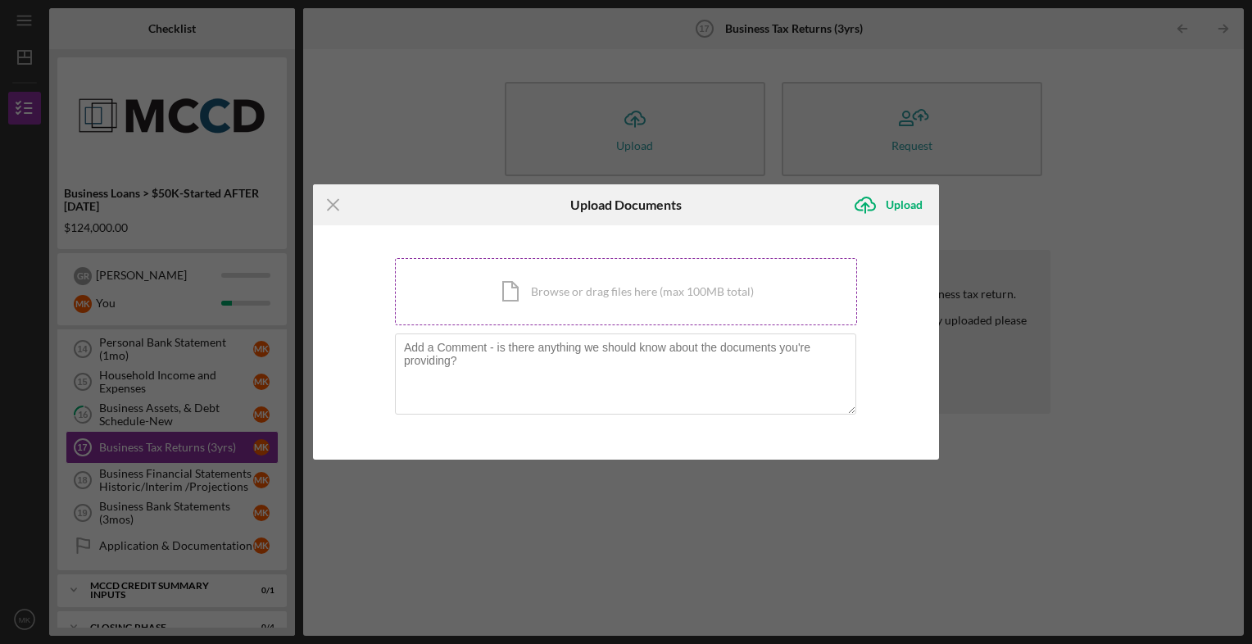
click at [589, 299] on div "Icon/Document Browse or drag files here (max 100MB total) Tap to choose files o…" at bounding box center [626, 291] width 462 height 67
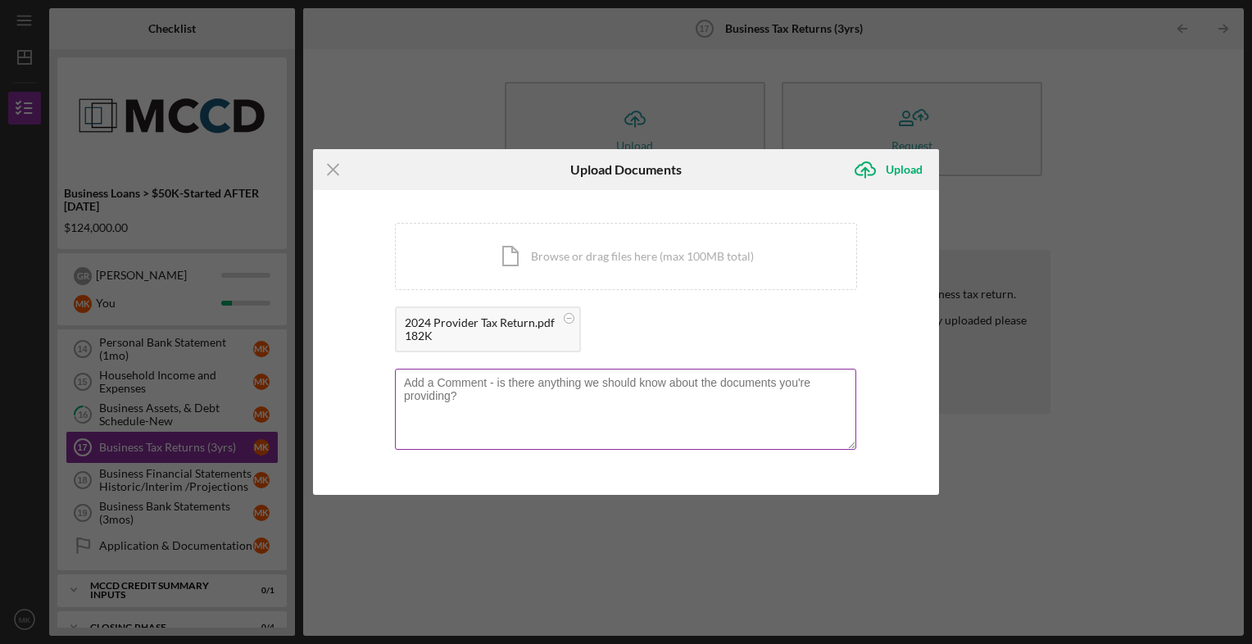
click at [456, 415] on textarea at bounding box center [625, 409] width 461 height 80
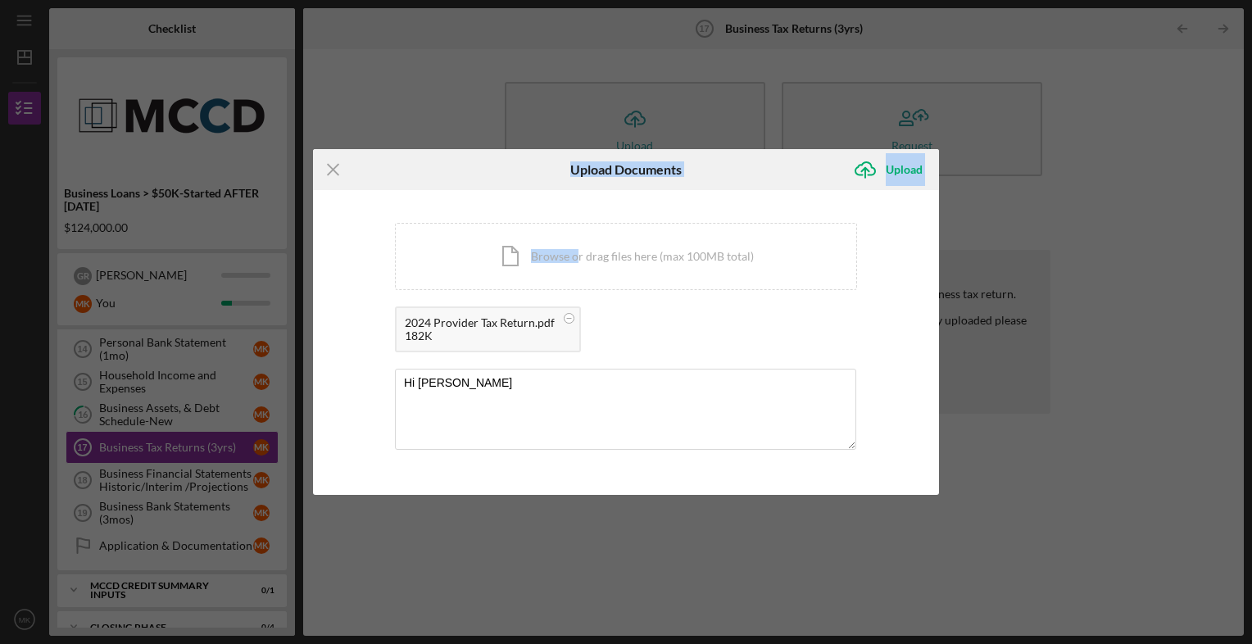
drag, startPoint x: 505, startPoint y: 175, endPoint x: 582, endPoint y: 169, distance: 77.3
click at [582, 169] on div "Icon/Menu Close Upload Documents Icon/Upload Upload" at bounding box center [626, 169] width 626 height 41
click at [446, 382] on textarea "Hi [PERSON_NAME]" at bounding box center [625, 409] width 461 height 80
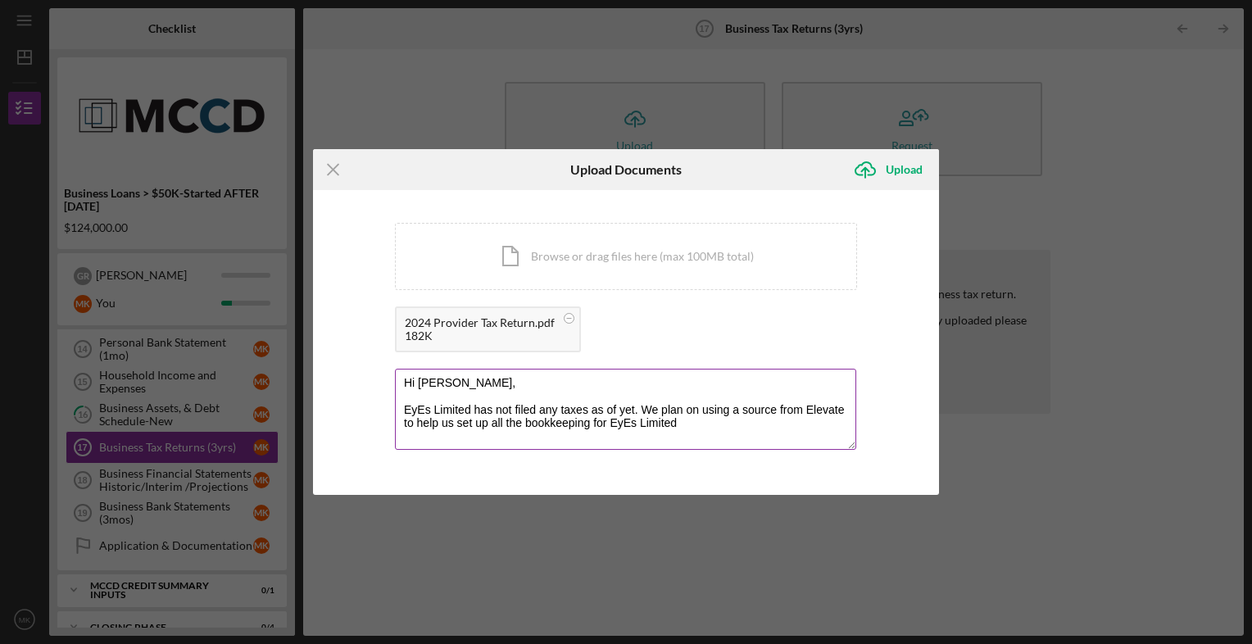
click at [682, 421] on textarea "Hi [PERSON_NAME], EyEs Limited has not filed any taxes as of yet. We plan on us…" at bounding box center [625, 409] width 461 height 80
click at [609, 444] on textarea "Hi [PERSON_NAME], EyEs Limited has not filed any taxes as of yet. We plan on us…" at bounding box center [625, 409] width 461 height 80
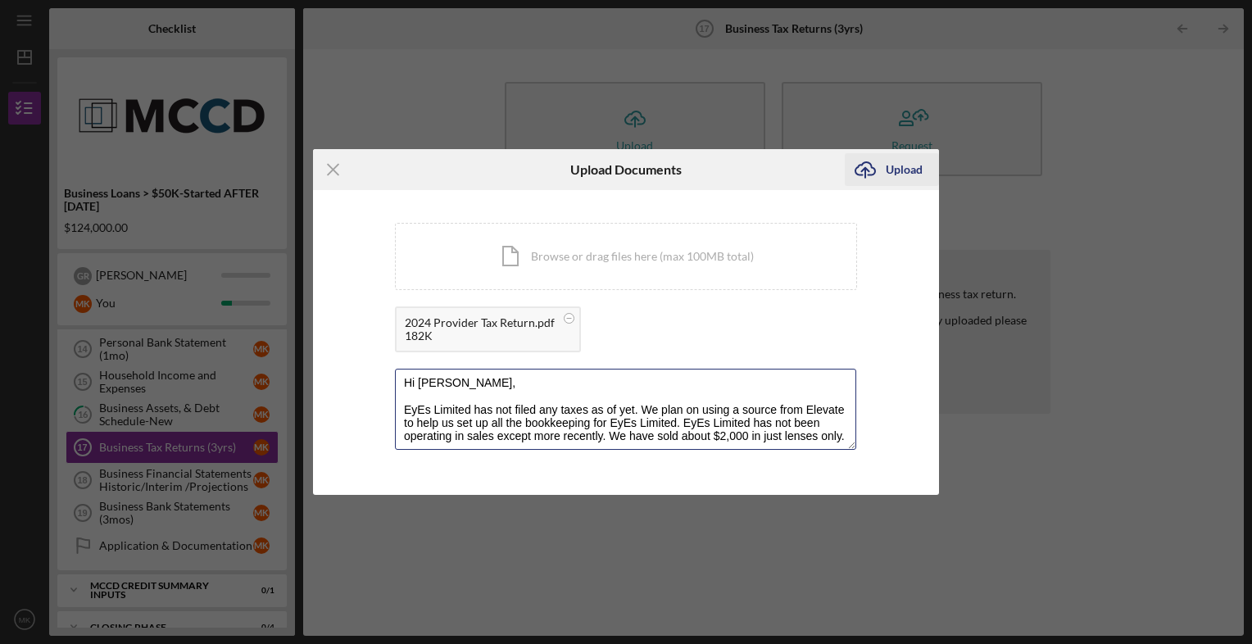
type textarea "Hi [PERSON_NAME], EyEs Limited has not filed any taxes as of yet. We plan on us…"
click at [901, 172] on div "Upload" at bounding box center [904, 169] width 37 height 33
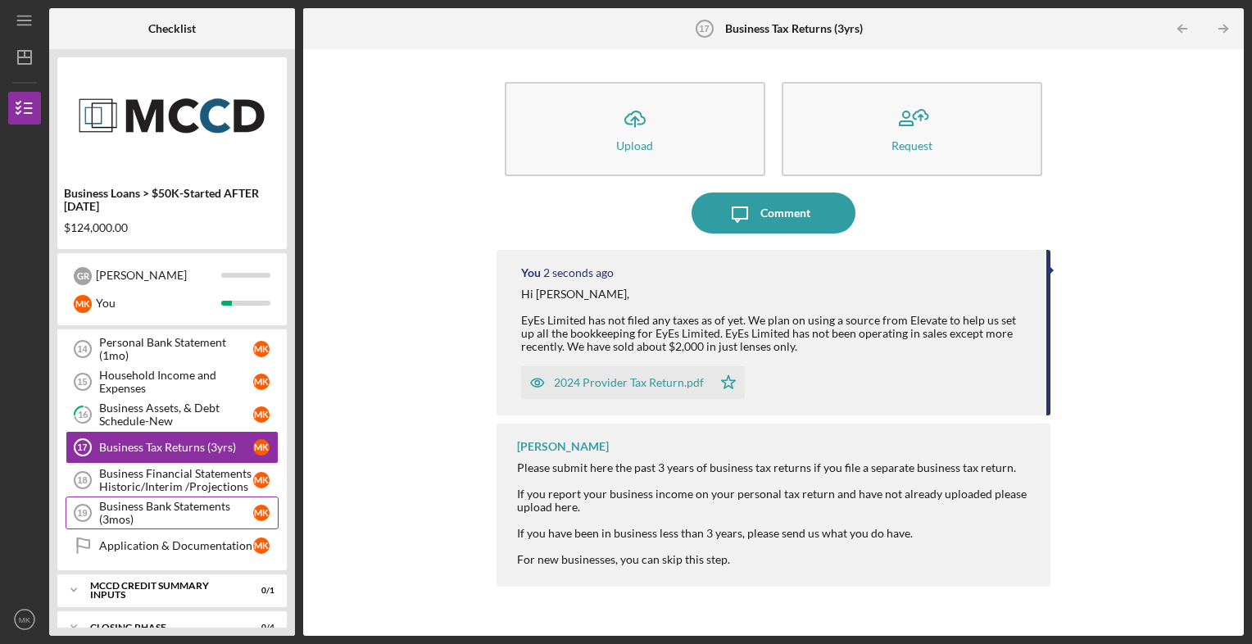
click at [211, 513] on div "Business Bank Statements (3mos)" at bounding box center [176, 513] width 154 height 26
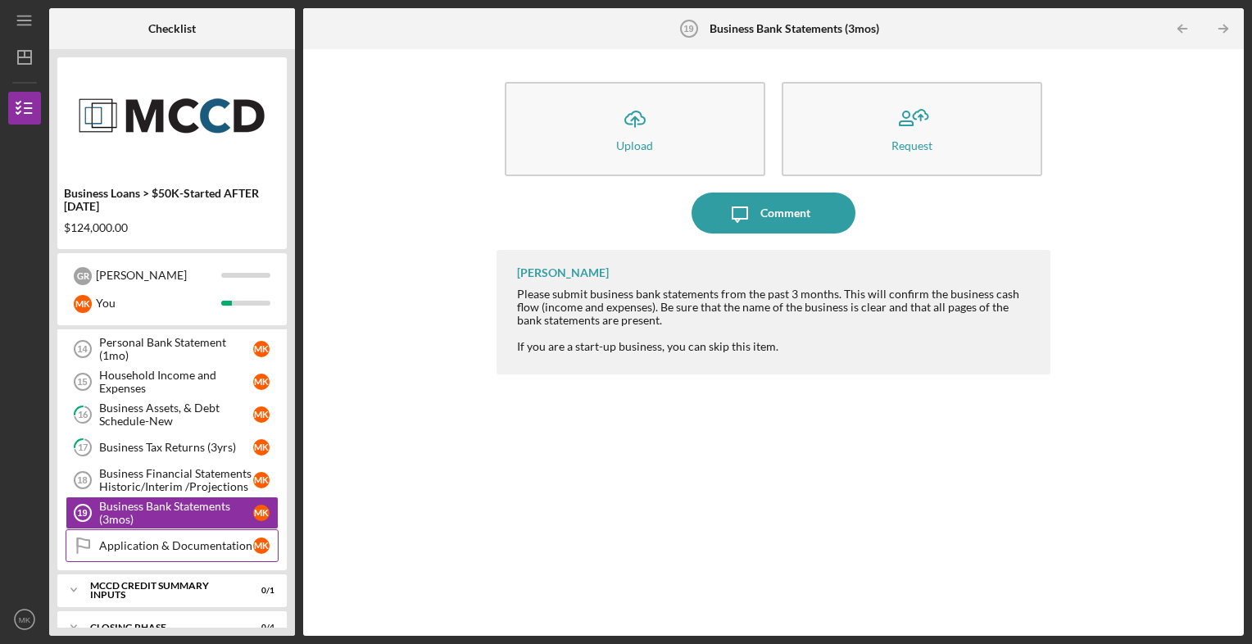
click at [184, 542] on div "Application & Documentation" at bounding box center [176, 545] width 154 height 13
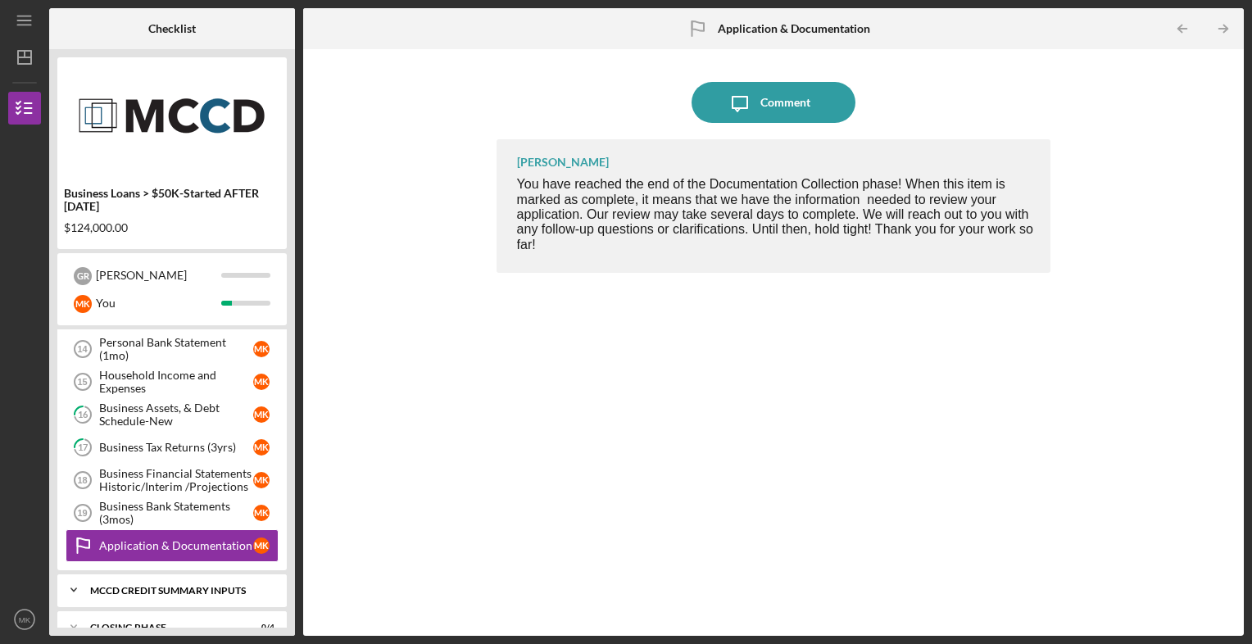
click at [192, 576] on div "Icon/Expander MCCD Credit Summary Inputs 0 / 1" at bounding box center [171, 590] width 229 height 33
click at [189, 618] on div "Notify Applicant" at bounding box center [176, 624] width 154 height 13
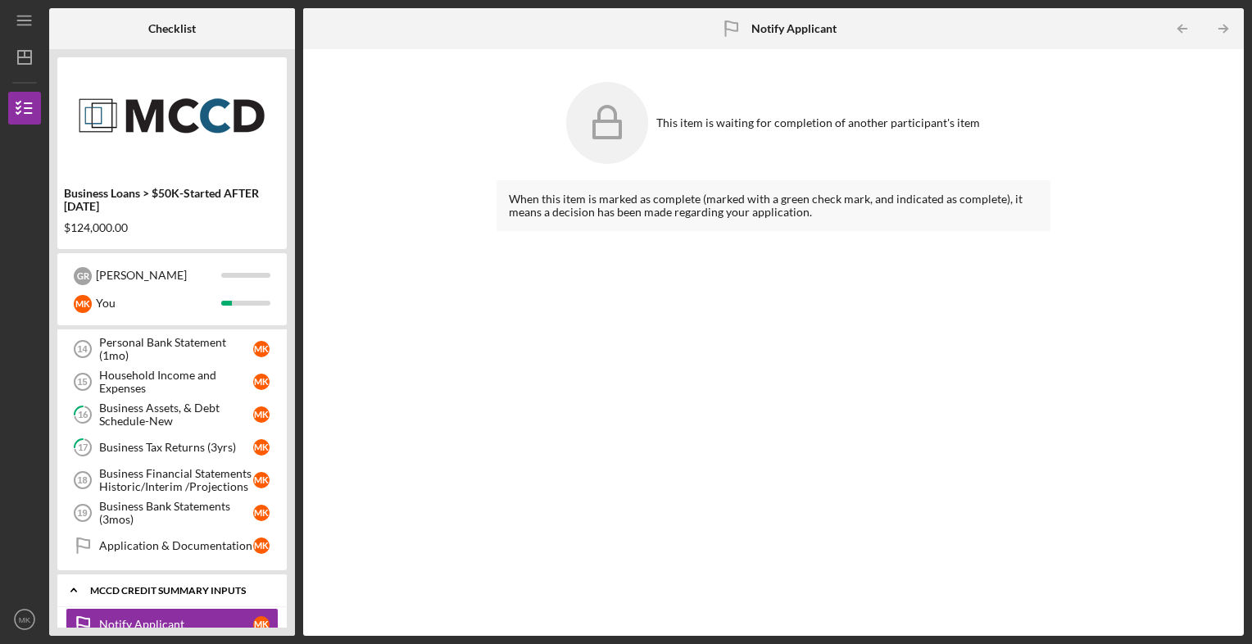
drag, startPoint x: 292, startPoint y: 587, endPoint x: 224, endPoint y: 583, distance: 68.2
click at [224, 583] on div "Business Loans > $50K-Started AFTER [DATE] $124,000.00 G R [PERSON_NAME] You Ic…" at bounding box center [172, 342] width 246 height 587
click at [224, 586] on div "MCCD Credit Summary Inputs" at bounding box center [178, 591] width 176 height 10
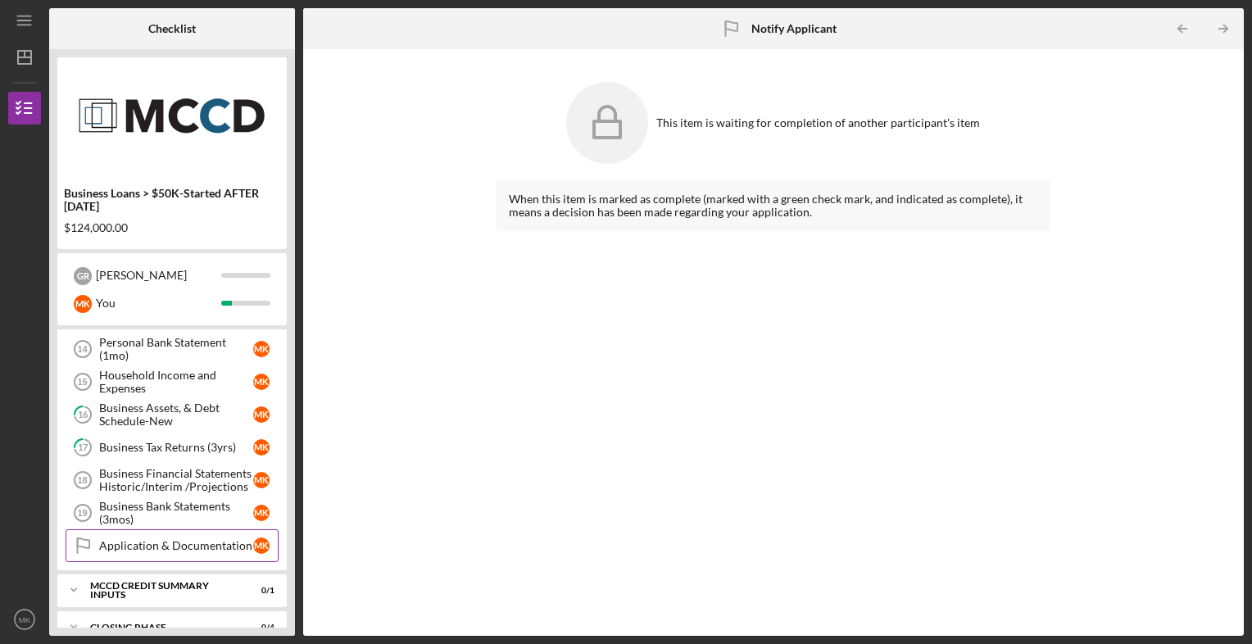
click at [198, 539] on div "Application & Documentation" at bounding box center [176, 545] width 154 height 13
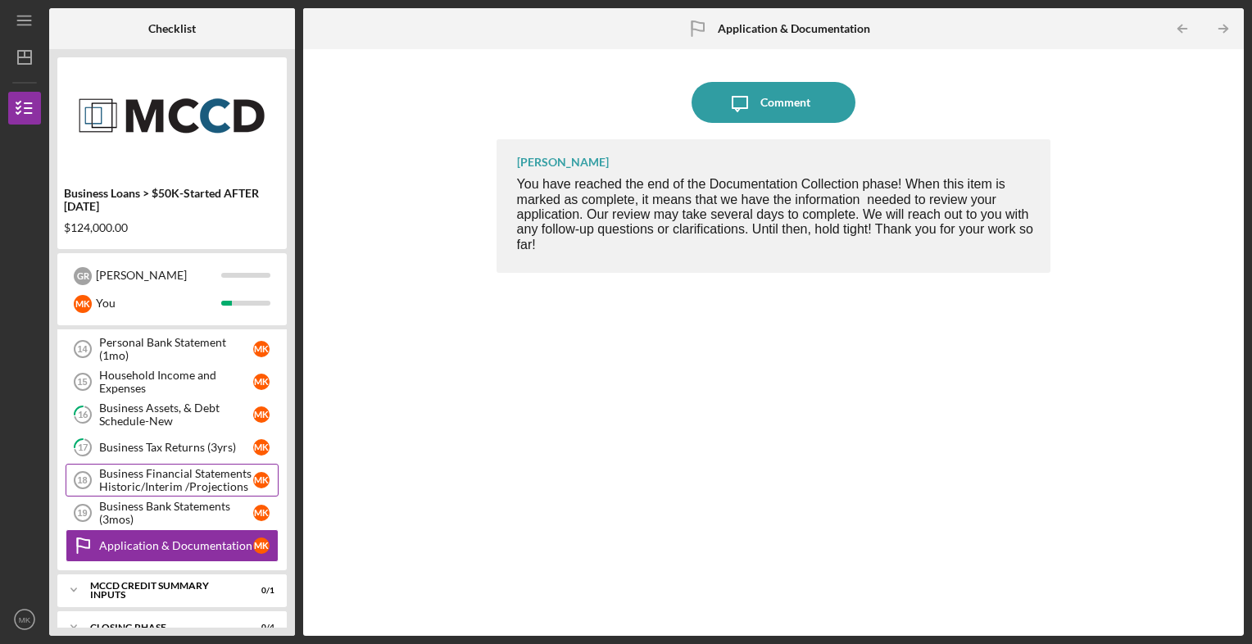
click at [184, 477] on div "Business Financial Statements Historic/Interim /Projections" at bounding box center [176, 480] width 154 height 26
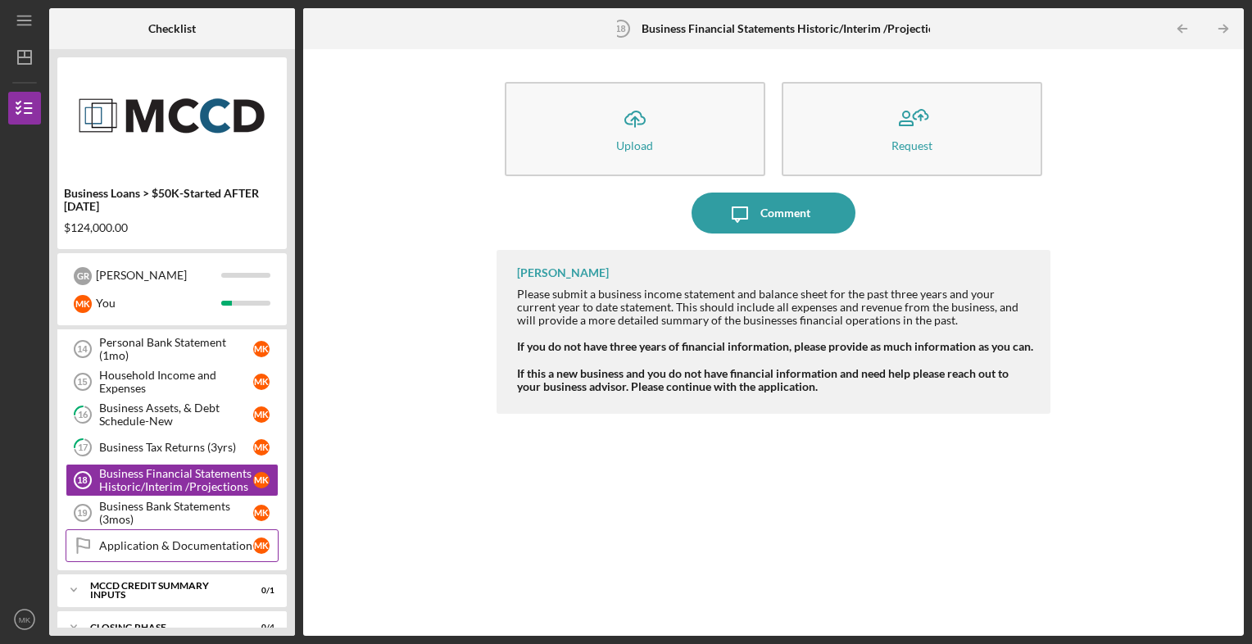
click at [181, 529] on link "Application & Documentation Application & Documentation M K" at bounding box center [172, 545] width 213 height 33
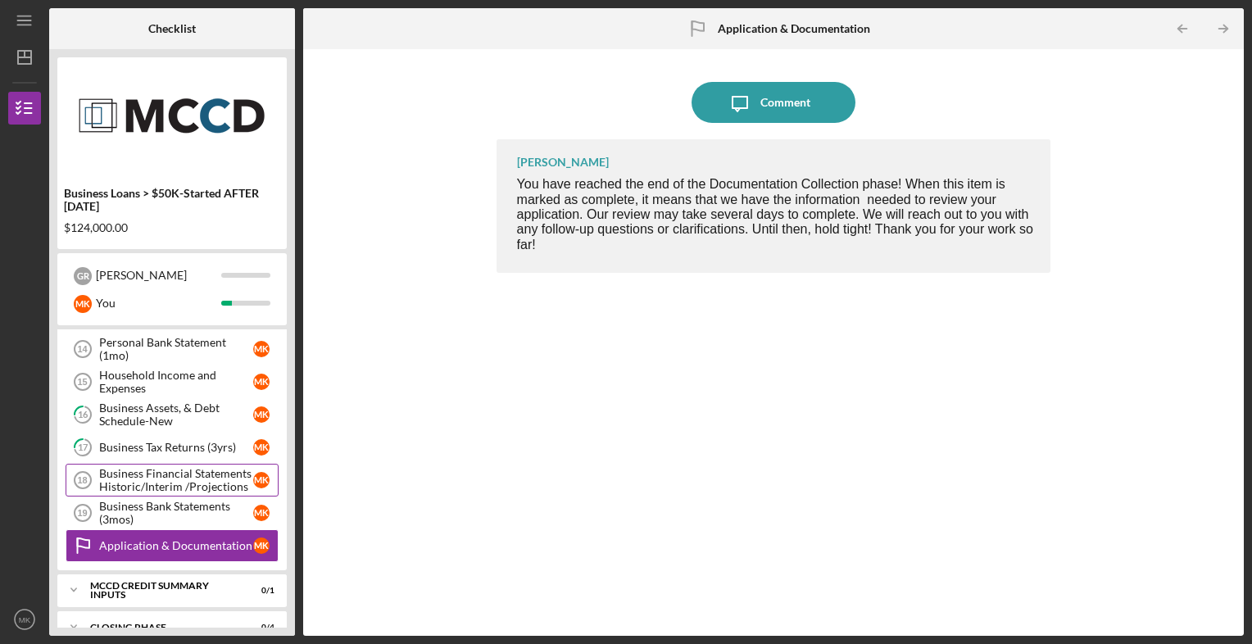
click at [186, 467] on div "Business Financial Statements Historic/Interim /Projections" at bounding box center [176, 480] width 154 height 26
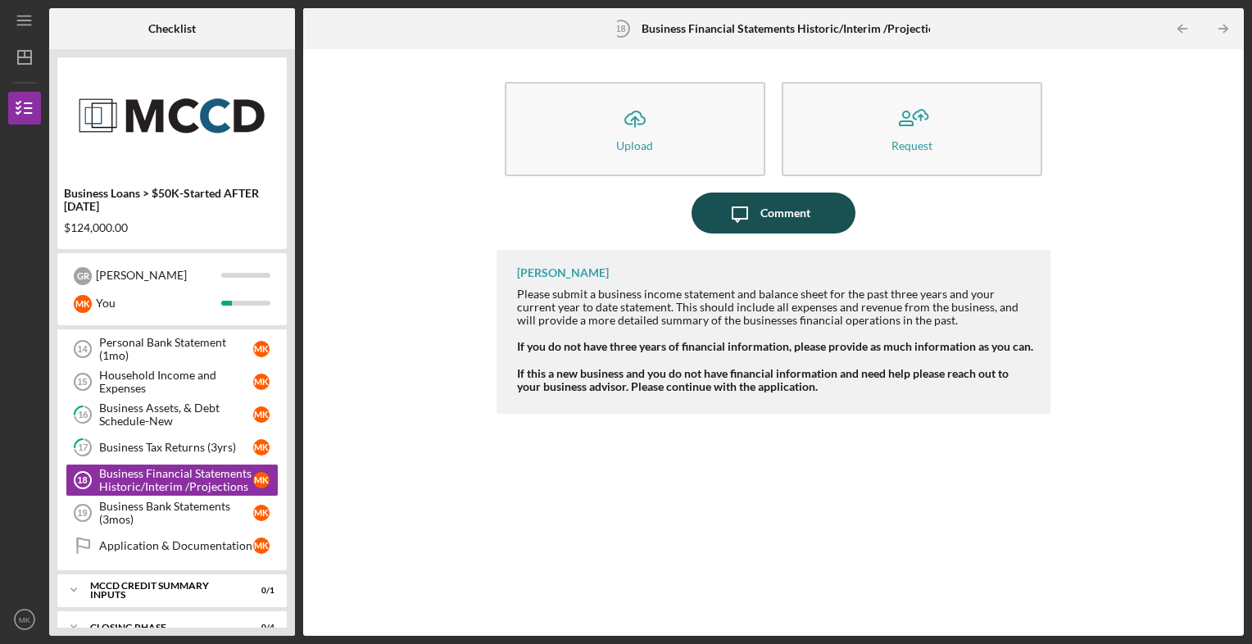
click at [763, 218] on div "Comment" at bounding box center [785, 213] width 50 height 41
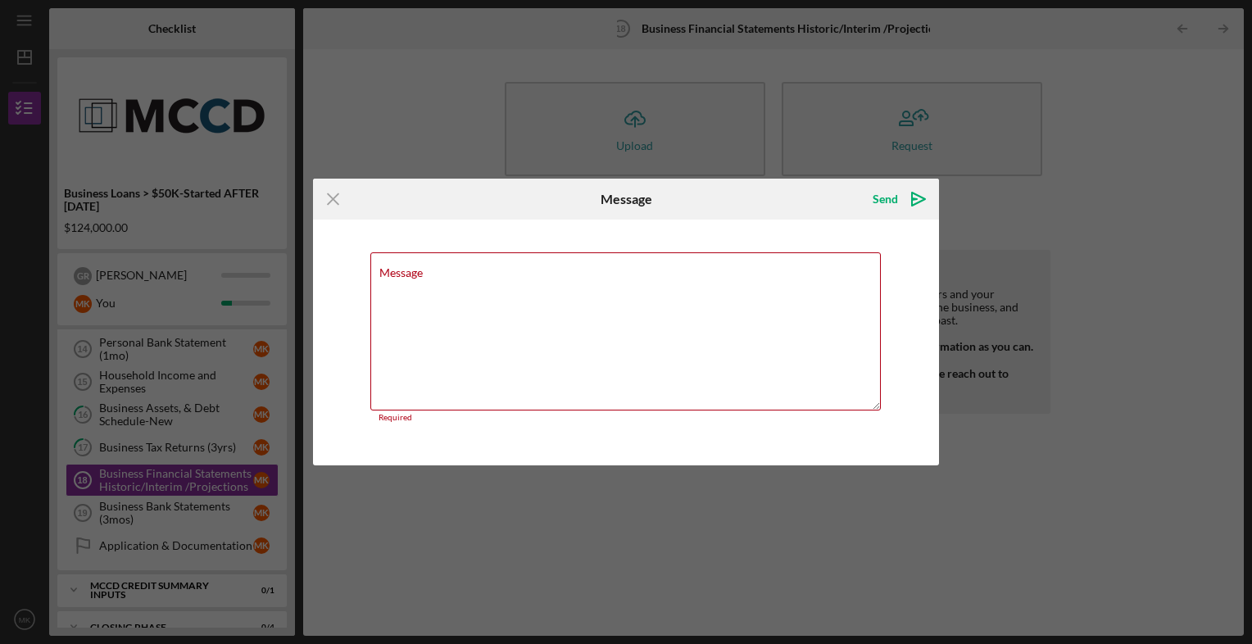
click at [784, 131] on div "Icon/Menu Close Message Send Icon/icon-invite-send Message Required Cancel Send…" at bounding box center [626, 322] width 1252 height 644
click at [338, 192] on icon "Icon/Menu Close" at bounding box center [333, 199] width 41 height 41
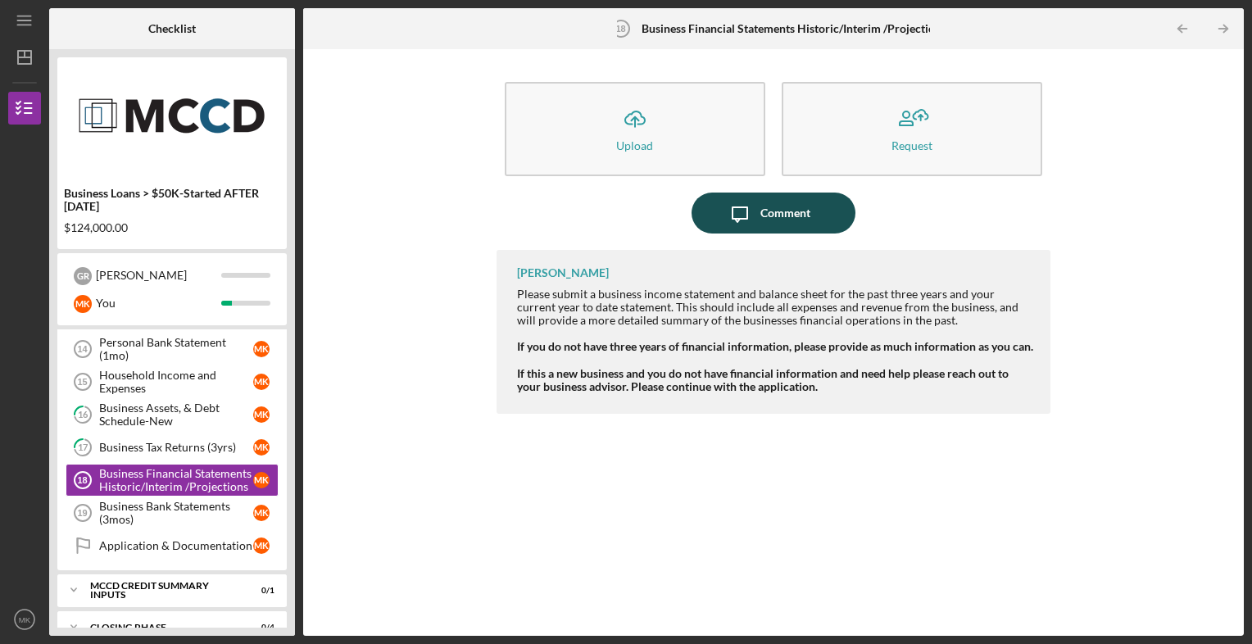
click at [764, 213] on div "Comment" at bounding box center [785, 213] width 50 height 41
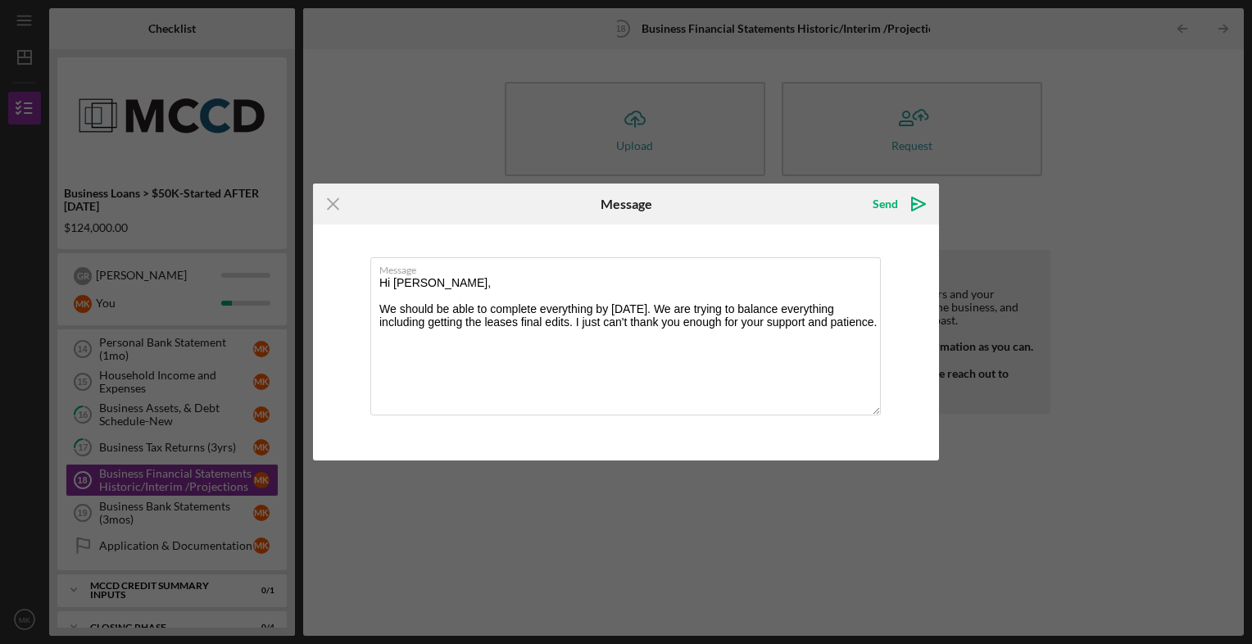
type textarea "Hi [PERSON_NAME], We should be able to complete everything by [DATE]. We are tr…"
click at [603, 431] on div "Message Hi [PERSON_NAME], We should be able to complete everything by [DATE]. W…" at bounding box center [626, 342] width 626 height 236
click at [912, 208] on polygon "submit" at bounding box center [918, 203] width 13 height 13
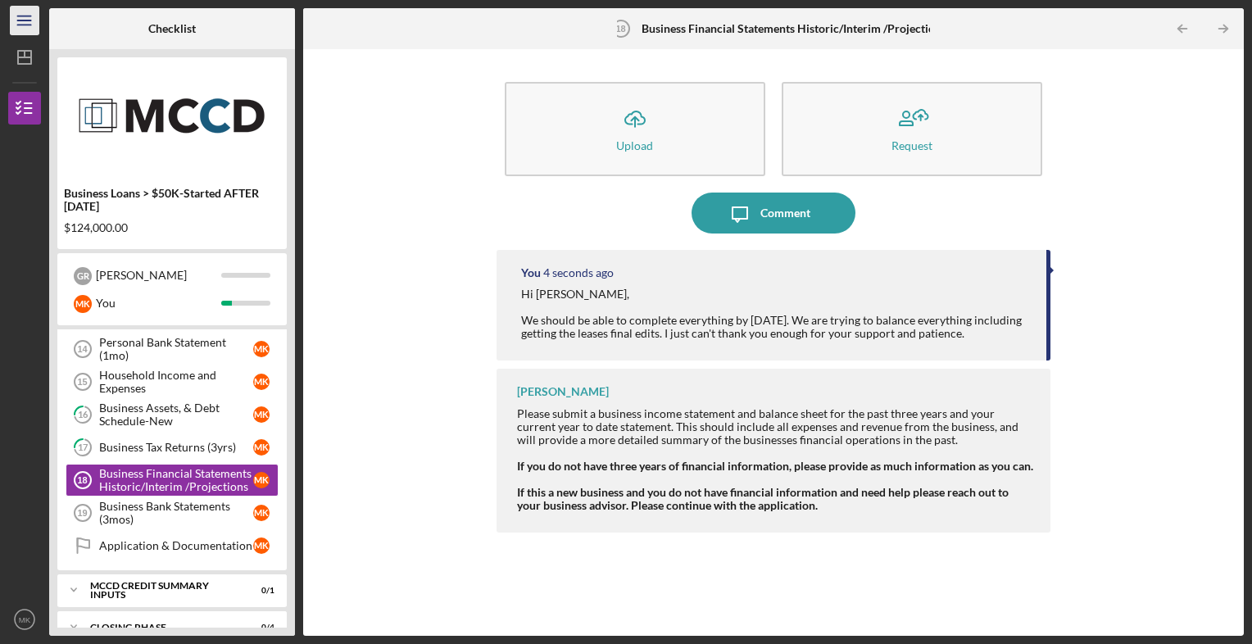
click at [25, 26] on icon "Icon/Menu" at bounding box center [25, 20] width 37 height 37
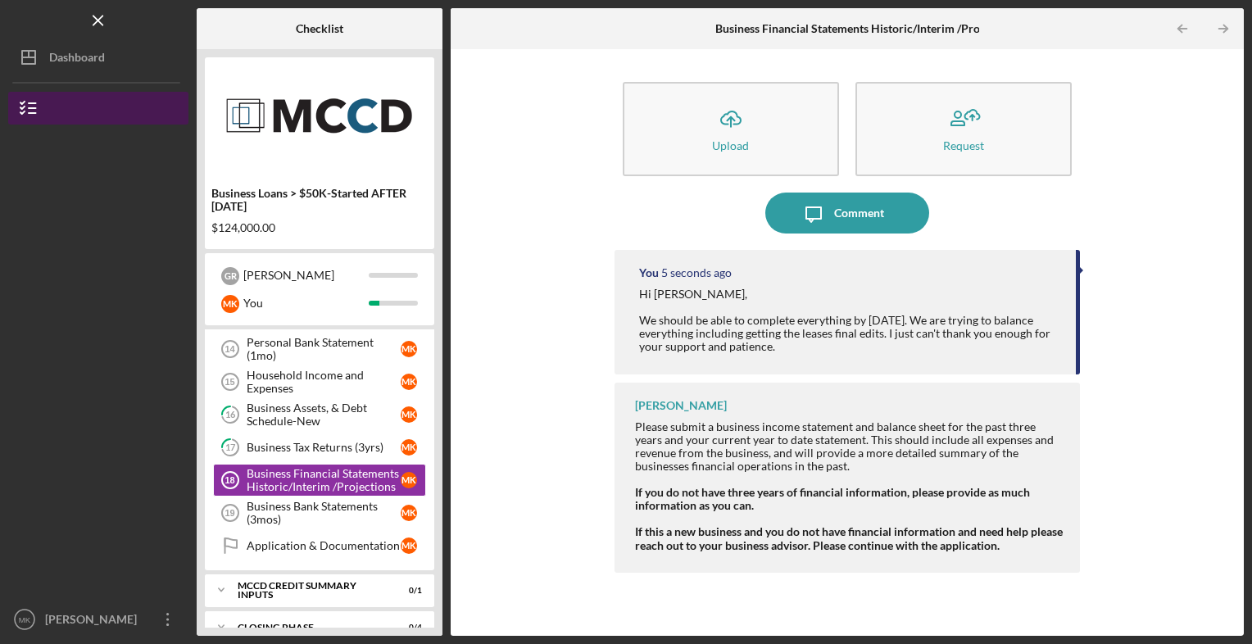
click at [17, 104] on icon "button" at bounding box center [28, 108] width 41 height 41
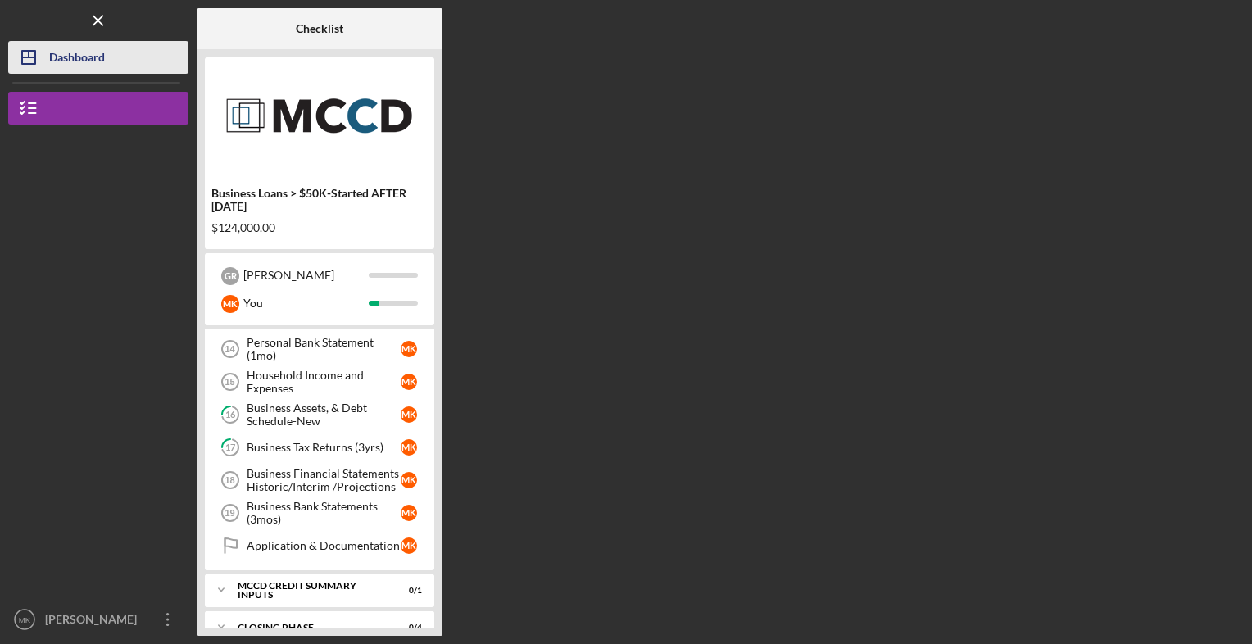
click at [42, 54] on icon "Icon/Dashboard" at bounding box center [28, 57] width 41 height 41
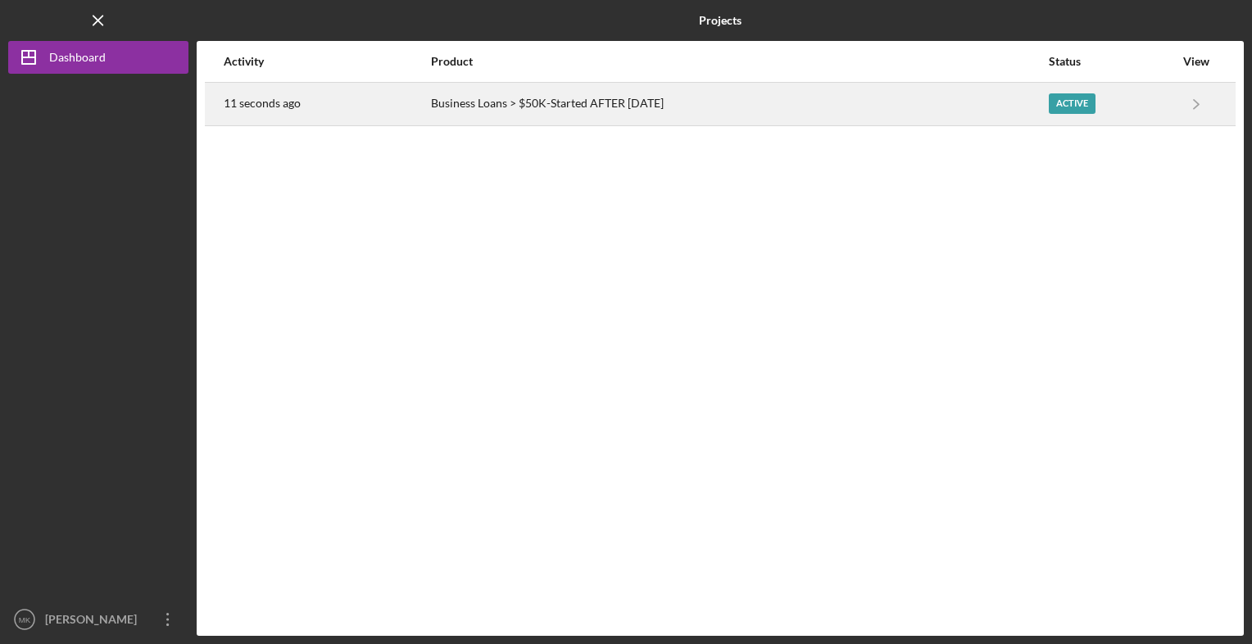
click at [1078, 98] on div "Active" at bounding box center [1072, 103] width 47 height 20
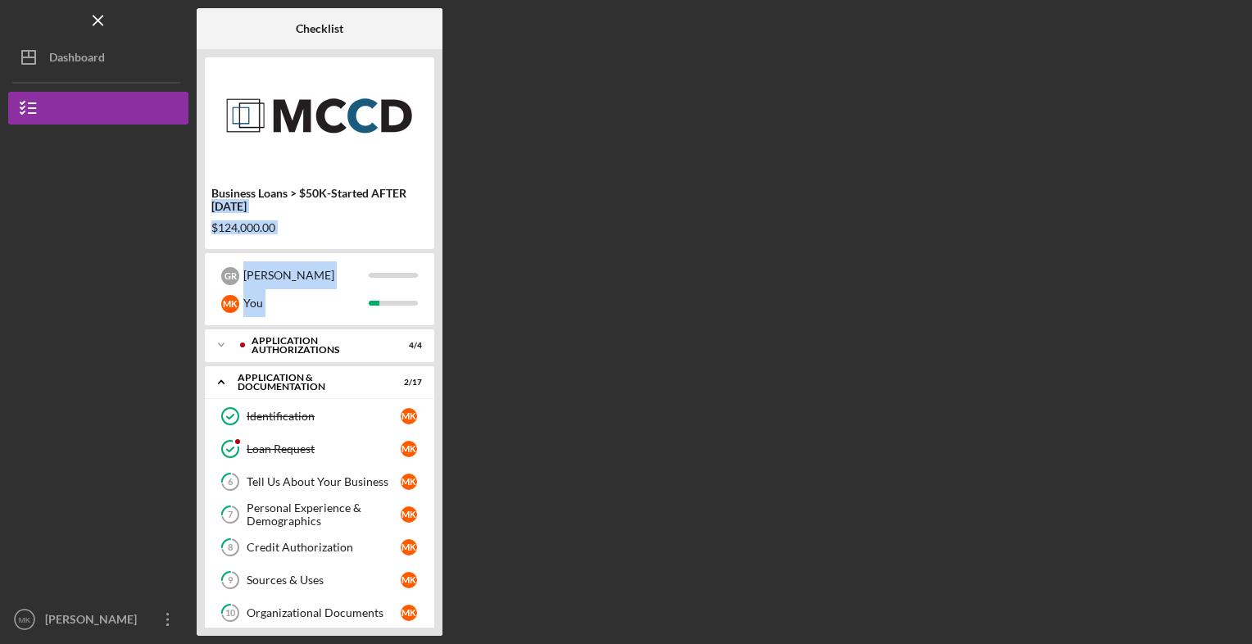
drag, startPoint x: 438, startPoint y: 519, endPoint x: 578, endPoint y: 140, distance: 404.4
click at [578, 140] on div "Checklist Business Loans > $50K-Started AFTER [DATE] $124,000.00 G R [PERSON_NA…" at bounding box center [720, 322] width 1047 height 628
